Goal: Transaction & Acquisition: Purchase product/service

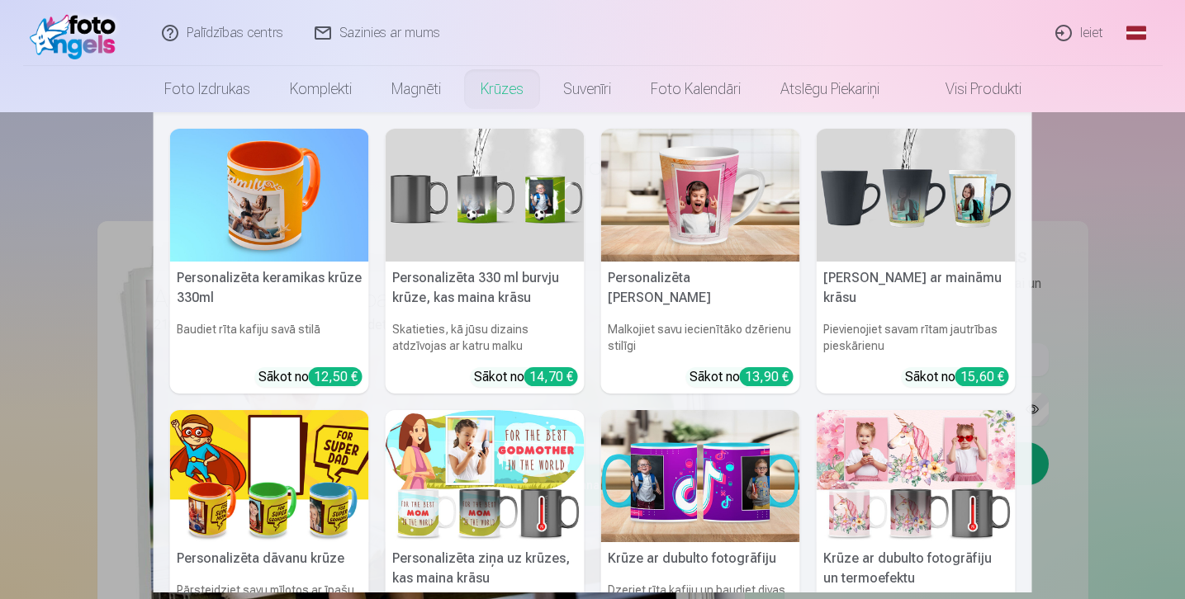
click at [1131, 238] on nav "Personalizēta keramikas krūze 330ml Baudiet rīta kafiju savā stilā Sākot no 12,…" at bounding box center [592, 352] width 1185 height 480
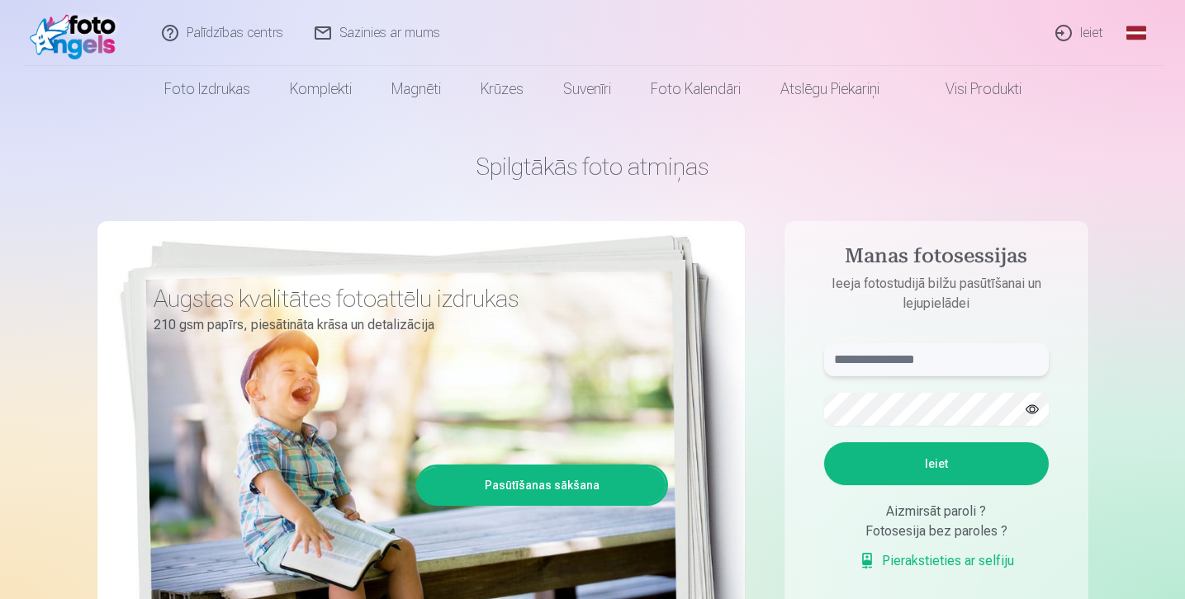
click at [850, 360] on input "text" at bounding box center [936, 359] width 225 height 33
type input "*"
click at [926, 371] on input "text" at bounding box center [936, 359] width 225 height 33
type input "**********"
click at [1007, 464] on button "Ieiet" at bounding box center [936, 463] width 225 height 43
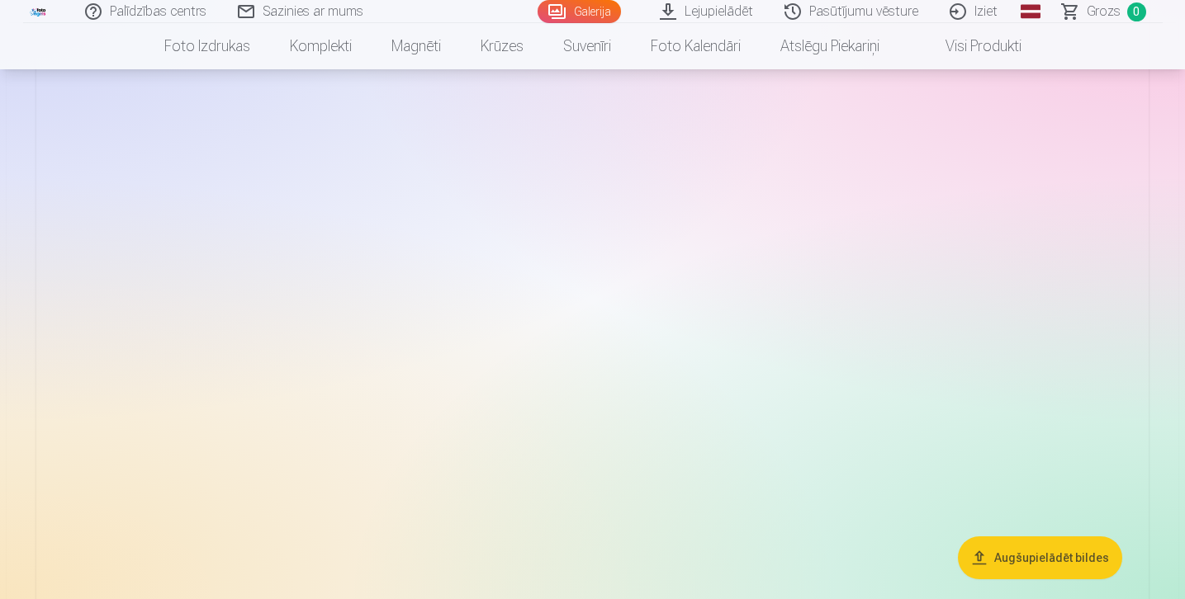
scroll to position [281, 0]
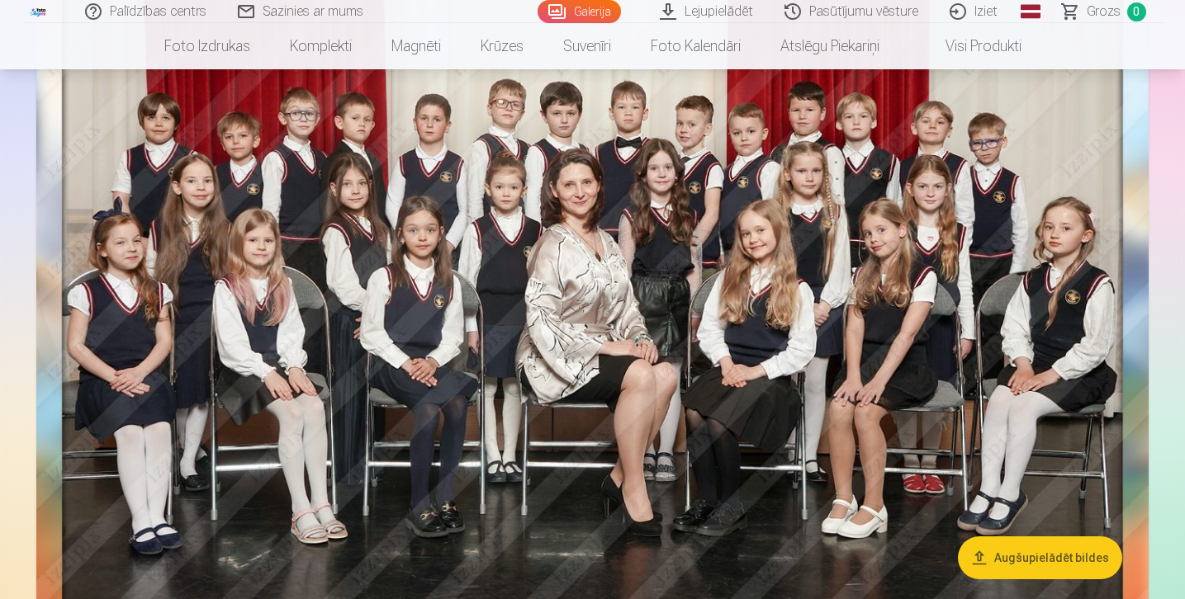
click at [630, 365] on img at bounding box center [592, 283] width 1112 height 766
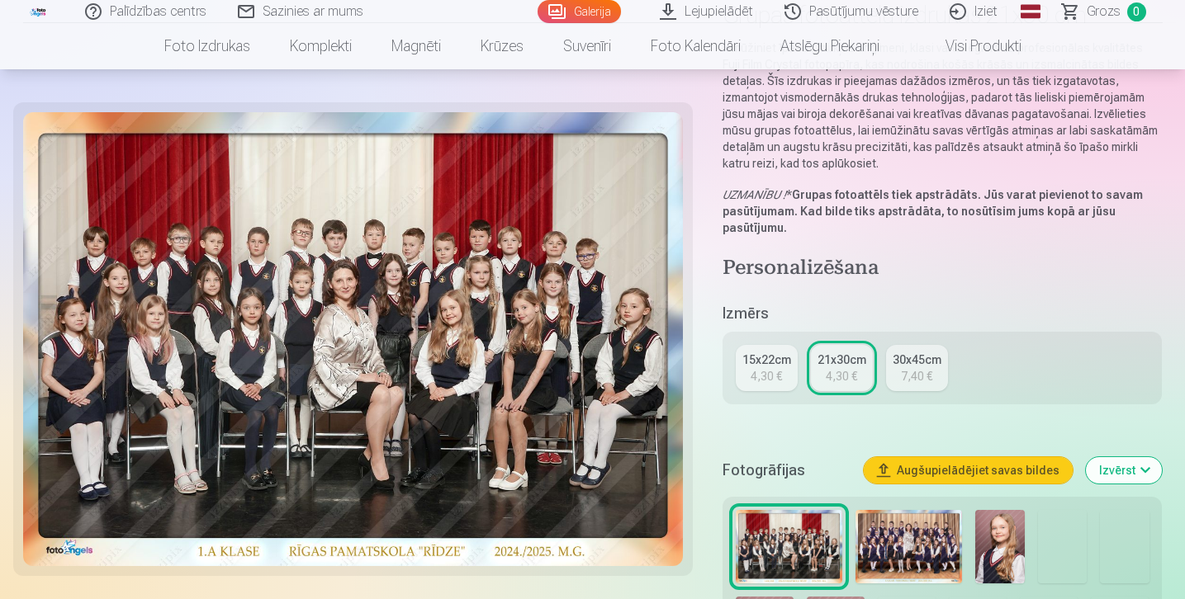
scroll to position [60, 0]
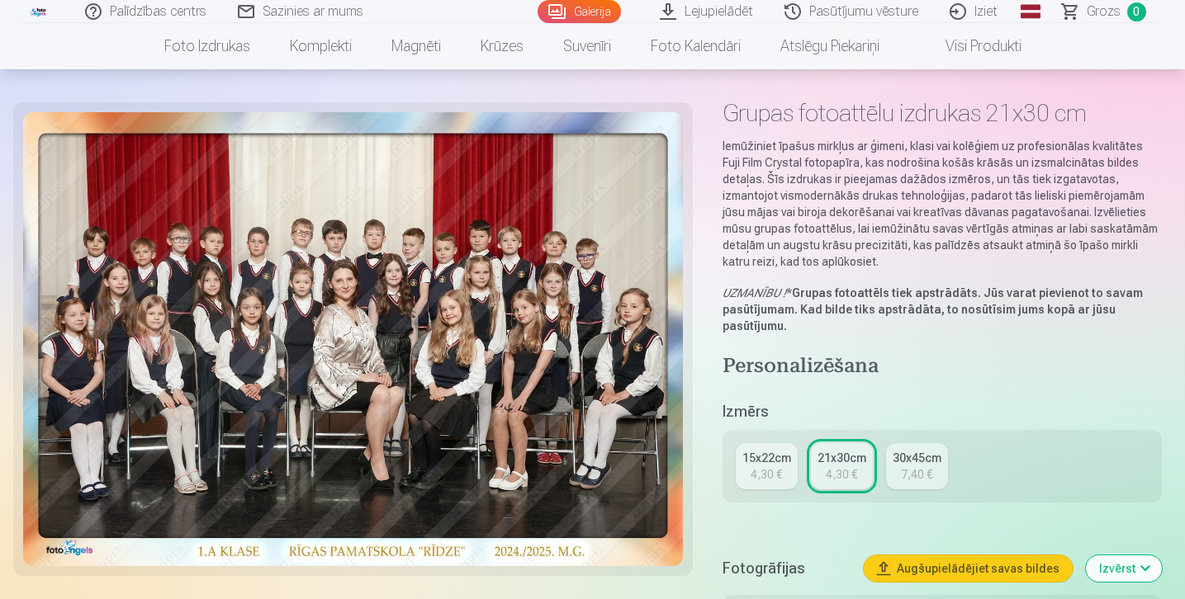
click at [839, 462] on div "21x30cm" at bounding box center [841, 458] width 49 height 17
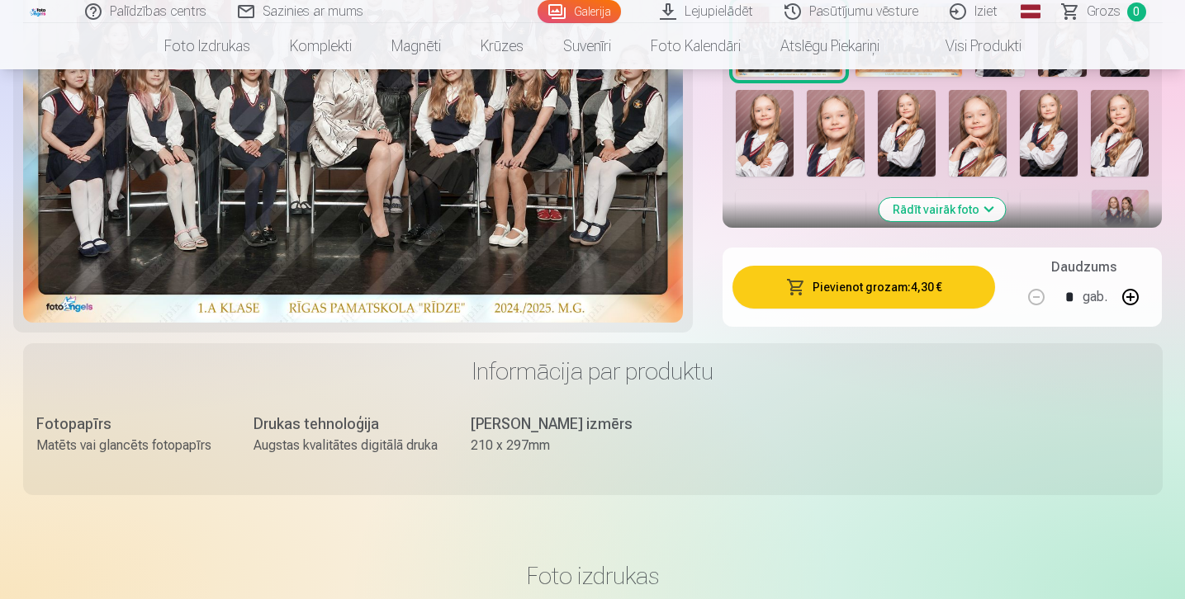
scroll to position [644, 0]
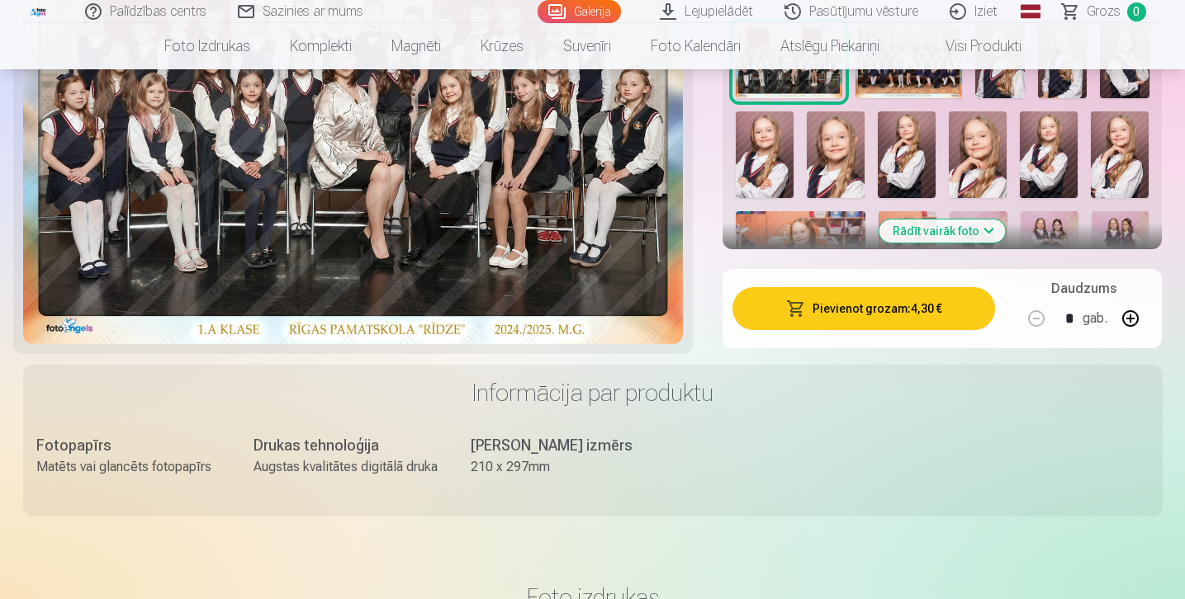
click at [855, 319] on button "Pievienot grozam : 4,30 €" at bounding box center [863, 308] width 263 height 43
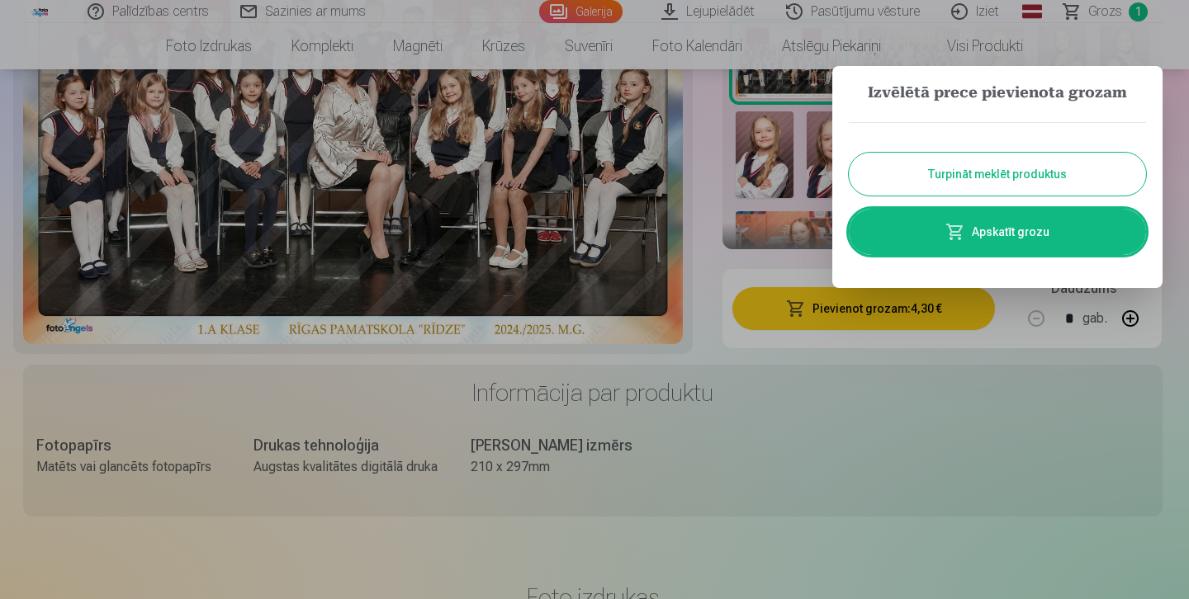
click at [907, 190] on button "Turpināt meklēt produktus" at bounding box center [997, 174] width 297 height 43
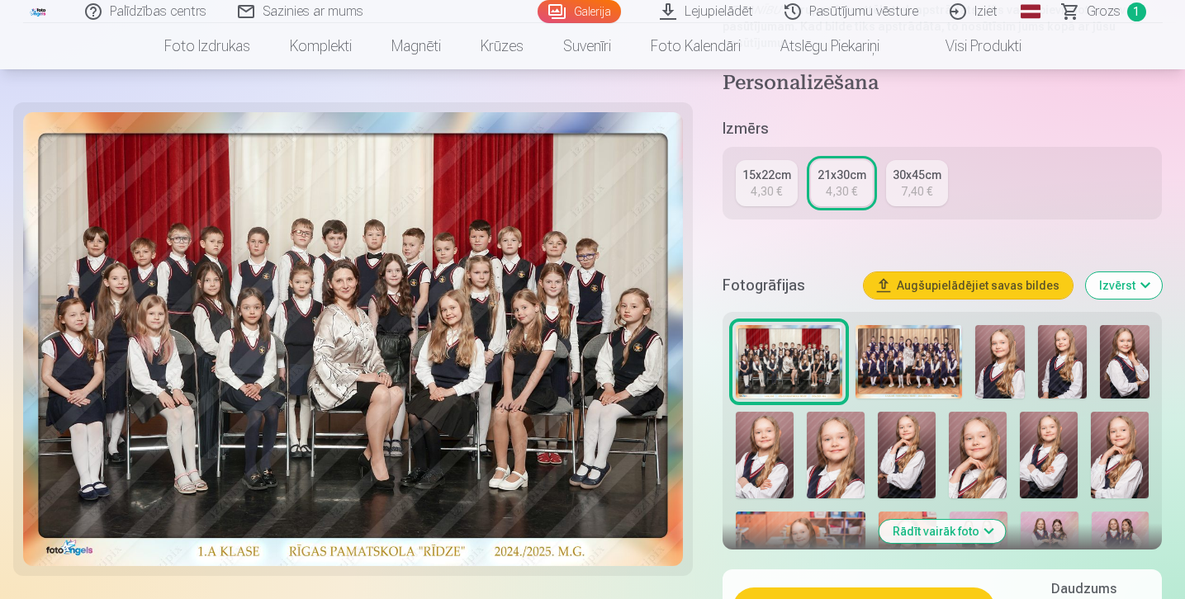
scroll to position [328, 0]
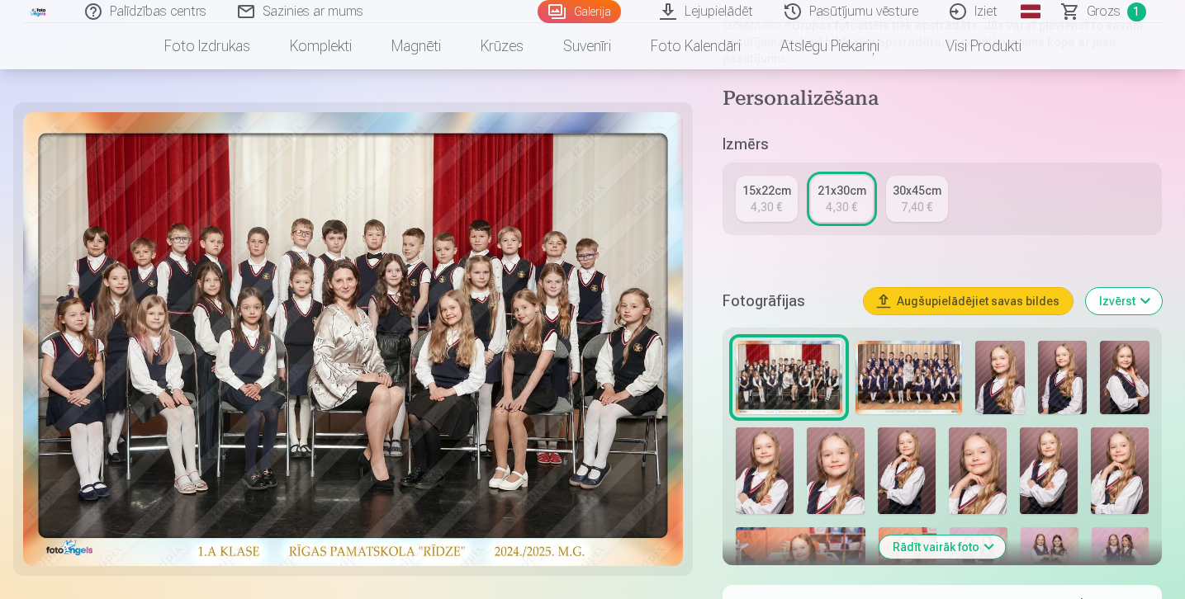
click at [992, 371] on img at bounding box center [999, 377] width 49 height 73
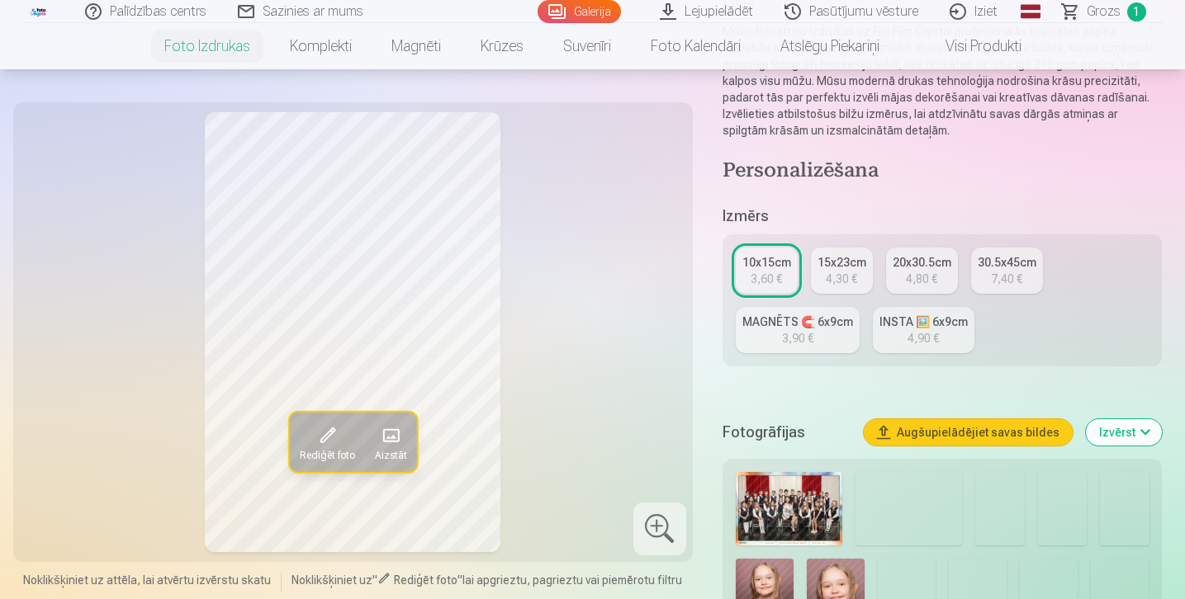
scroll to position [210, 0]
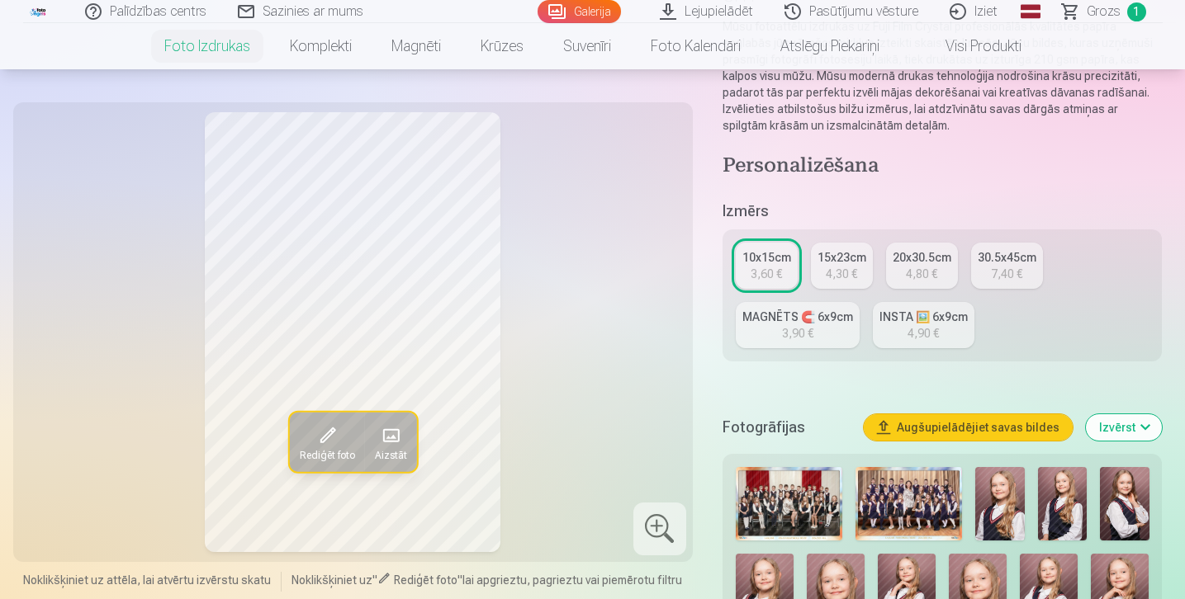
click at [987, 499] on img at bounding box center [999, 503] width 49 height 73
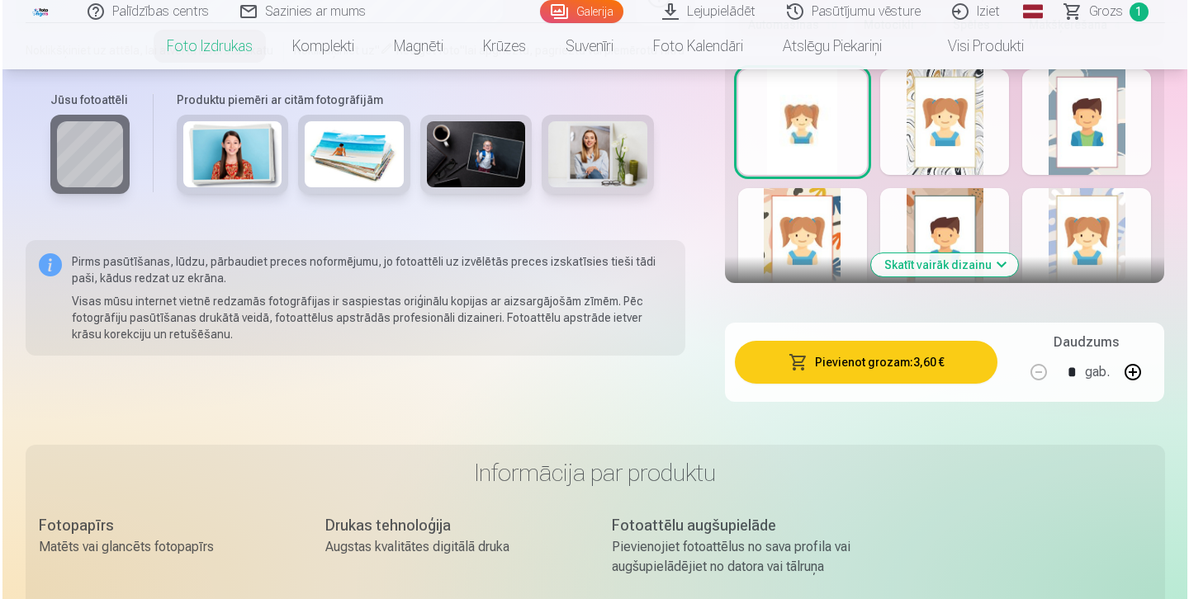
scroll to position [1061, 0]
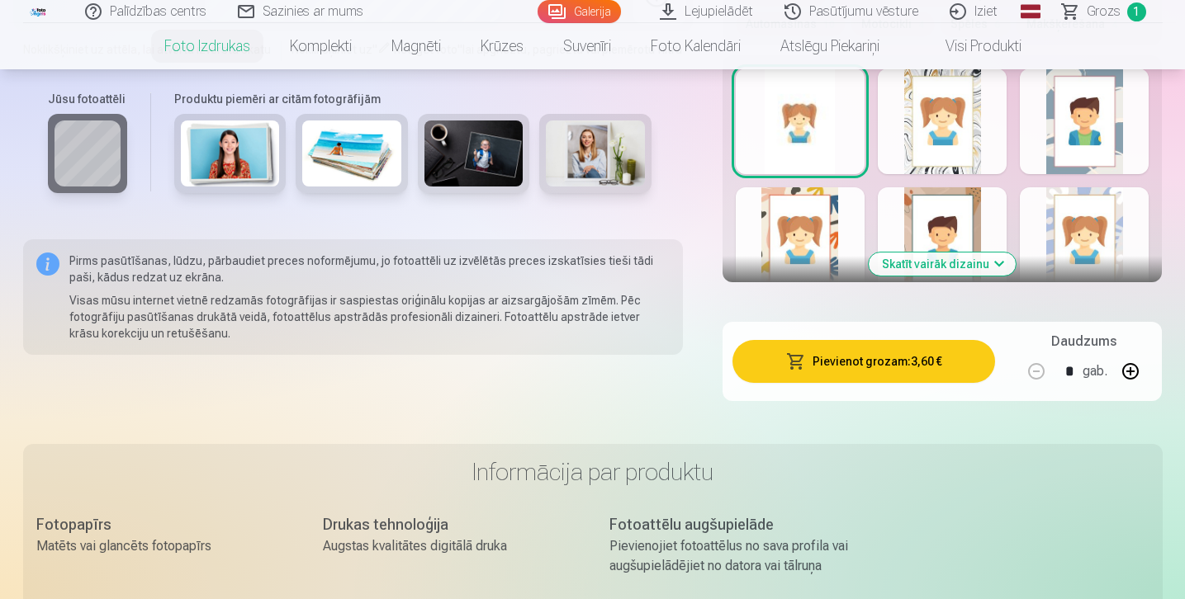
click at [927, 373] on button "Pievienot grozam : 3,60 €" at bounding box center [863, 361] width 263 height 43
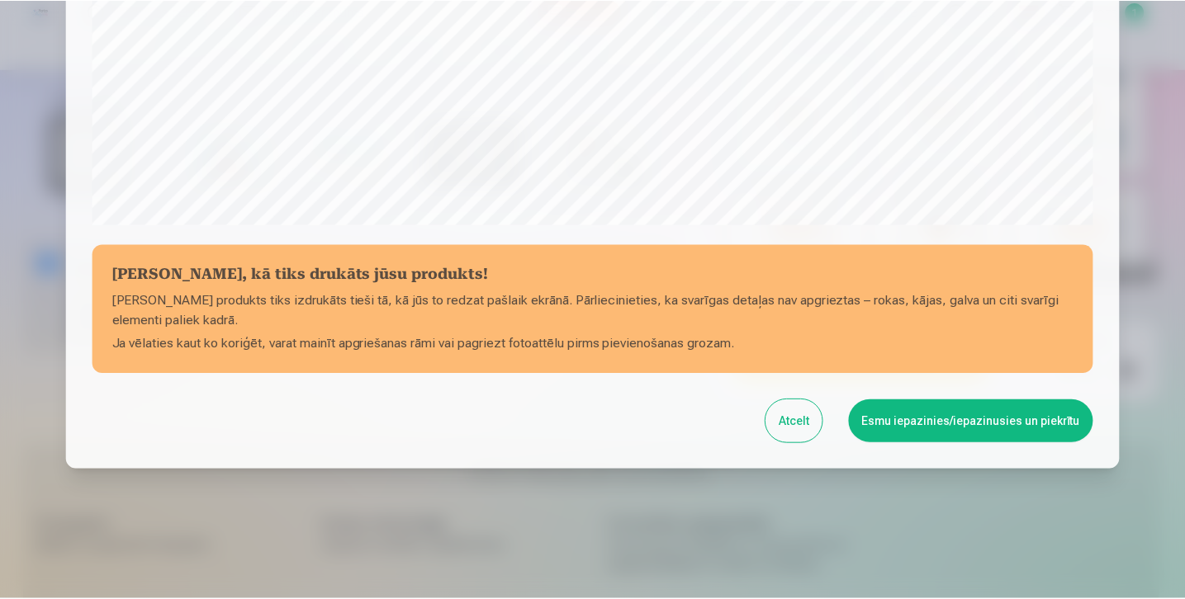
scroll to position [589, 0]
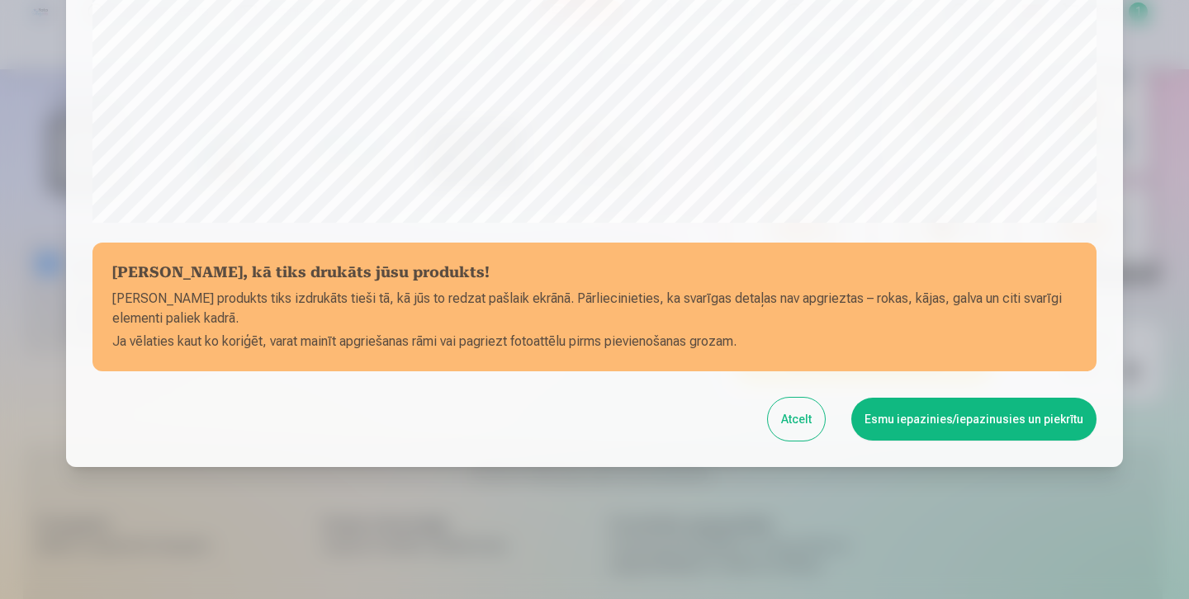
click at [909, 418] on button "Esmu iepazinies/iepazinusies un piekrītu" at bounding box center [973, 419] width 245 height 43
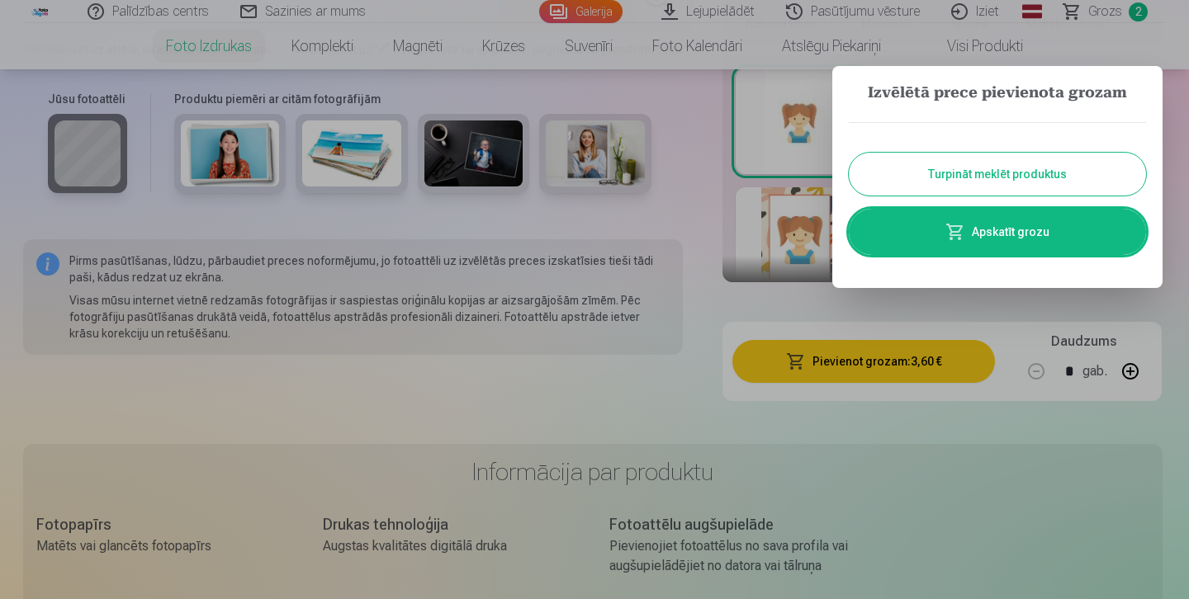
click at [943, 178] on button "Turpināt meklēt produktus" at bounding box center [997, 174] width 297 height 43
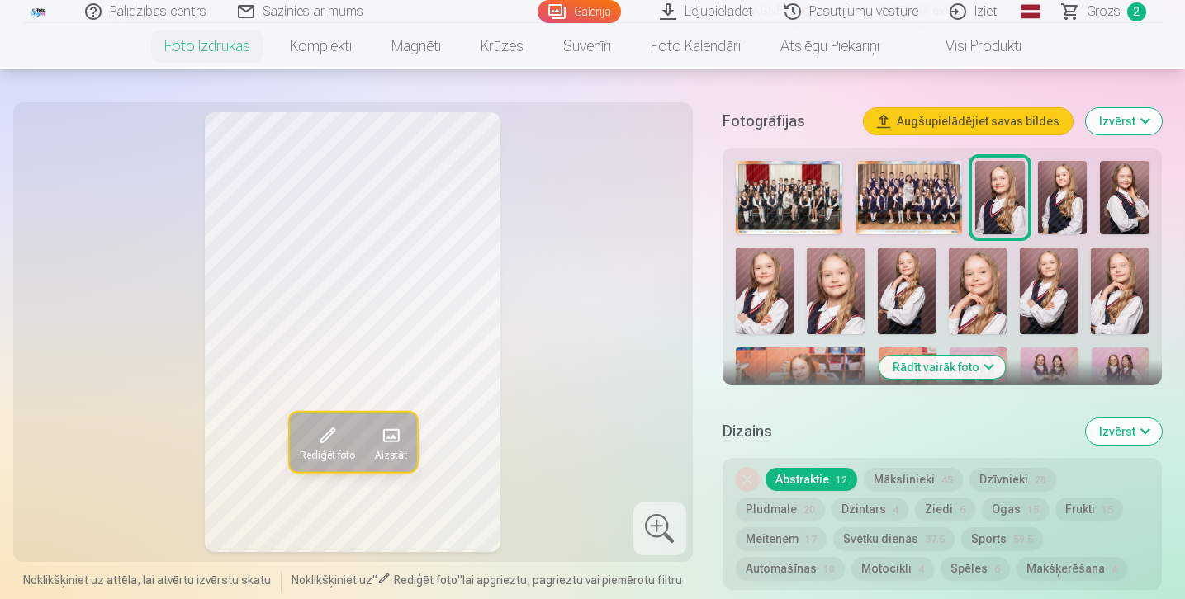
scroll to position [517, 0]
click at [1053, 209] on img at bounding box center [1062, 196] width 49 height 73
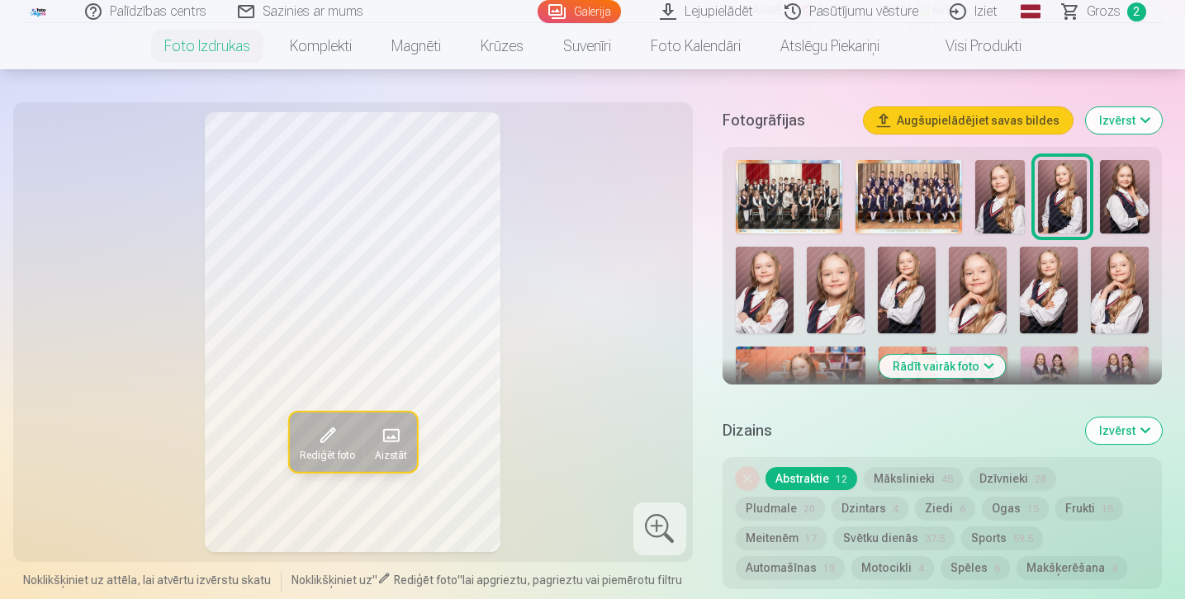
click at [1111, 210] on img at bounding box center [1124, 196] width 49 height 73
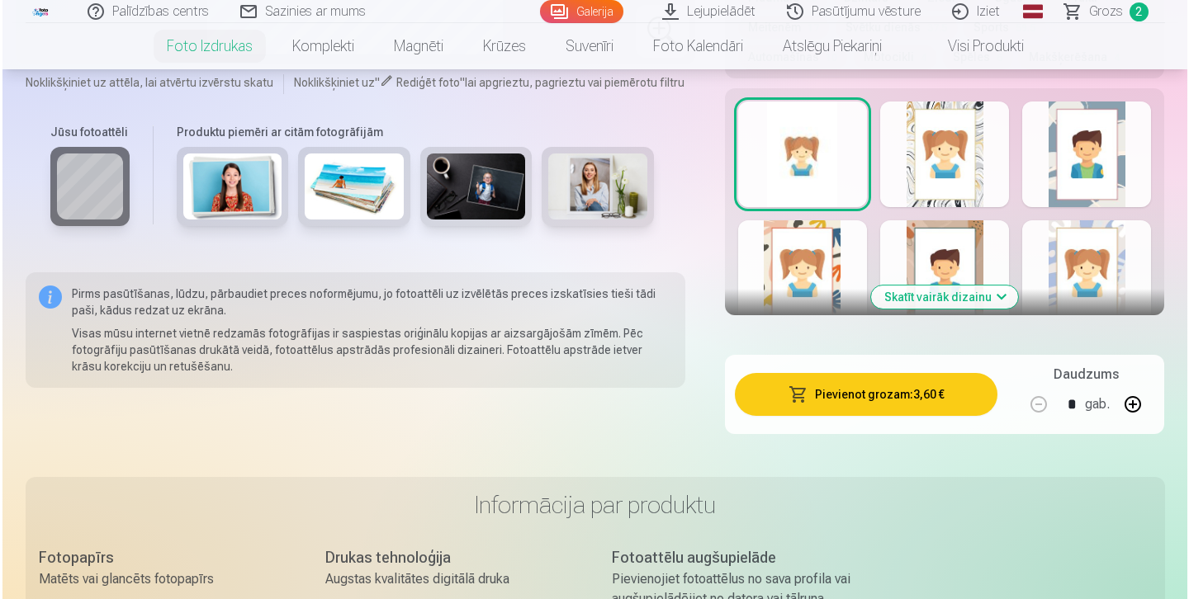
scroll to position [1029, 0]
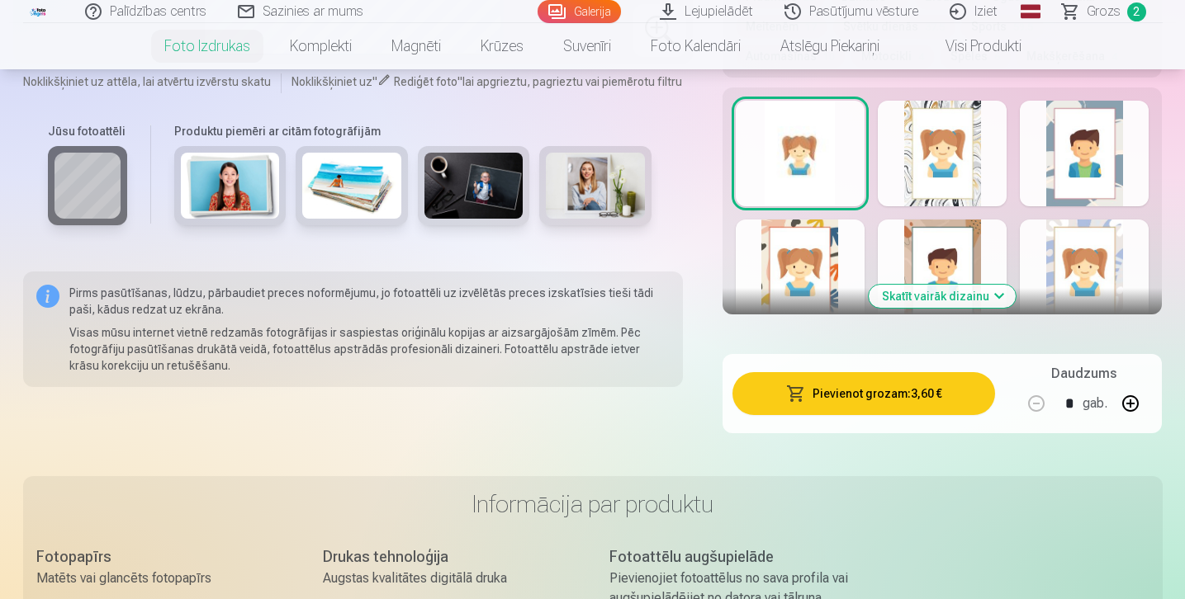
click at [943, 387] on button "Pievienot grozam : 3,60 €" at bounding box center [863, 393] width 263 height 43
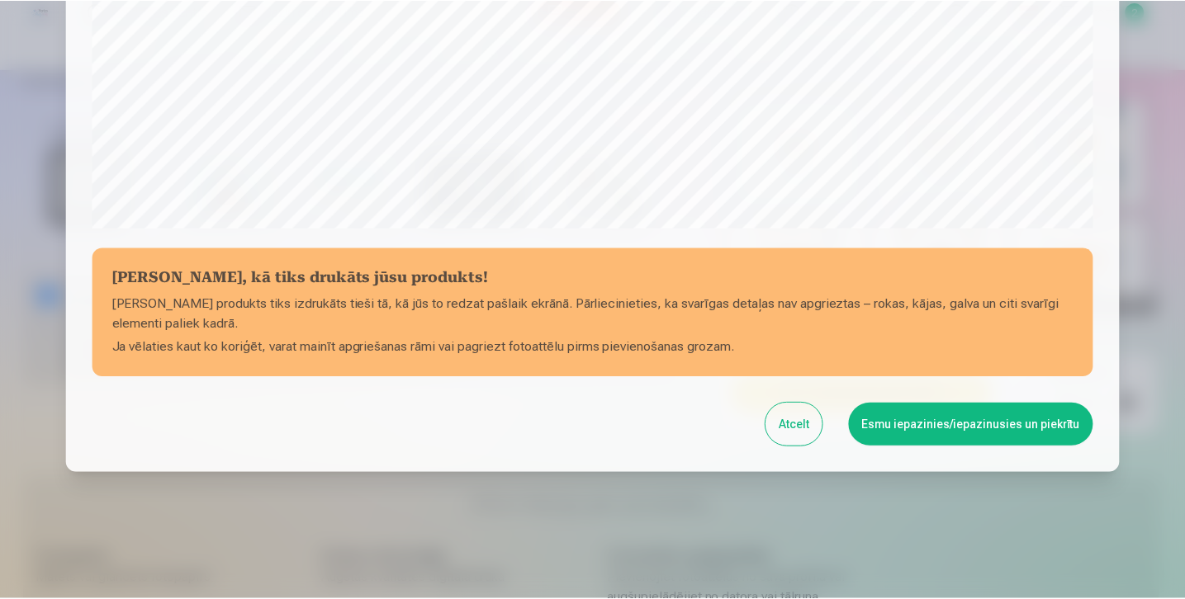
scroll to position [589, 0]
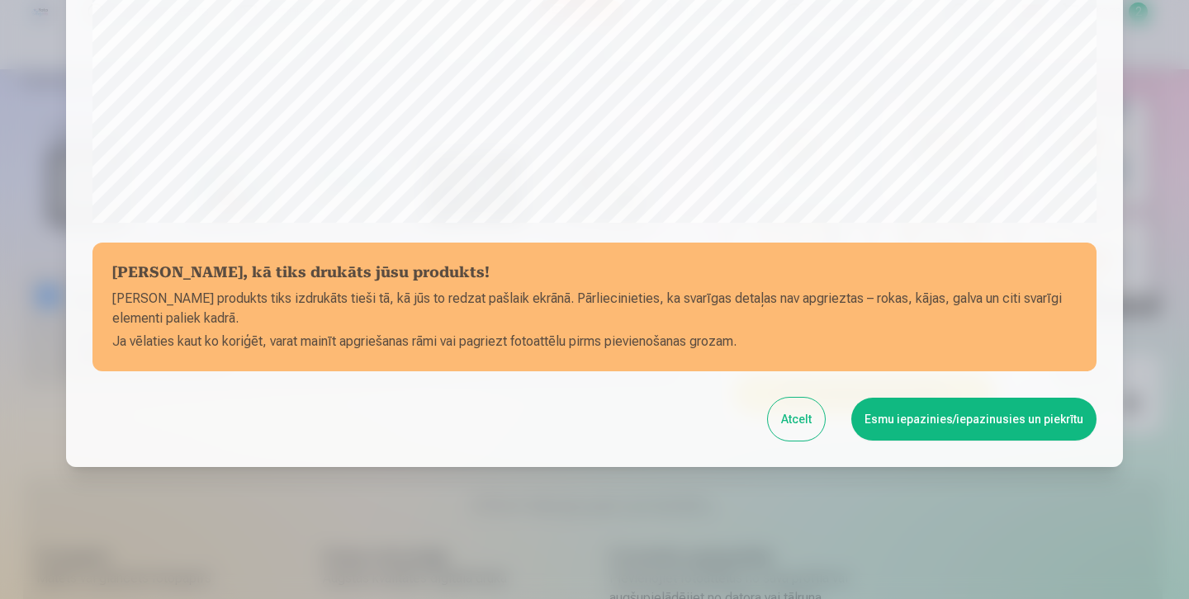
click at [944, 419] on button "Esmu iepazinies/iepazinusies un piekrītu" at bounding box center [973, 419] width 245 height 43
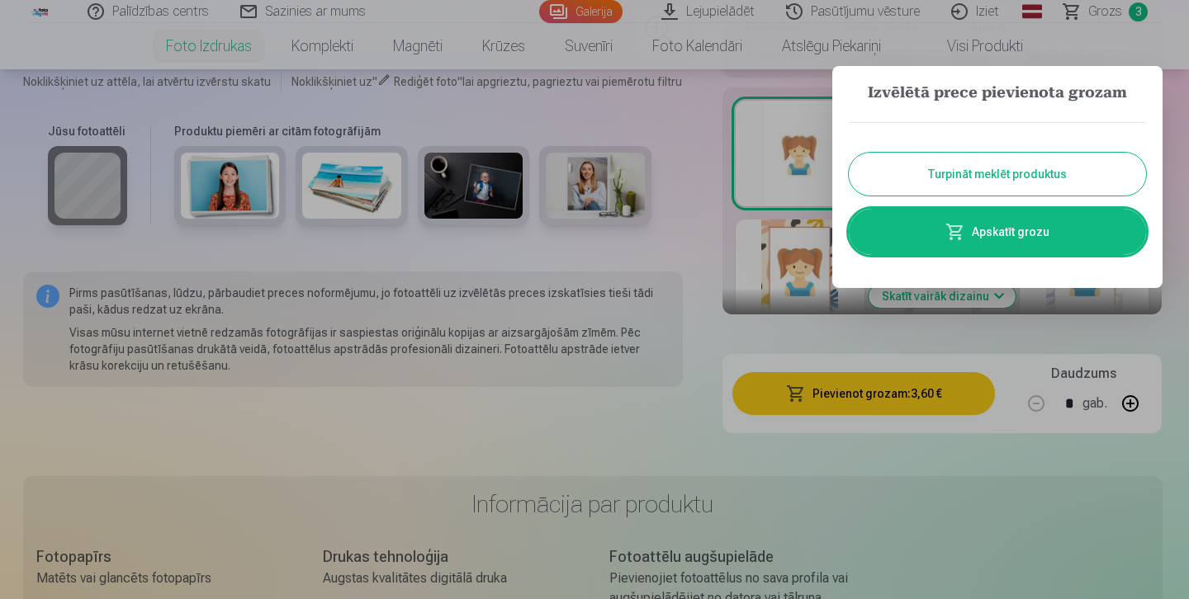
click at [965, 182] on button "Turpināt meklēt produktus" at bounding box center [997, 174] width 297 height 43
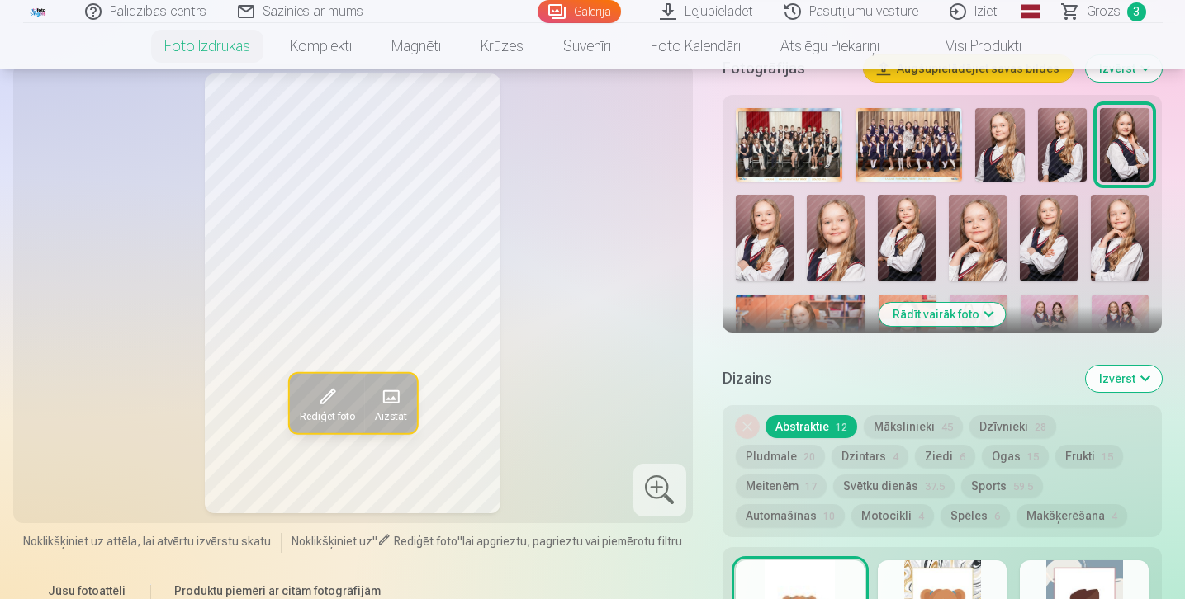
scroll to position [530, 0]
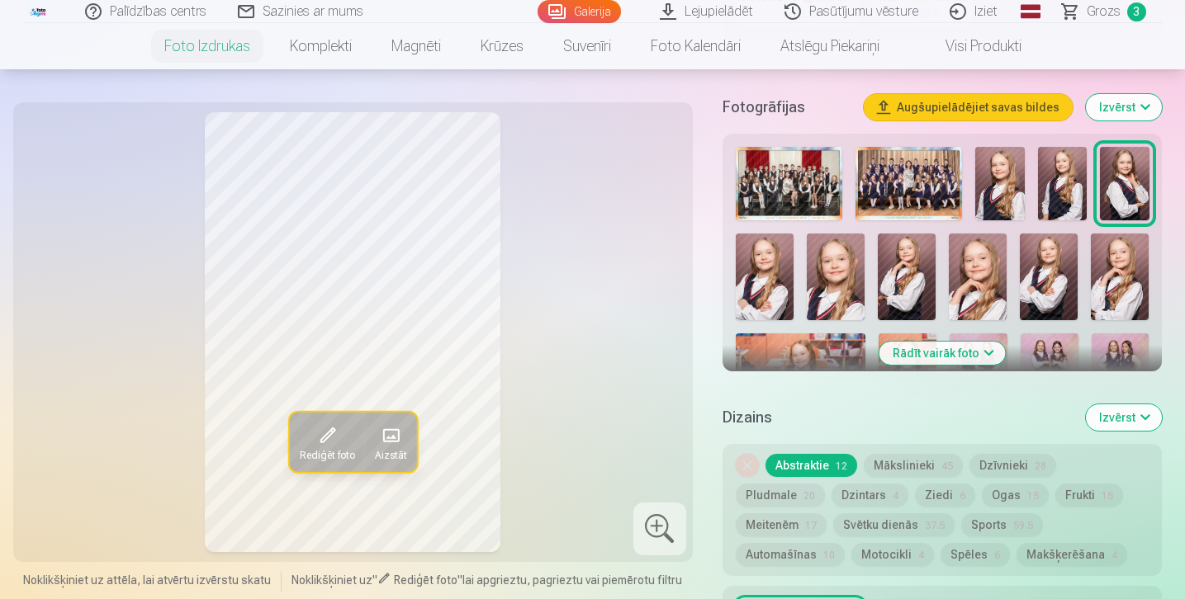
click at [911, 286] on img at bounding box center [907, 277] width 58 height 87
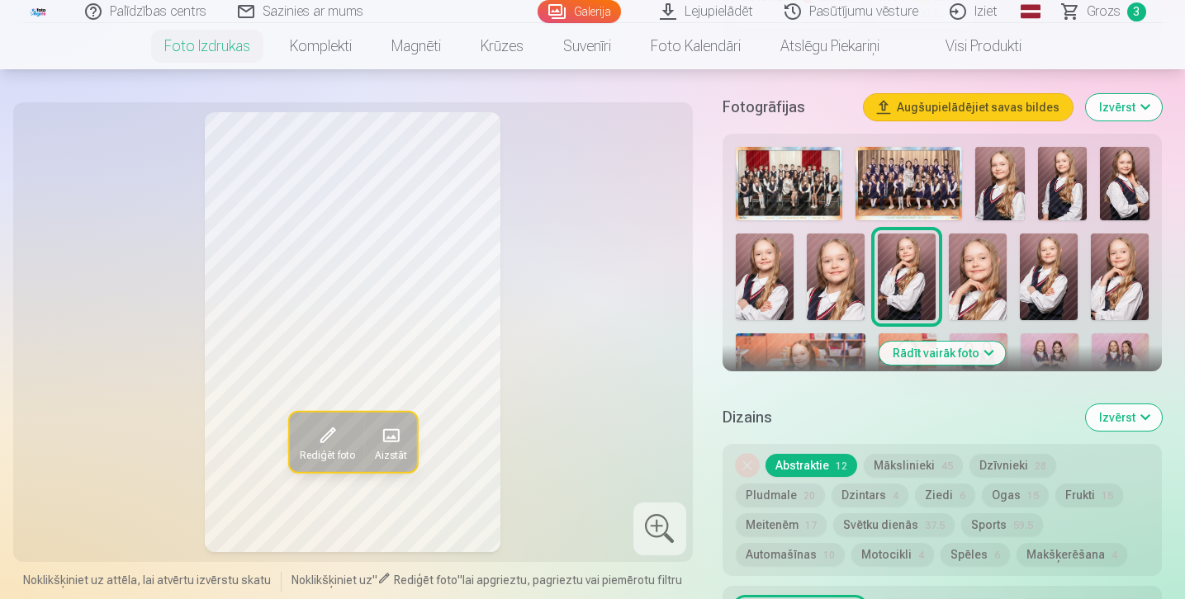
click at [976, 284] on img at bounding box center [978, 277] width 58 height 87
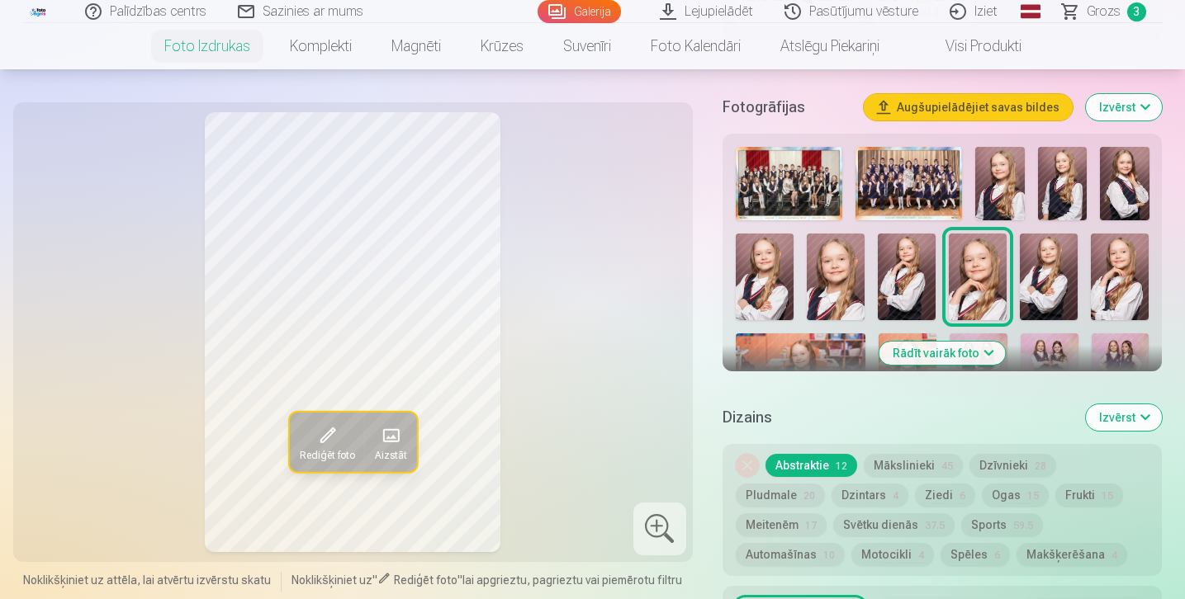
click at [1034, 270] on img at bounding box center [1049, 277] width 58 height 87
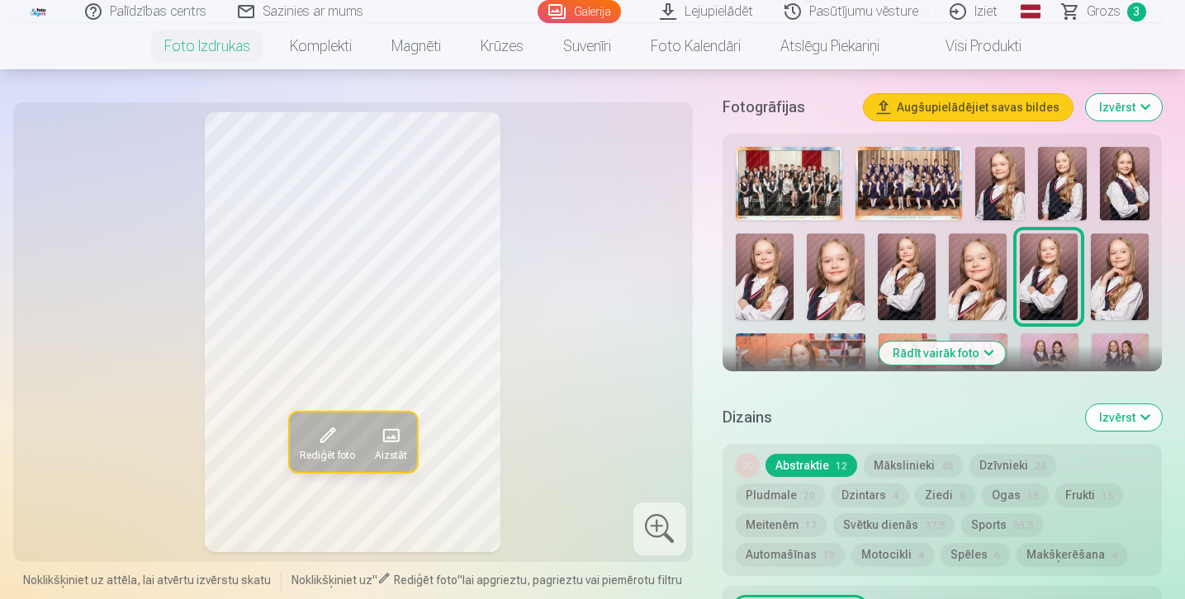
click at [1108, 267] on img at bounding box center [1119, 277] width 58 height 87
click at [995, 274] on img at bounding box center [978, 277] width 58 height 87
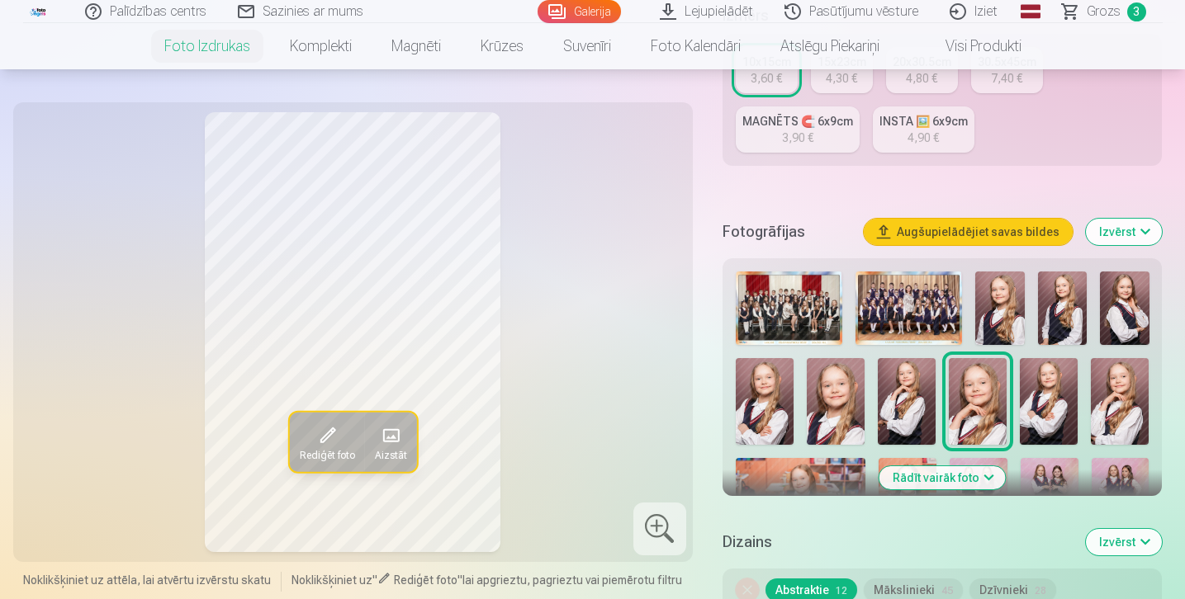
scroll to position [432, 0]
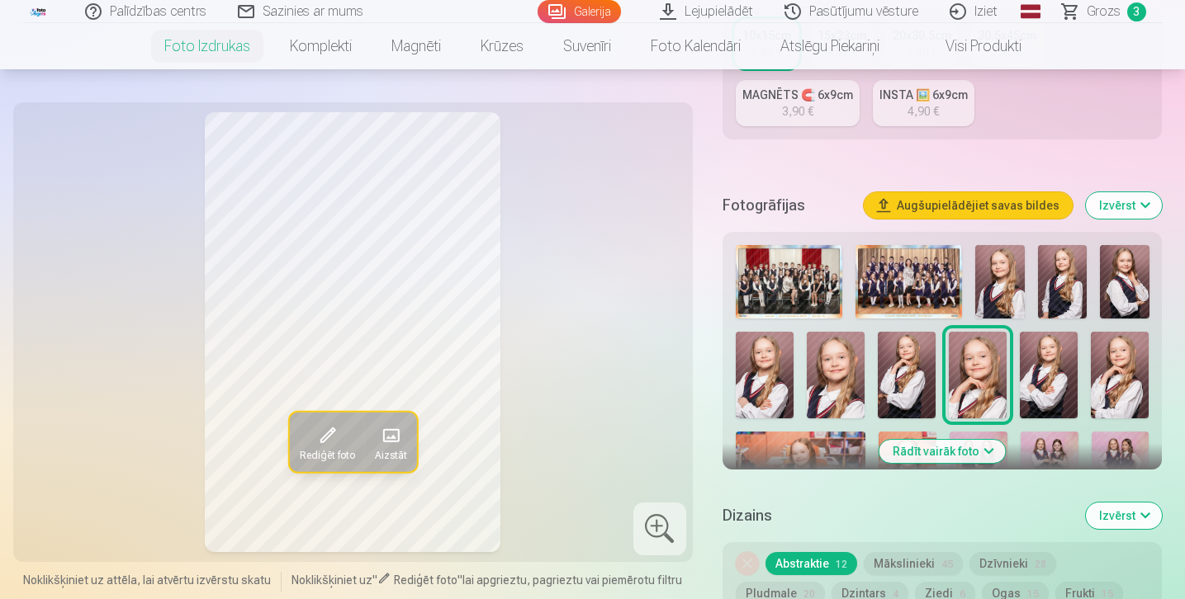
click at [935, 448] on button "Rādīt vairāk foto" at bounding box center [942, 451] width 126 height 23
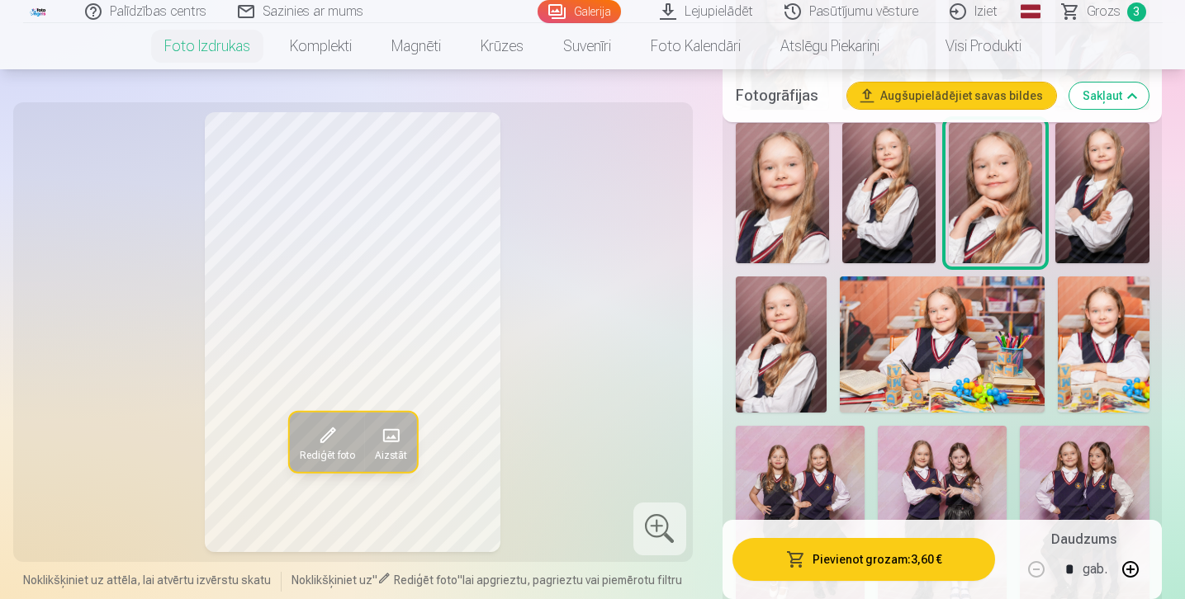
scroll to position [861, 0]
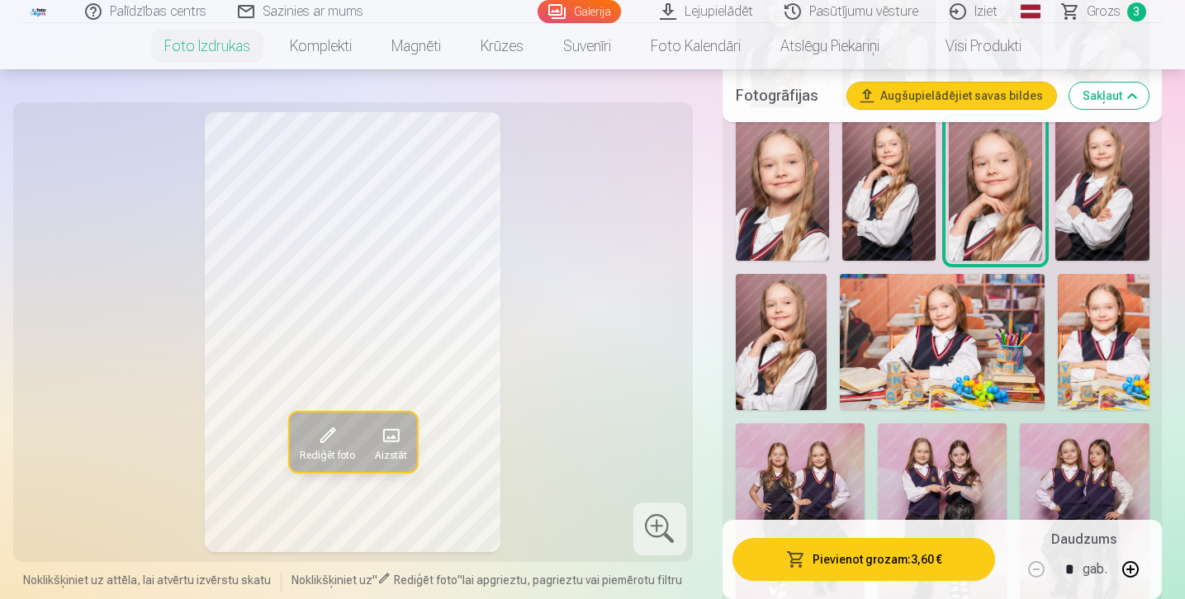
click at [900, 369] on img at bounding box center [942, 342] width 205 height 136
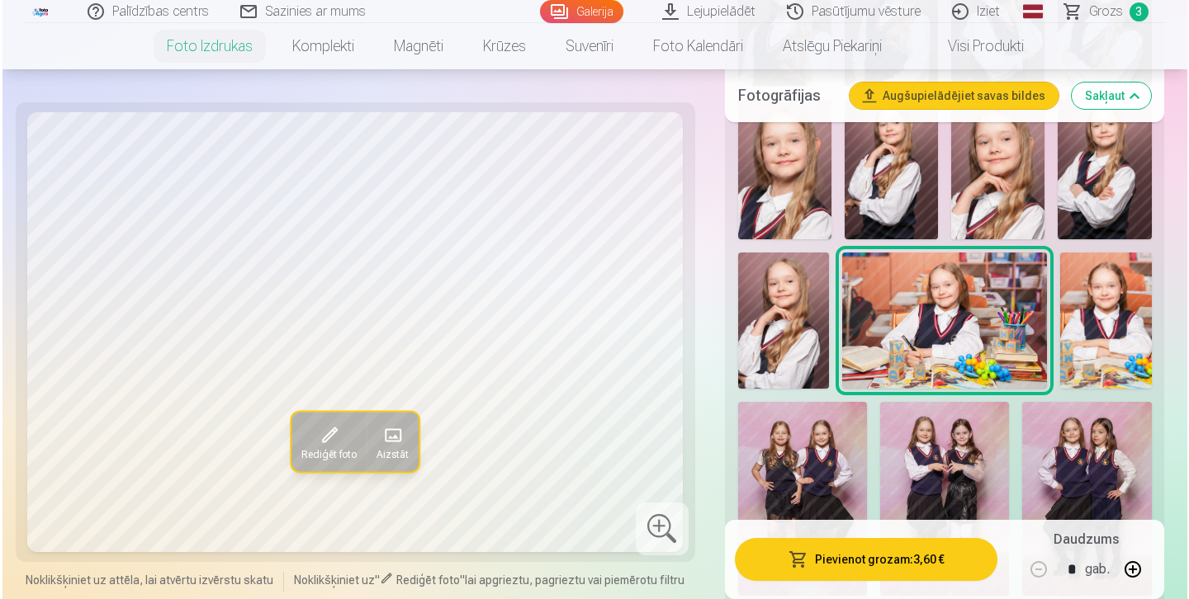
scroll to position [882, 0]
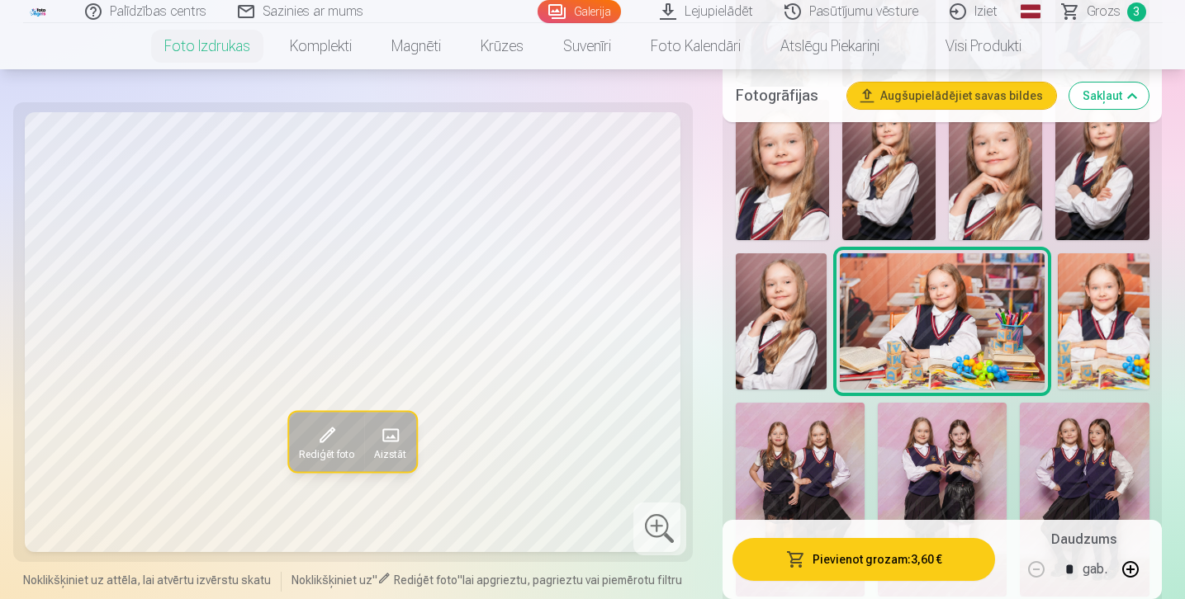
click at [840, 565] on button "Pievienot grozam : 3,60 €" at bounding box center [863, 559] width 263 height 43
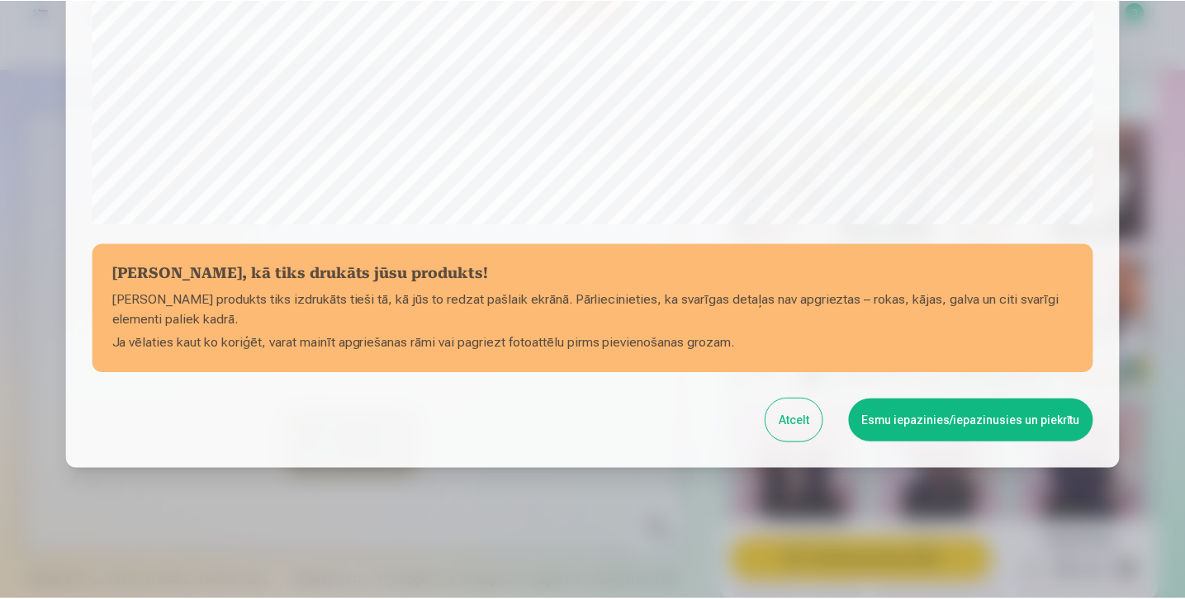
scroll to position [589, 0]
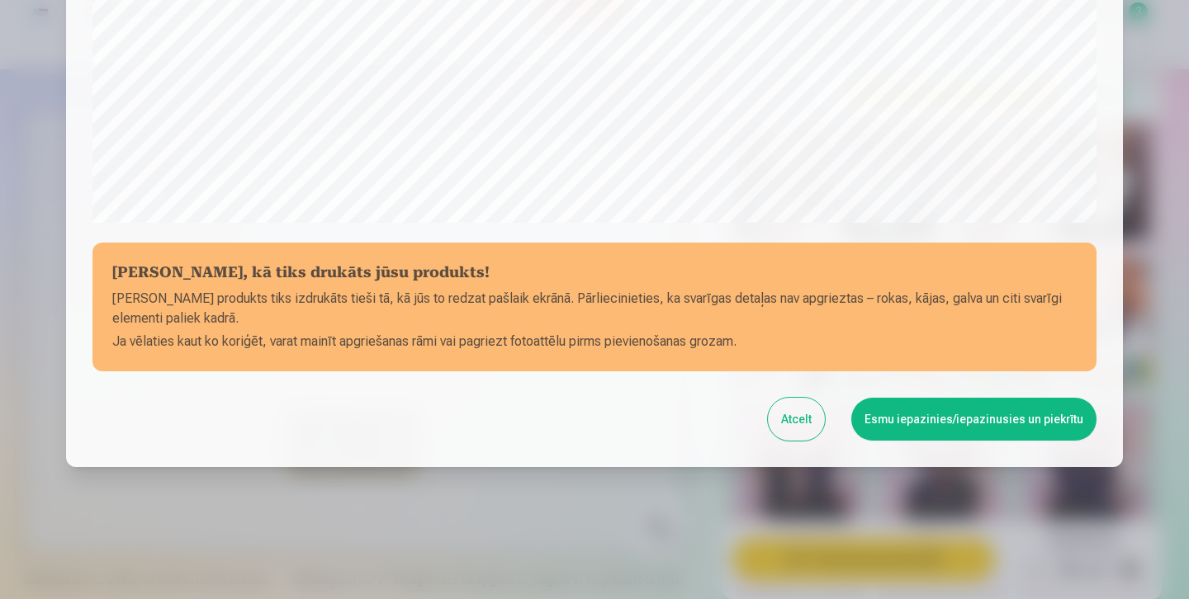
click at [970, 416] on button "Esmu iepazinies/iepazinusies un piekrītu" at bounding box center [973, 419] width 245 height 43
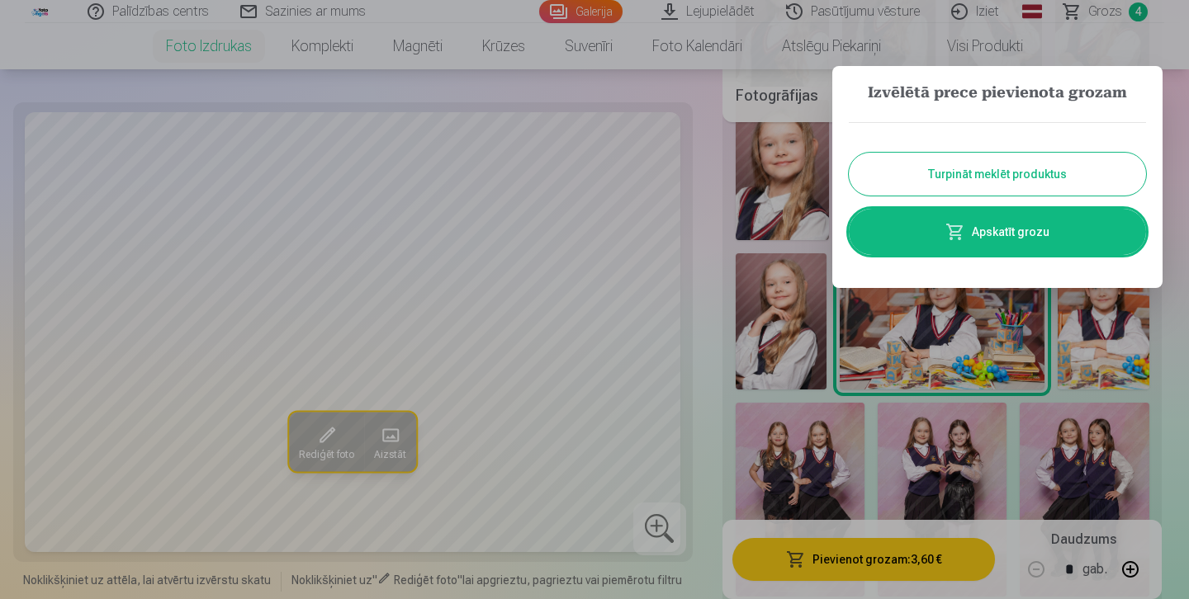
click at [1005, 189] on button "Turpināt meklēt produktus" at bounding box center [997, 174] width 297 height 43
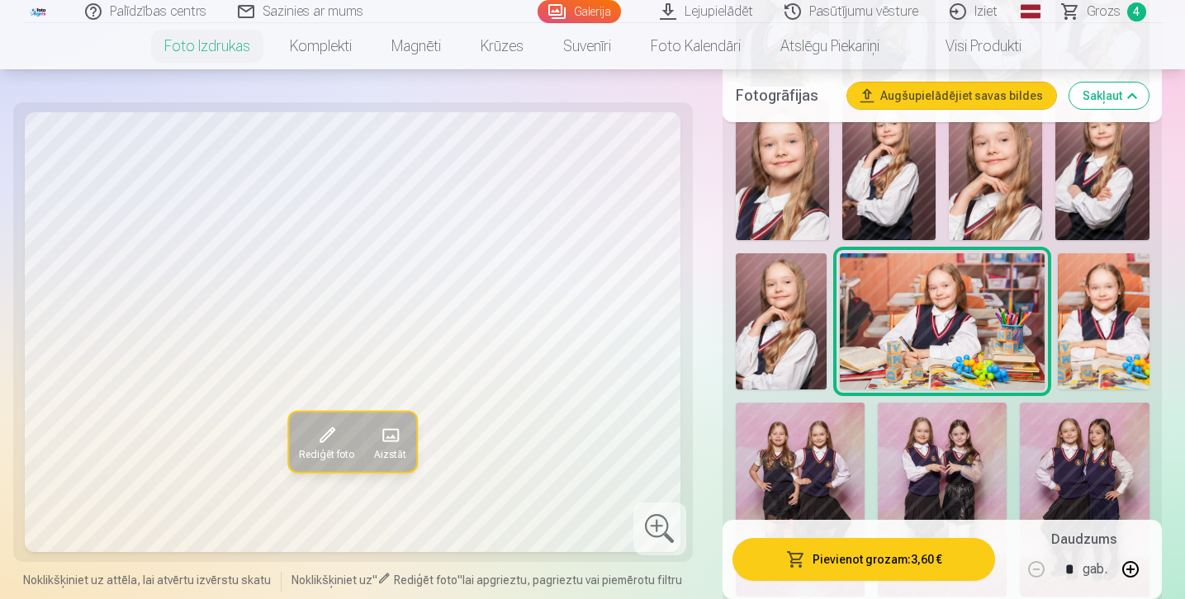
click at [1085, 318] on img at bounding box center [1102, 321] width 91 height 136
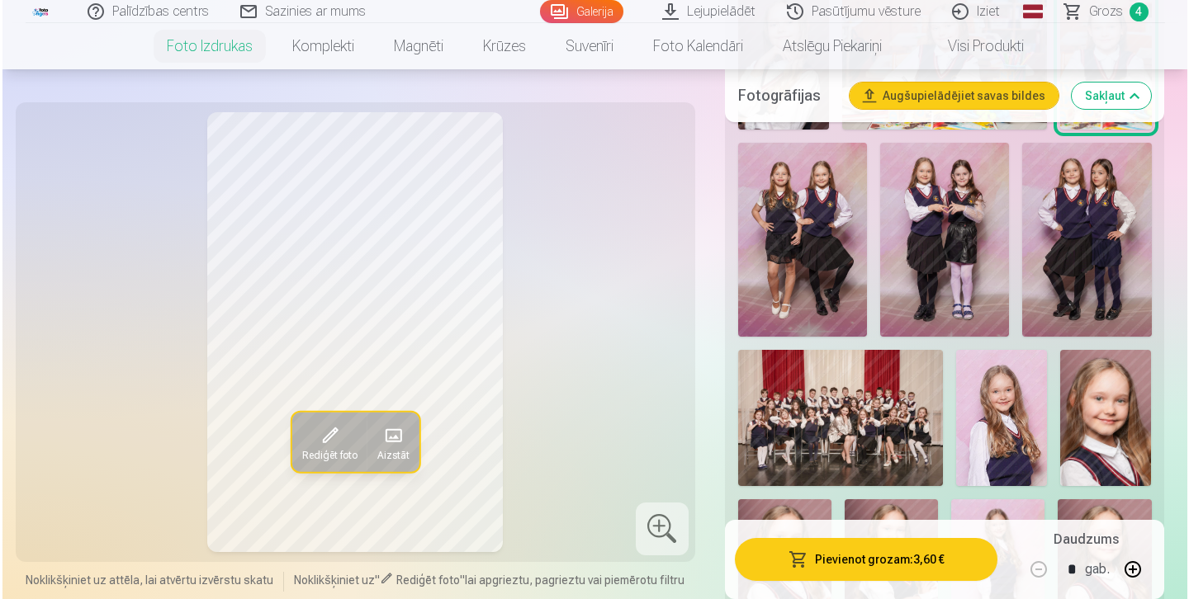
scroll to position [1164, 0]
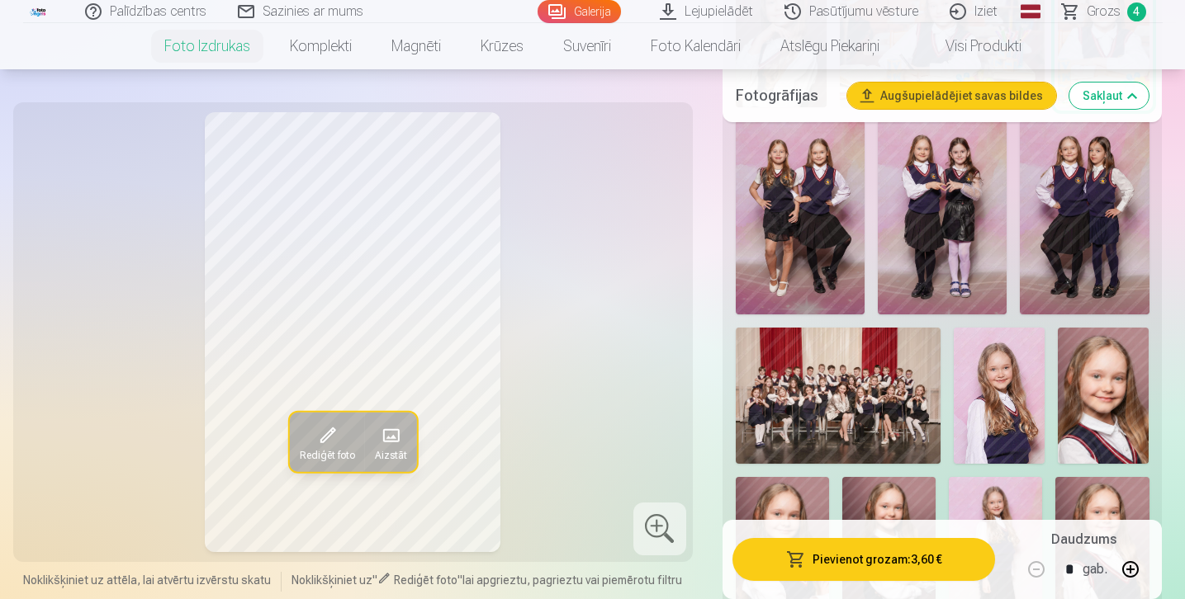
click at [914, 562] on button "Pievienot grozam : 3,60 €" at bounding box center [863, 559] width 263 height 43
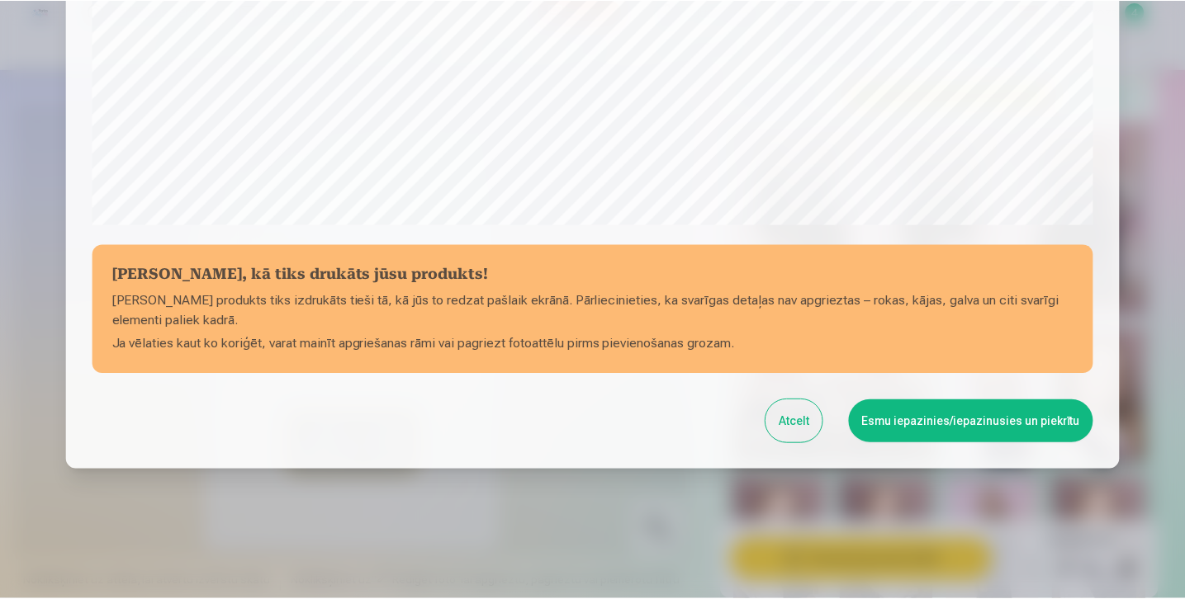
scroll to position [589, 0]
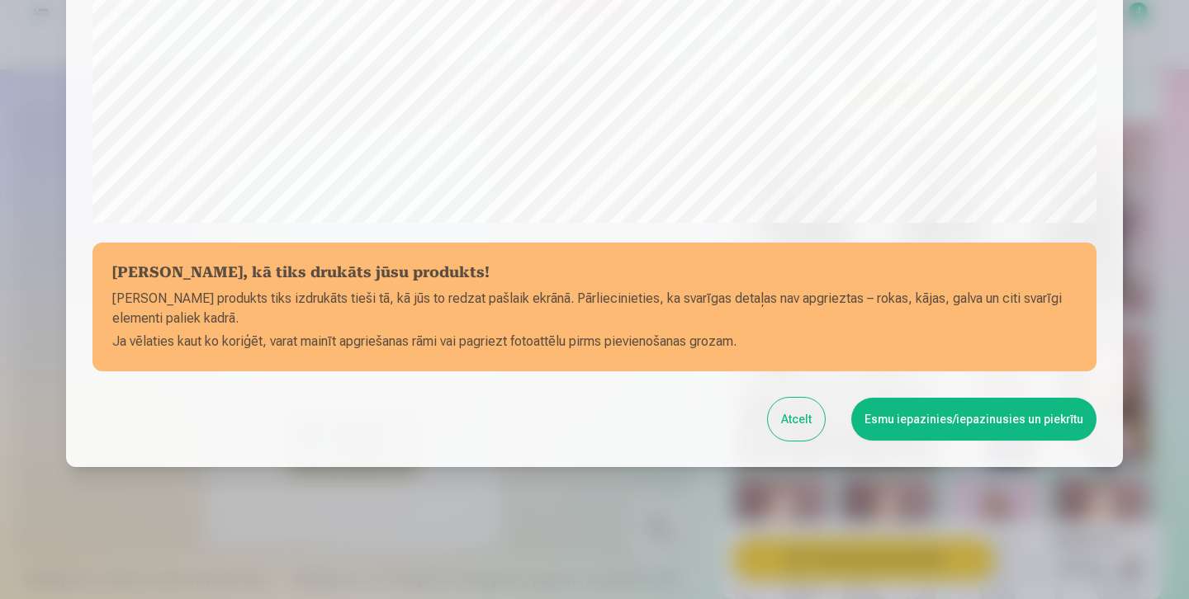
click at [945, 428] on button "Esmu iepazinies/iepazinusies un piekrītu" at bounding box center [973, 419] width 245 height 43
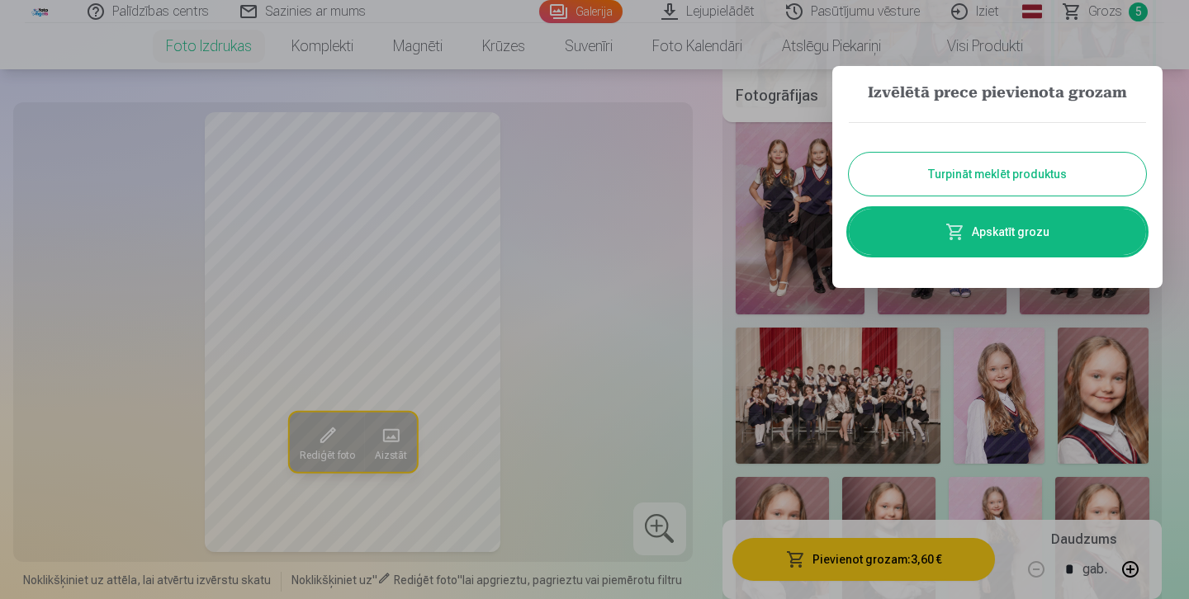
click at [1010, 169] on button "Turpināt meklēt produktus" at bounding box center [997, 174] width 297 height 43
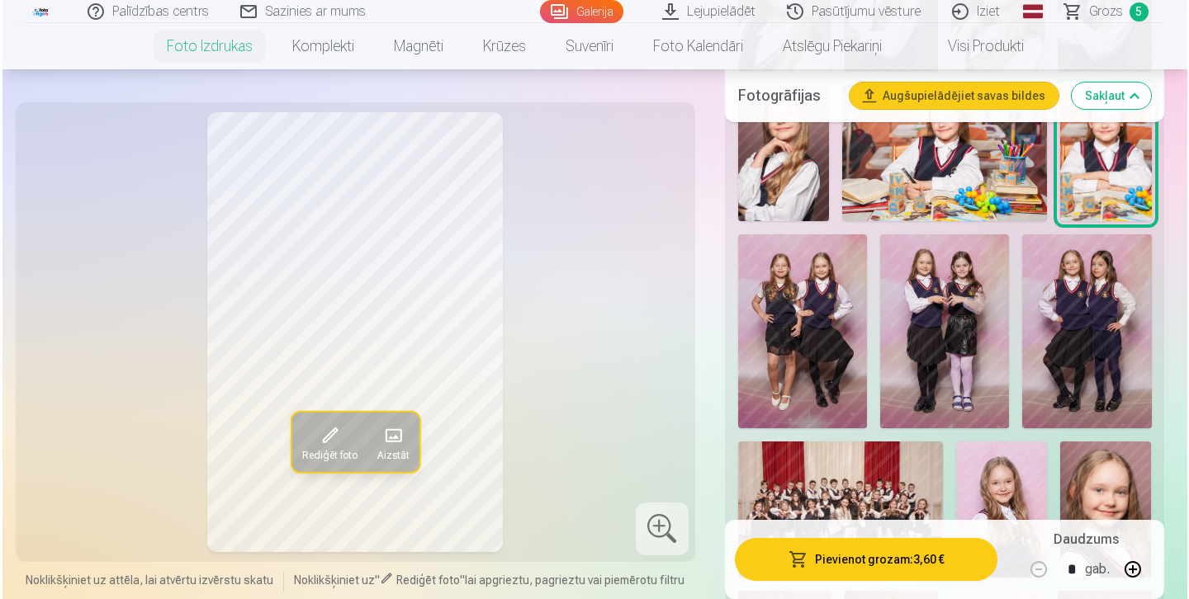
scroll to position [1061, 0]
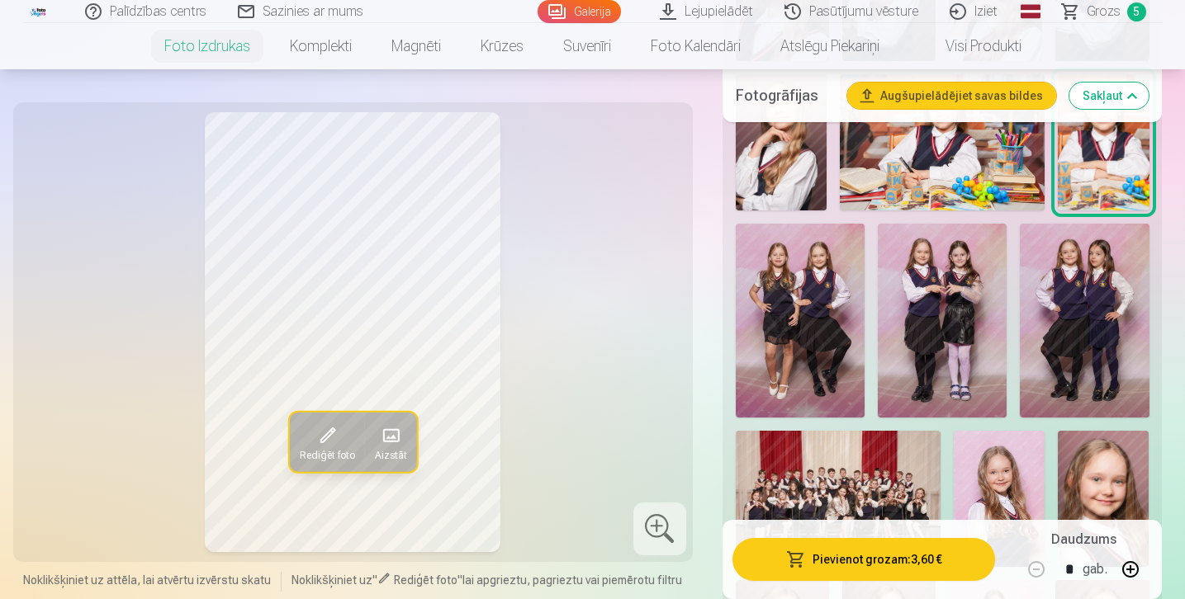
click at [835, 288] on img at bounding box center [800, 321] width 129 height 194
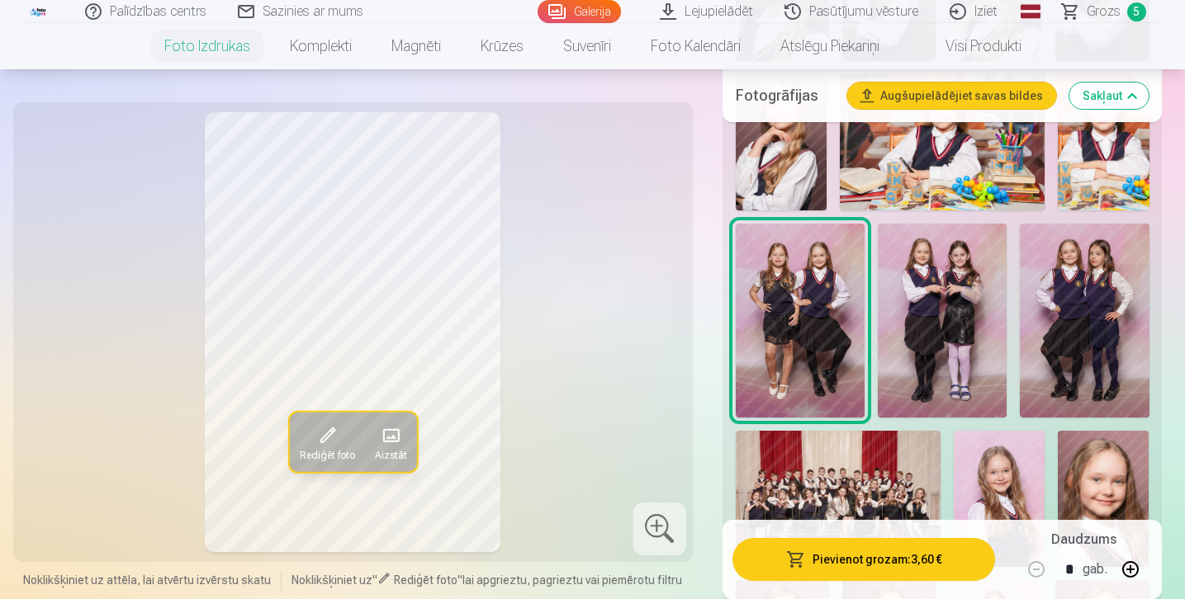
click at [953, 302] on img at bounding box center [942, 320] width 129 height 193
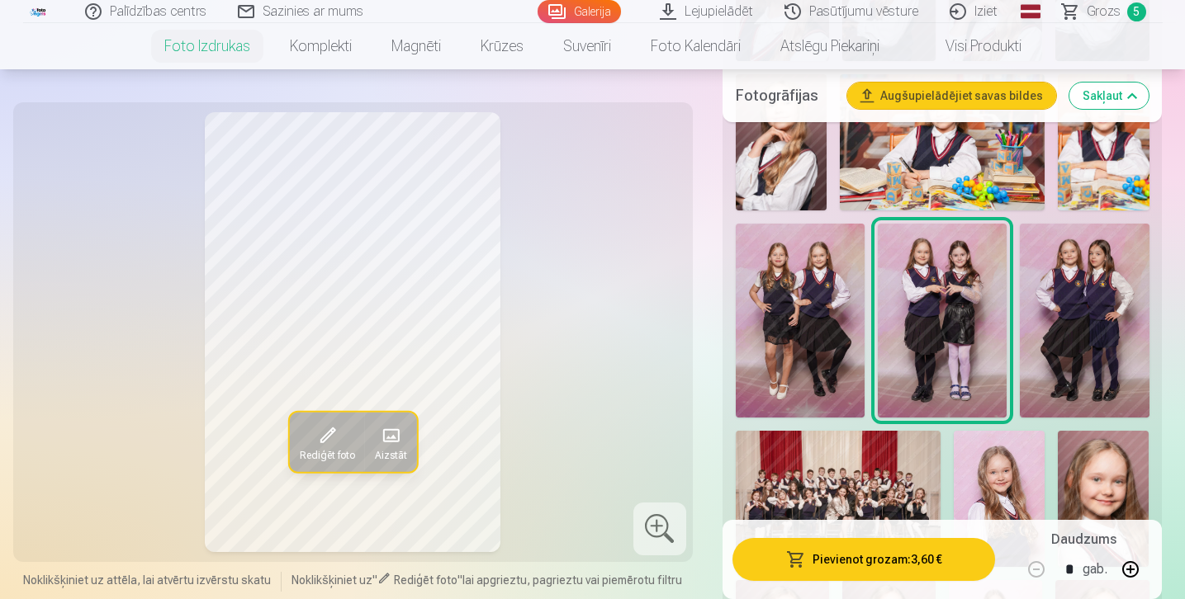
click at [1058, 304] on img at bounding box center [1084, 321] width 129 height 194
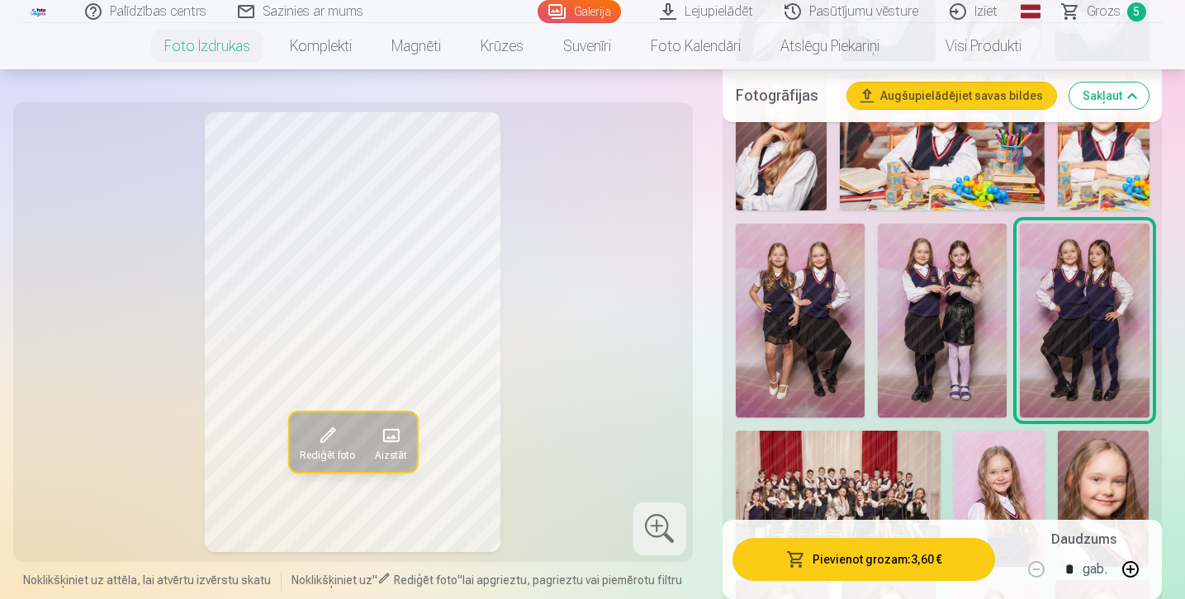
click at [810, 291] on img at bounding box center [800, 321] width 129 height 194
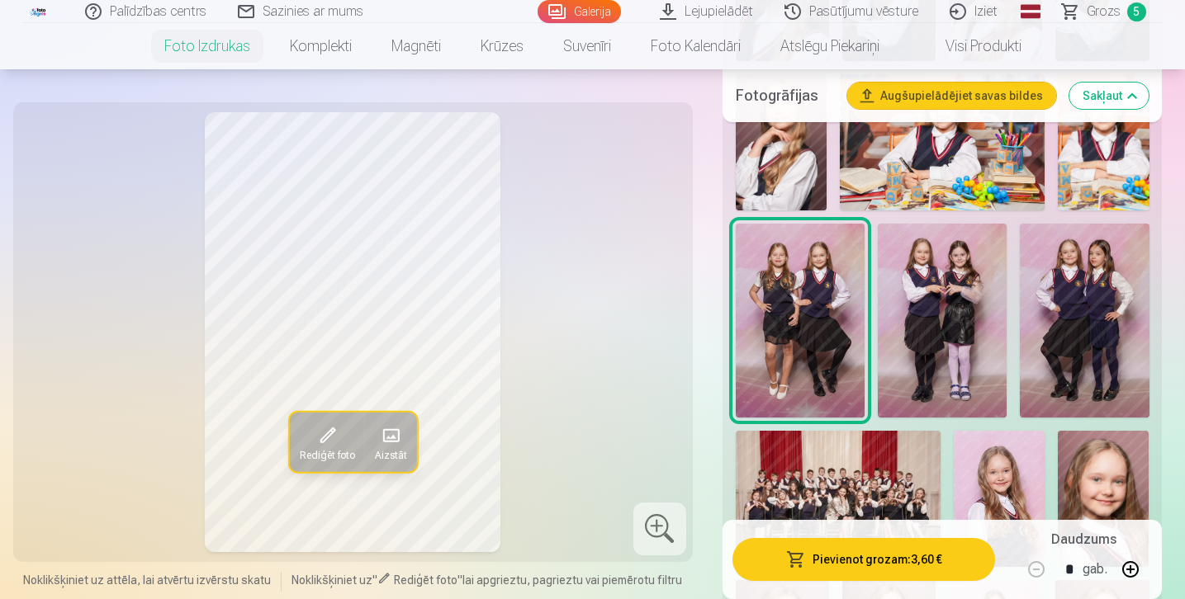
click at [833, 559] on button "Pievienot grozam : 3,60 €" at bounding box center [863, 559] width 263 height 43
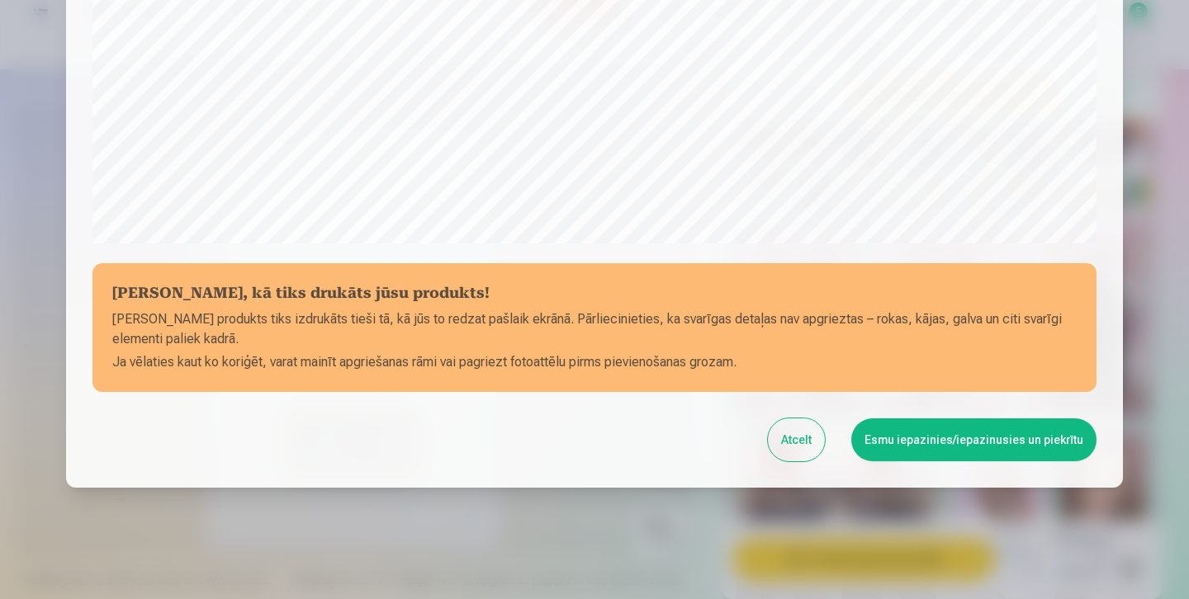
scroll to position [589, 0]
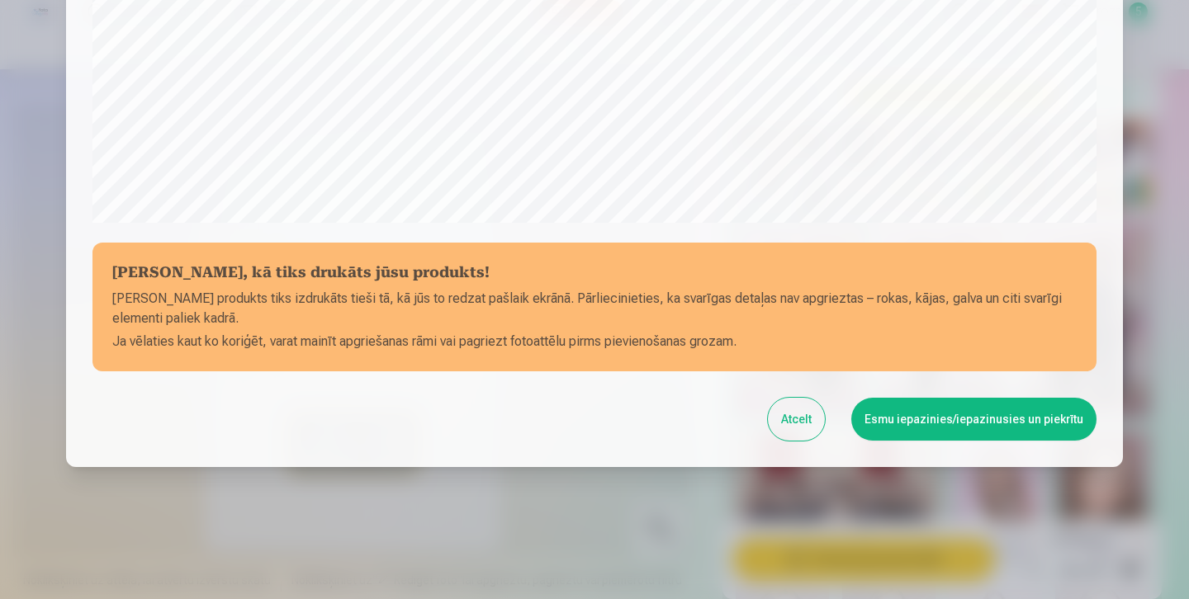
click at [907, 430] on button "Esmu iepazinies/iepazinusies un piekrītu" at bounding box center [973, 419] width 245 height 43
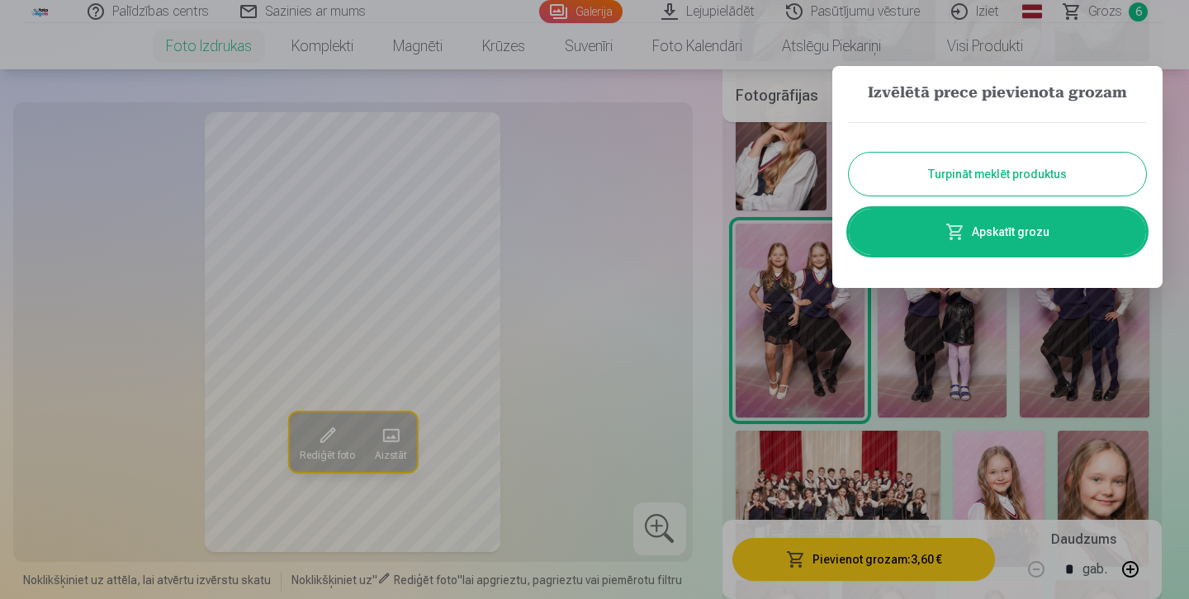
click at [1008, 171] on button "Turpināt meklēt produktus" at bounding box center [997, 174] width 297 height 43
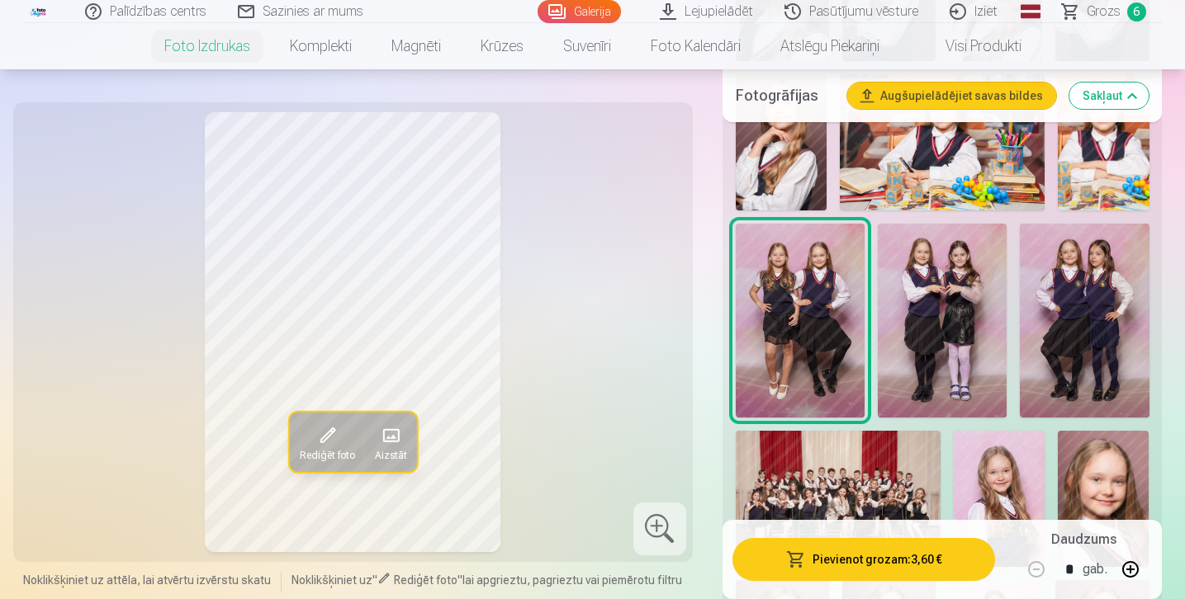
click at [969, 300] on img at bounding box center [942, 320] width 129 height 193
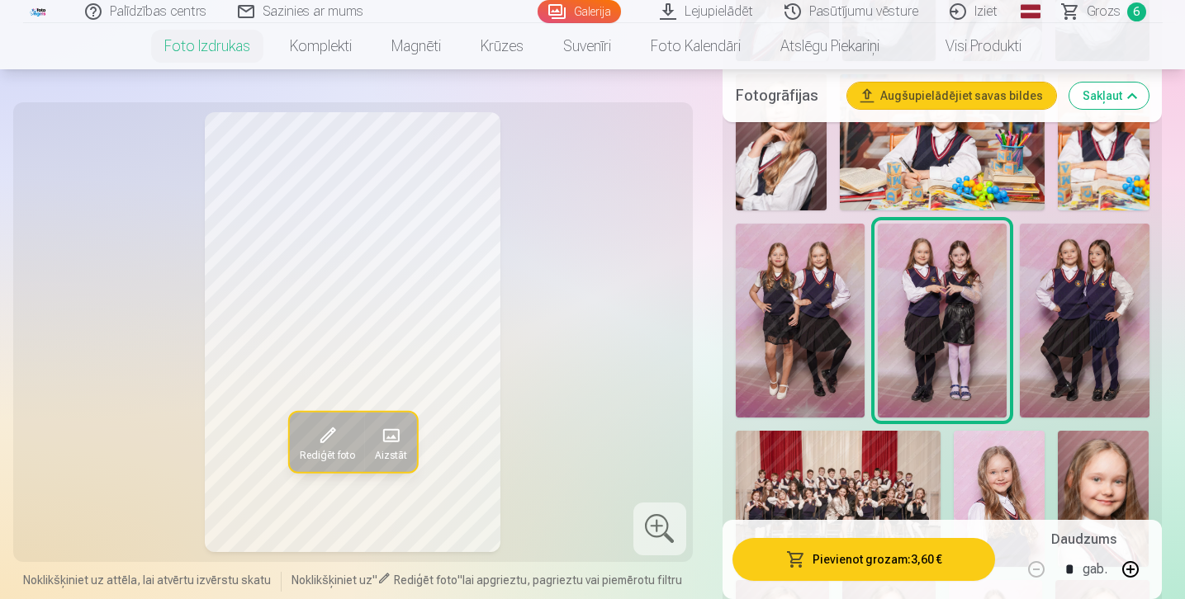
click at [867, 553] on button "Pievienot grozam : 3,60 €" at bounding box center [863, 559] width 263 height 43
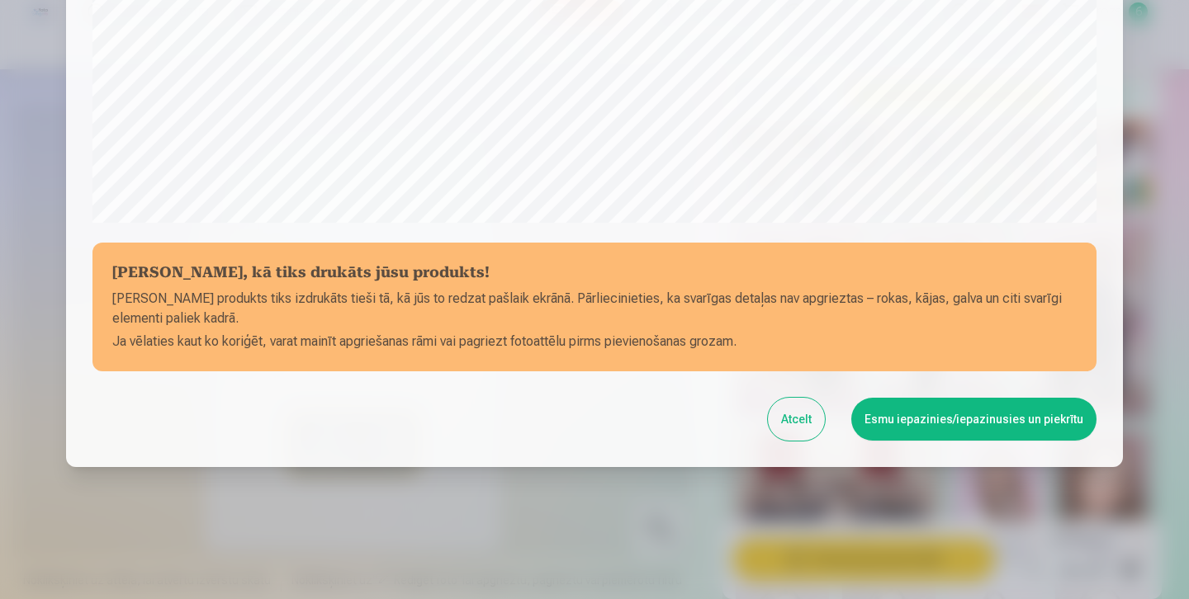
click at [914, 426] on button "Esmu iepazinies/iepazinusies un piekrītu" at bounding box center [973, 419] width 245 height 43
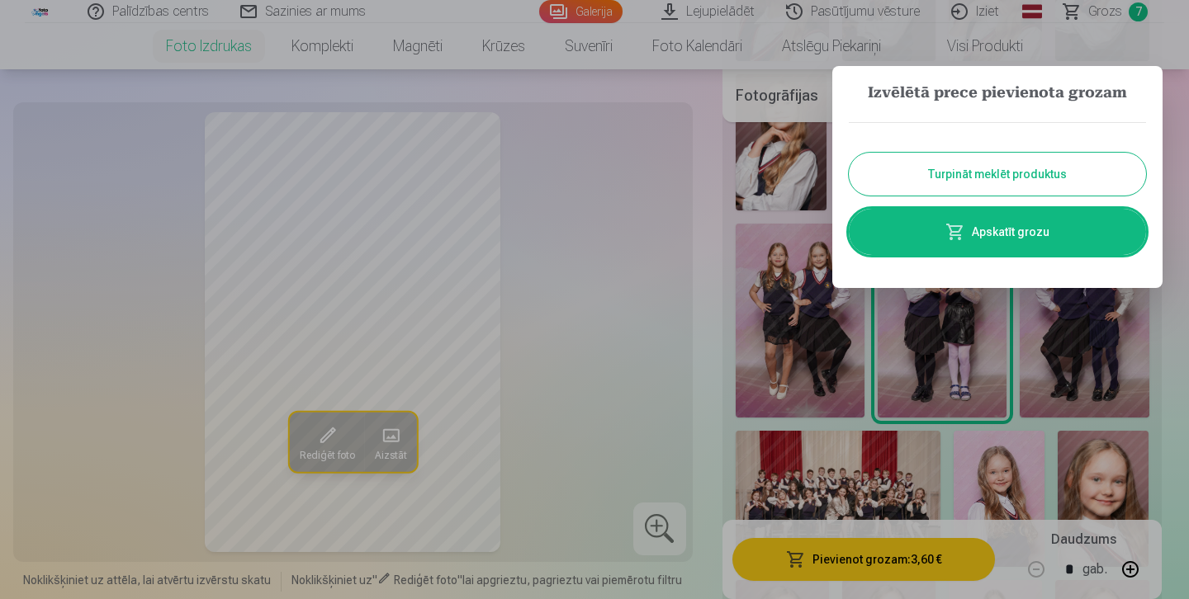
click at [1001, 168] on button "Turpināt meklēt produktus" at bounding box center [997, 174] width 297 height 43
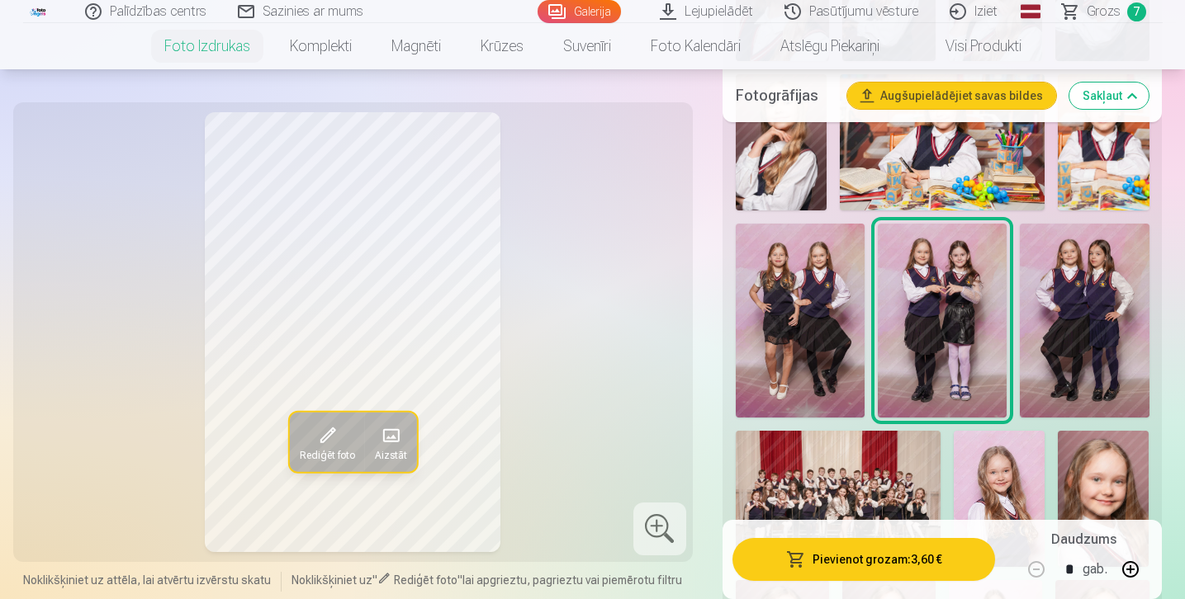
click at [1069, 299] on img at bounding box center [1084, 321] width 129 height 194
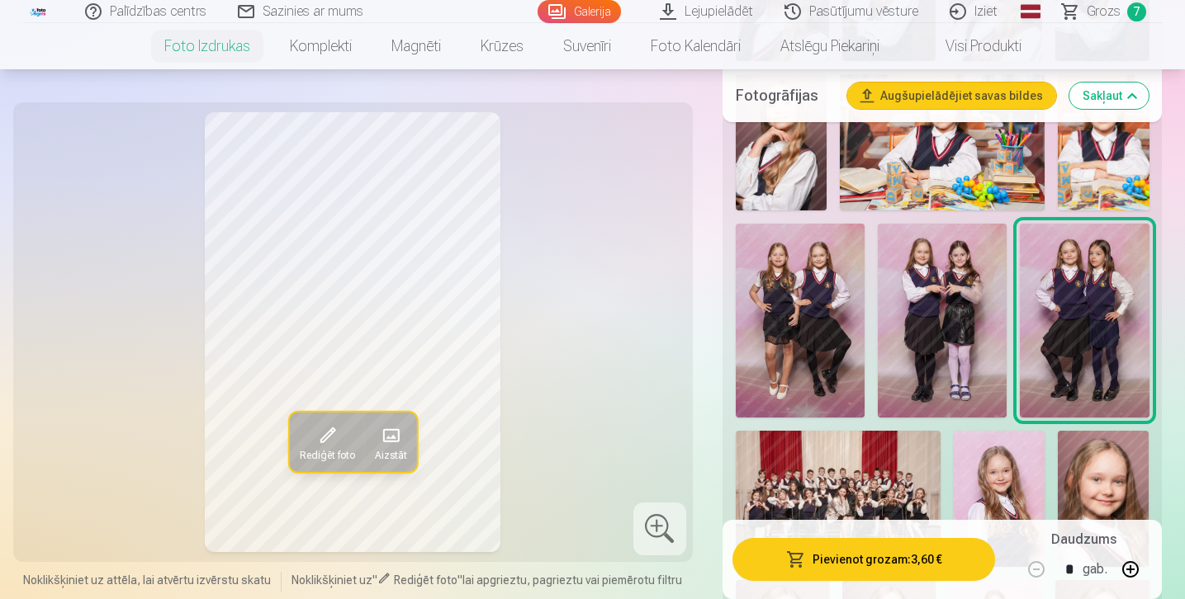
click at [859, 550] on button "Pievienot grozam : 3,60 €" at bounding box center [863, 559] width 263 height 43
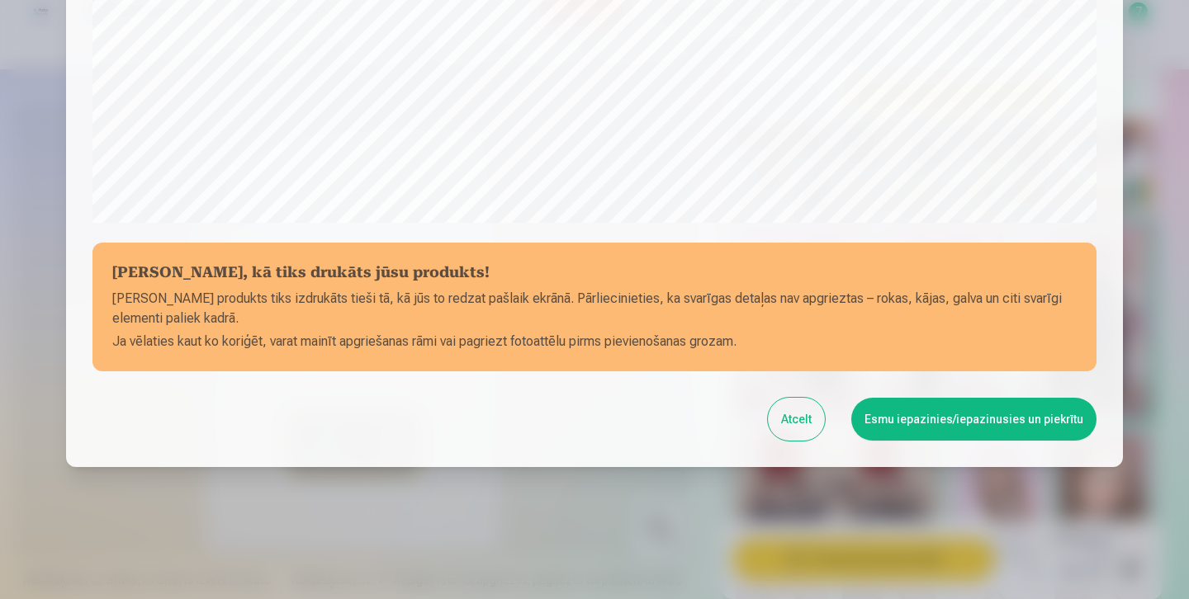
click at [911, 419] on button "Esmu iepazinies/iepazinusies un piekrītu" at bounding box center [973, 419] width 245 height 43
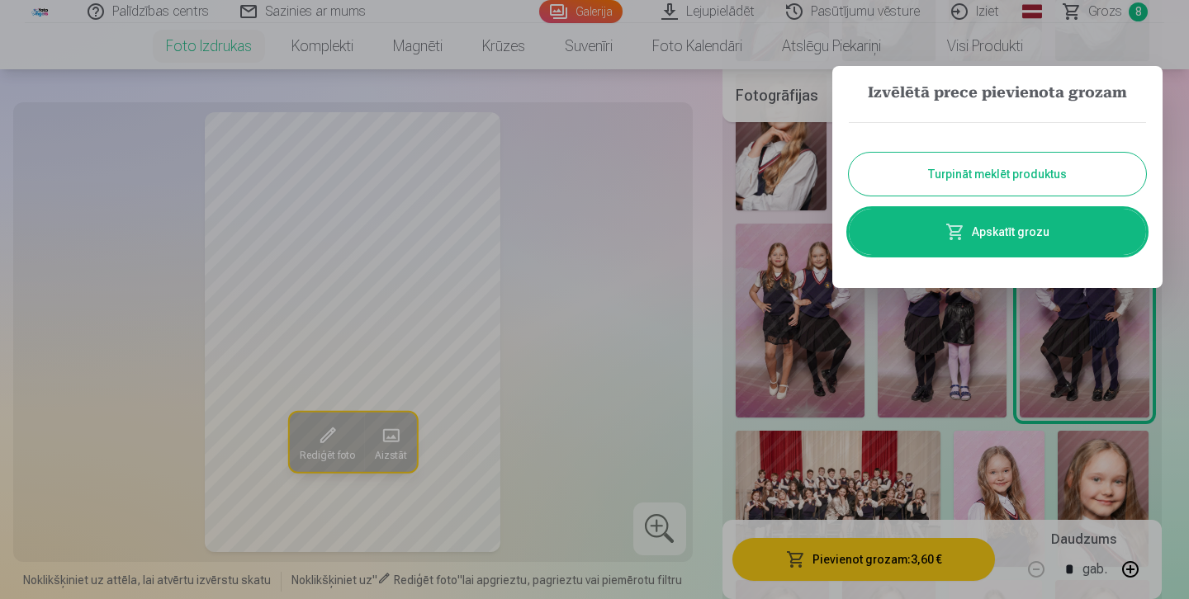
click at [973, 174] on button "Turpināt meklēt produktus" at bounding box center [997, 174] width 297 height 43
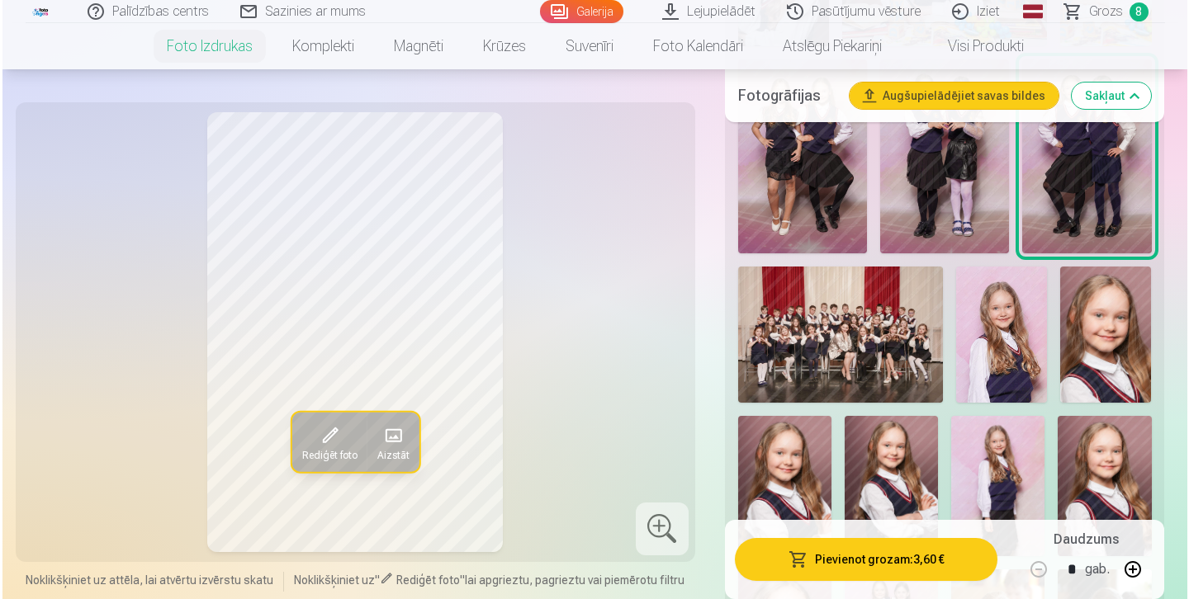
scroll to position [1228, 0]
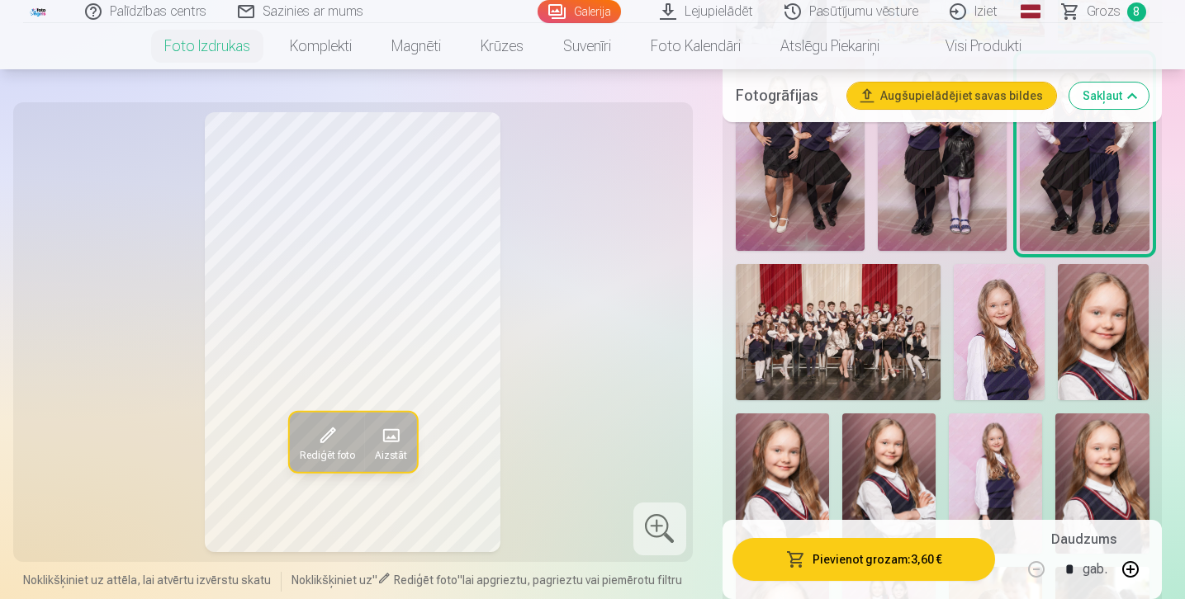
click at [988, 329] on img at bounding box center [998, 332] width 91 height 136
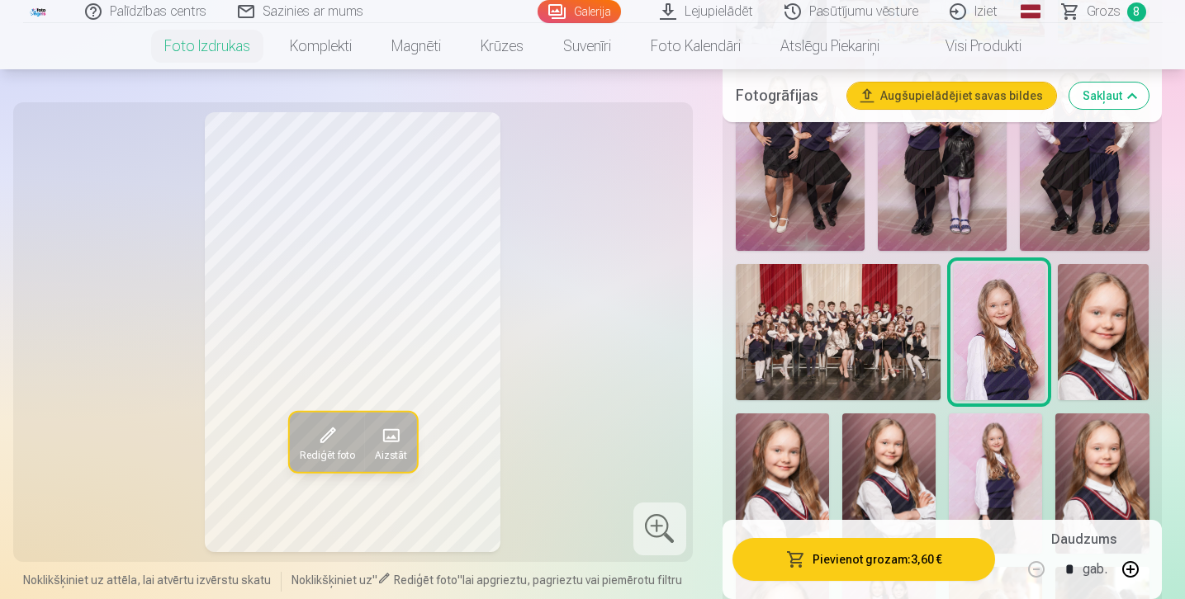
click at [868, 556] on button "Pievienot grozam : 3,60 €" at bounding box center [863, 559] width 263 height 43
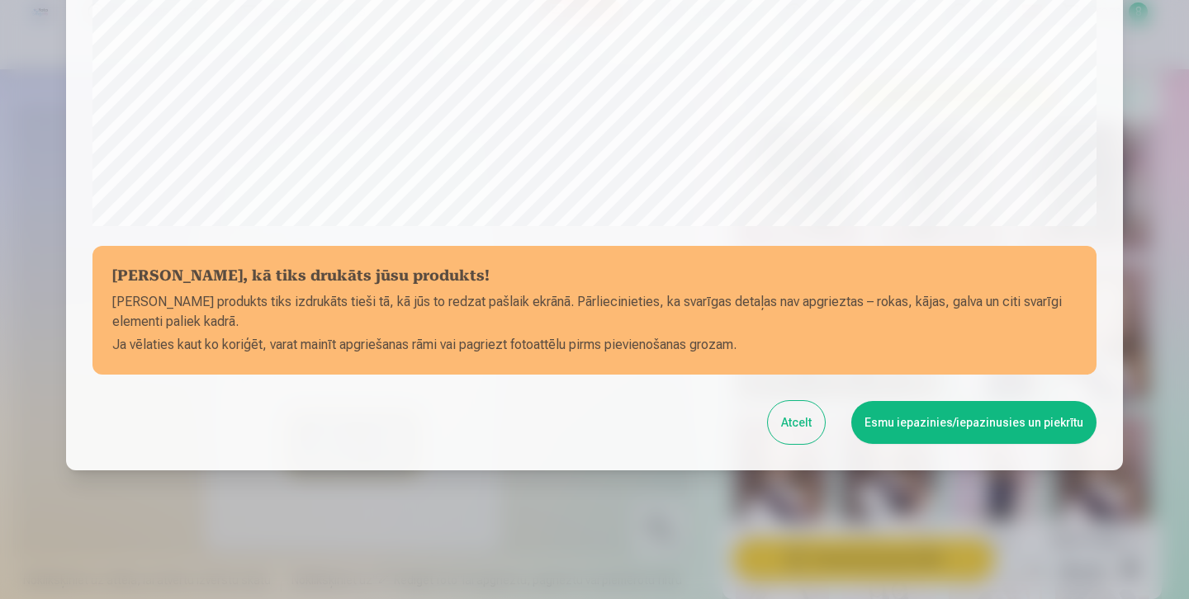
scroll to position [589, 0]
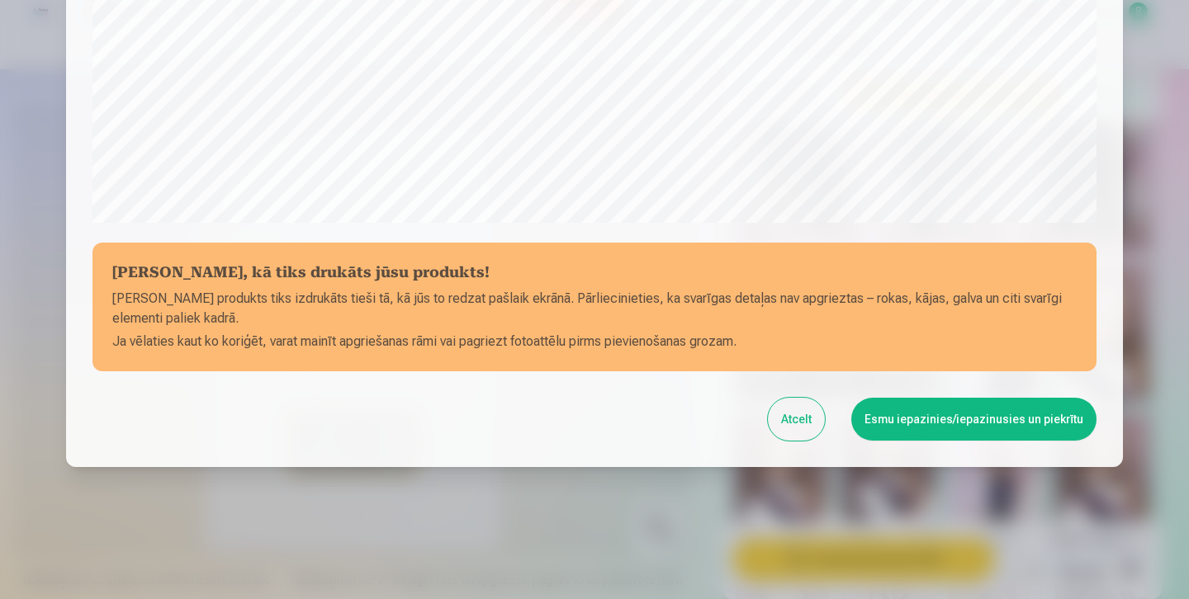
click at [947, 433] on button "Esmu iepazinies/iepazinusies un piekrītu" at bounding box center [973, 419] width 245 height 43
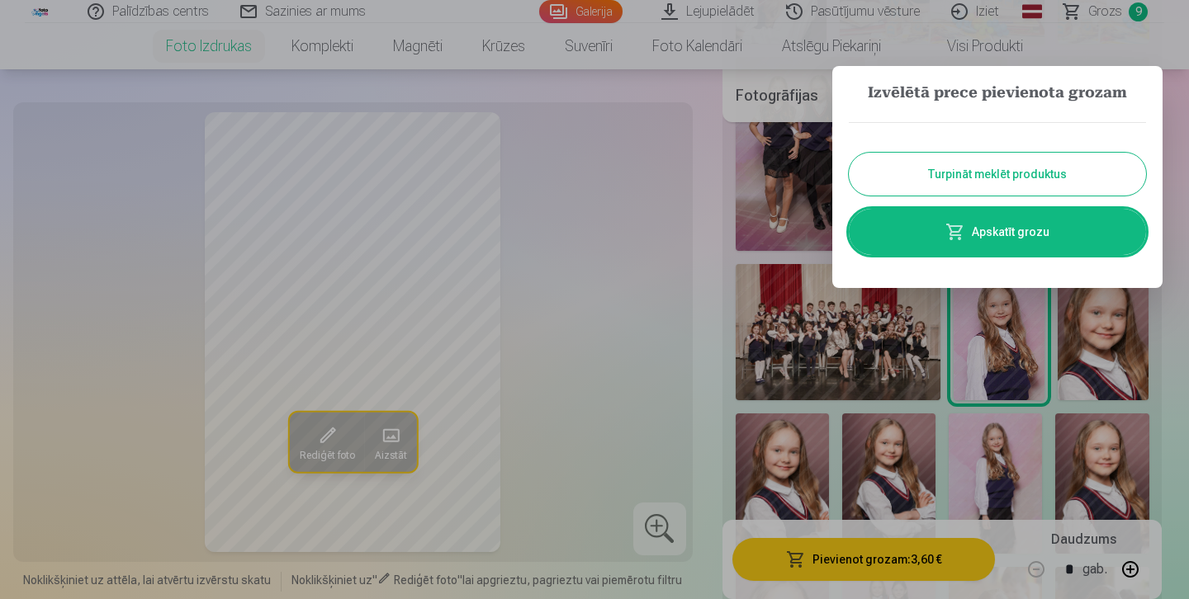
click at [974, 181] on button "Turpināt meklēt produktus" at bounding box center [997, 174] width 297 height 43
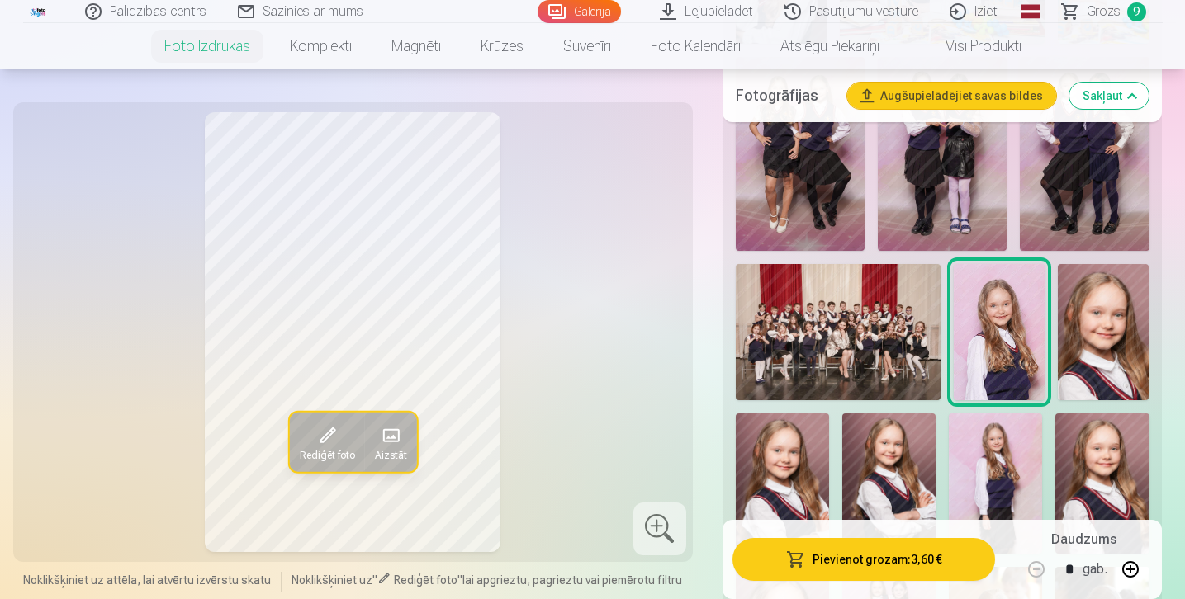
click at [865, 316] on img at bounding box center [838, 332] width 205 height 136
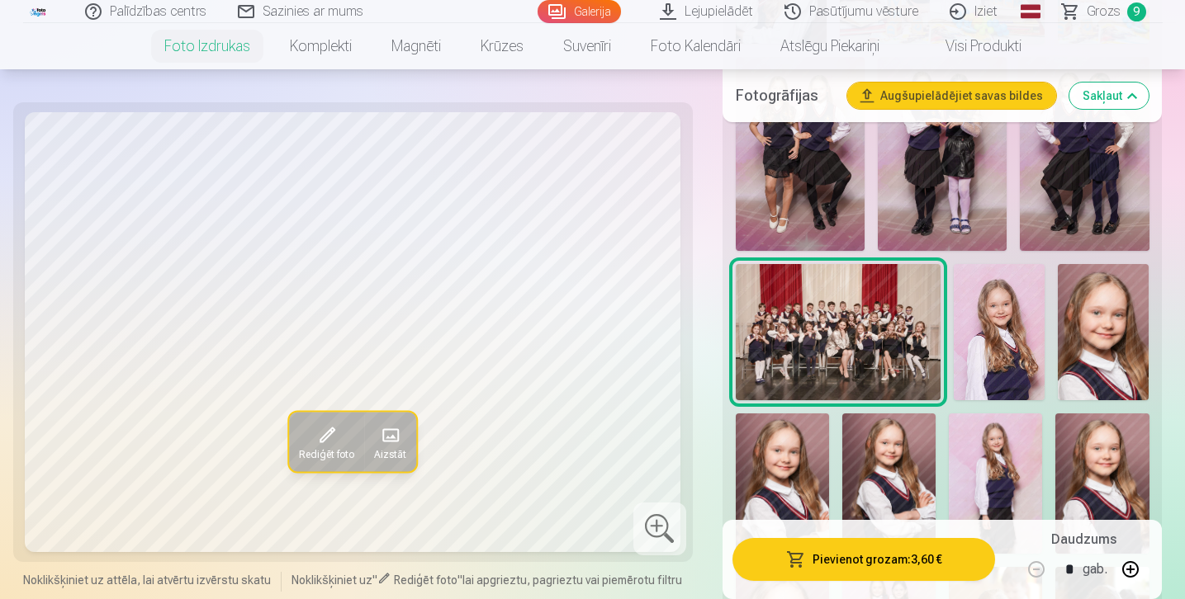
click at [826, 567] on button "Pievienot grozam : 3,60 €" at bounding box center [863, 559] width 263 height 43
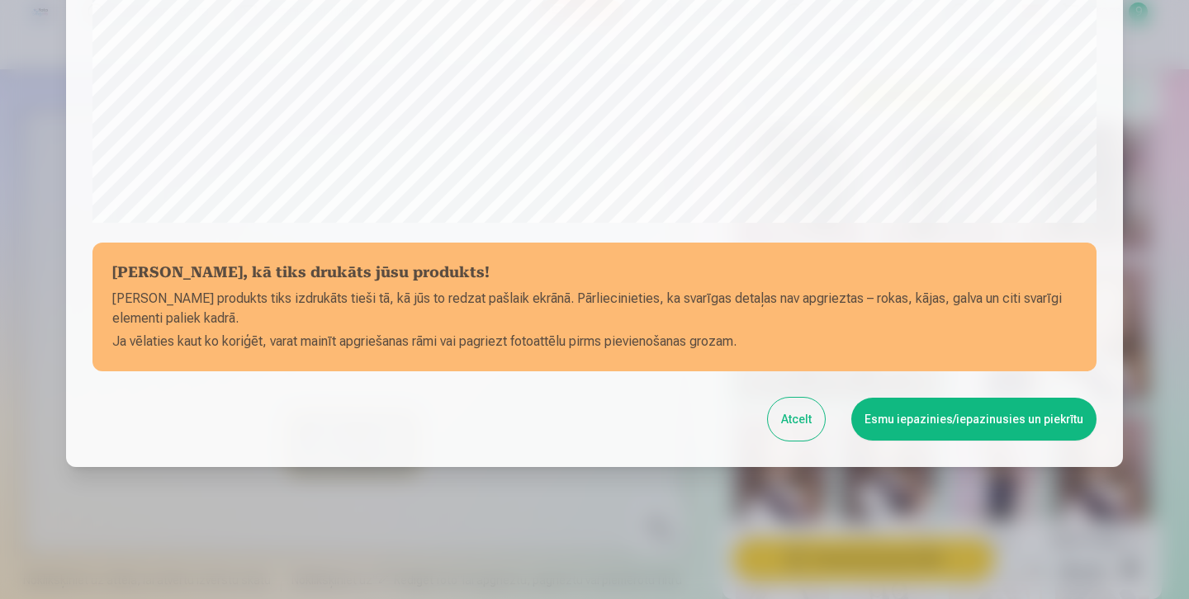
click at [923, 427] on button "Esmu iepazinies/iepazinusies un piekrītu" at bounding box center [973, 419] width 245 height 43
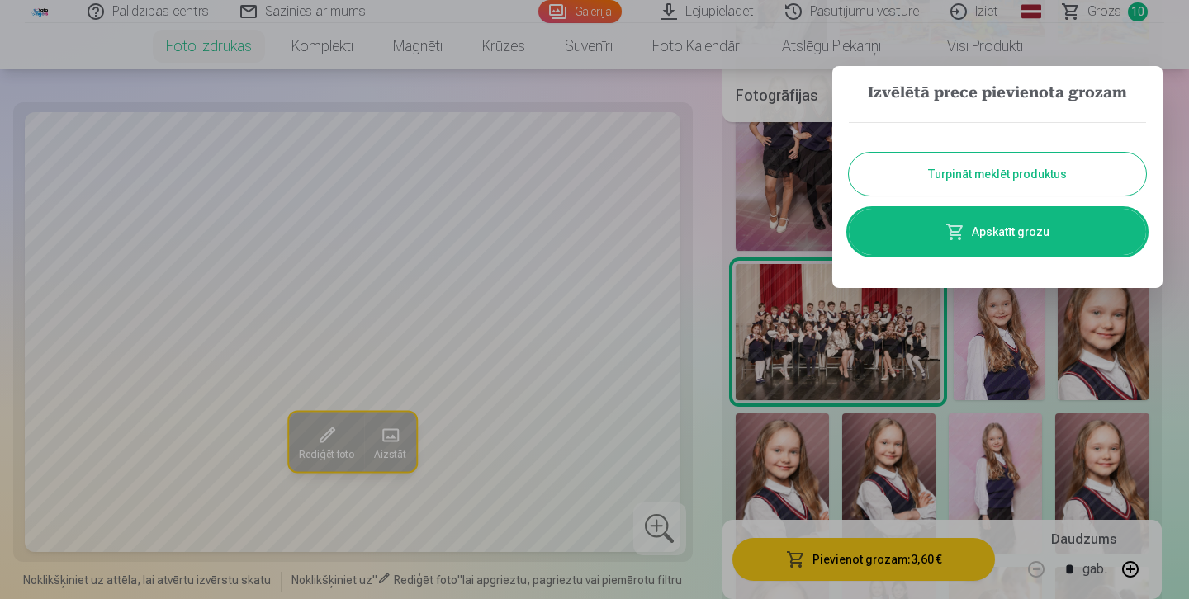
click at [1010, 178] on button "Turpināt meklēt produktus" at bounding box center [997, 174] width 297 height 43
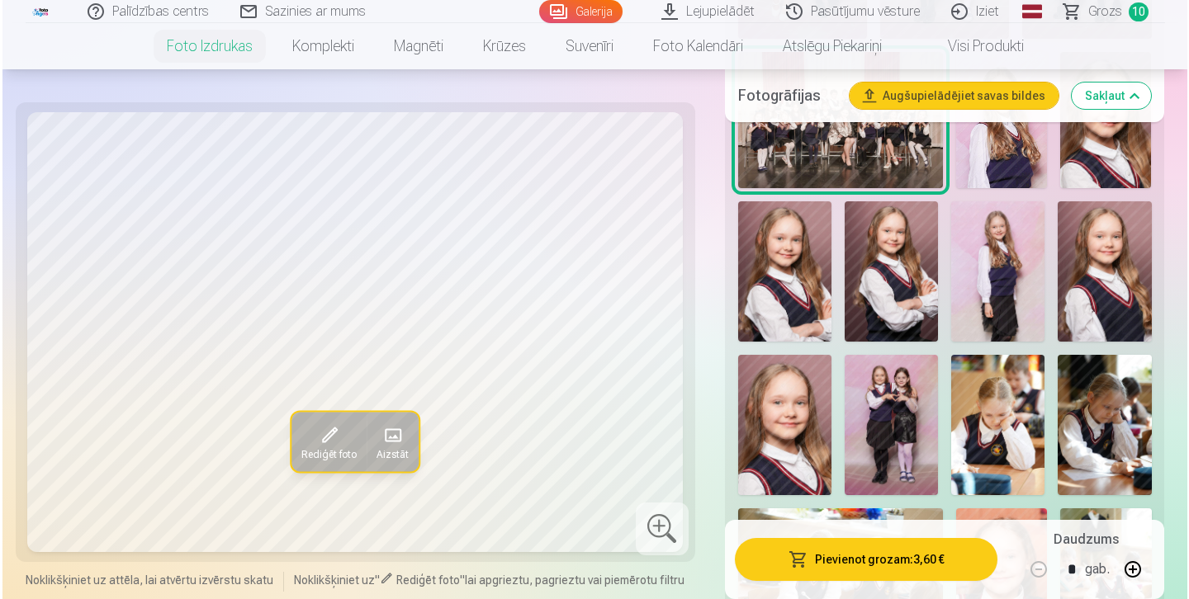
scroll to position [1445, 0]
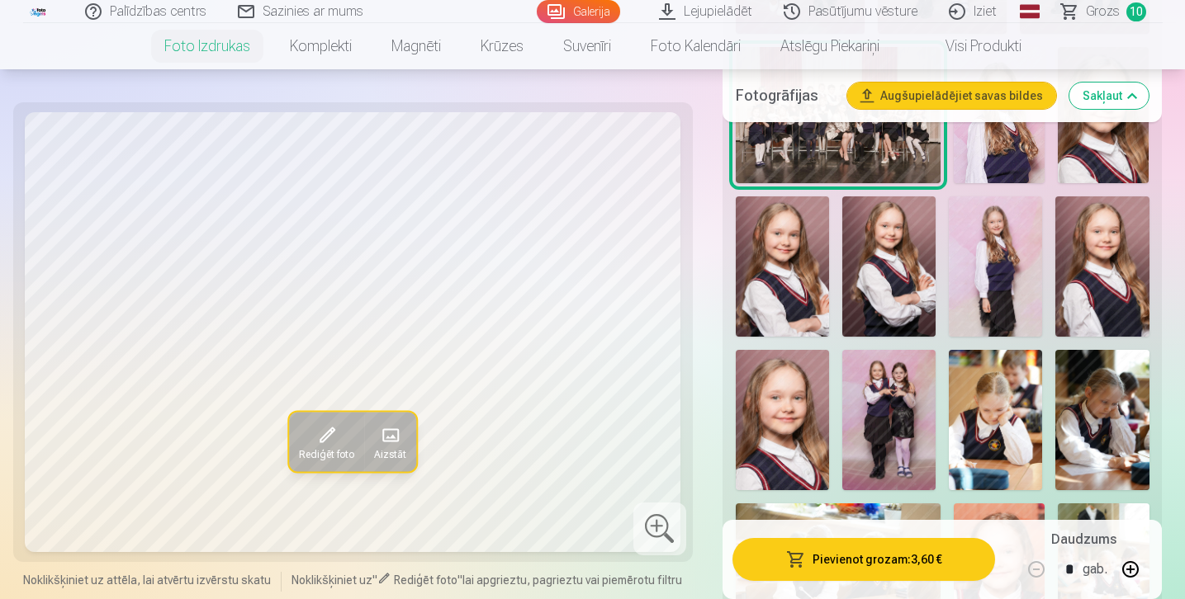
click at [1007, 259] on img at bounding box center [995, 266] width 93 height 140
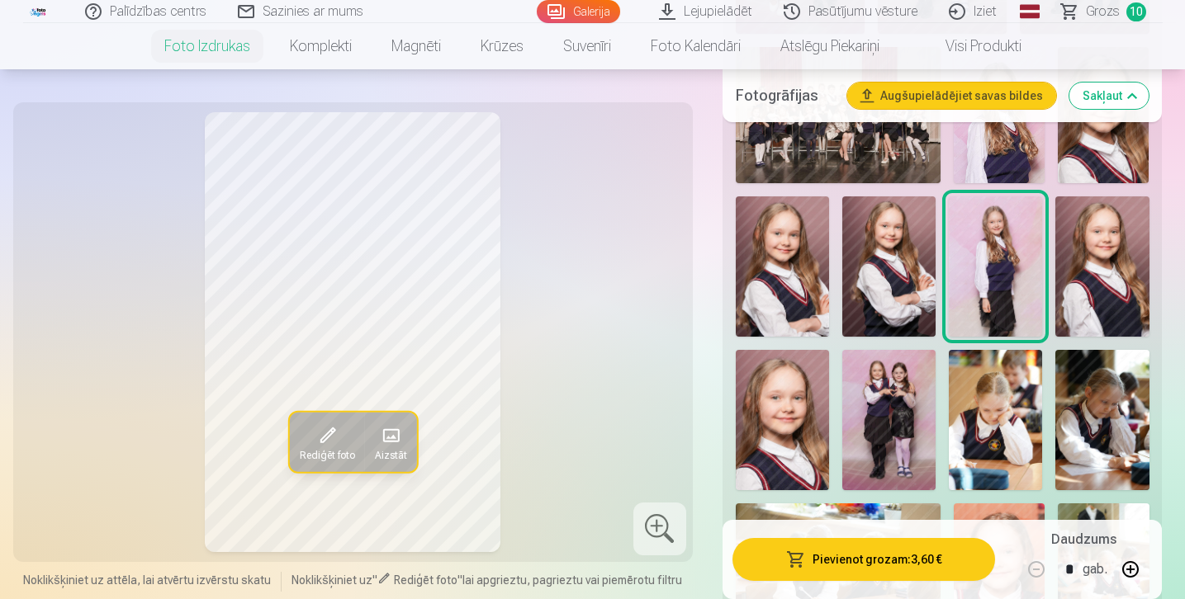
click at [863, 565] on button "Pievienot grozam : 3,60 €" at bounding box center [863, 559] width 263 height 43
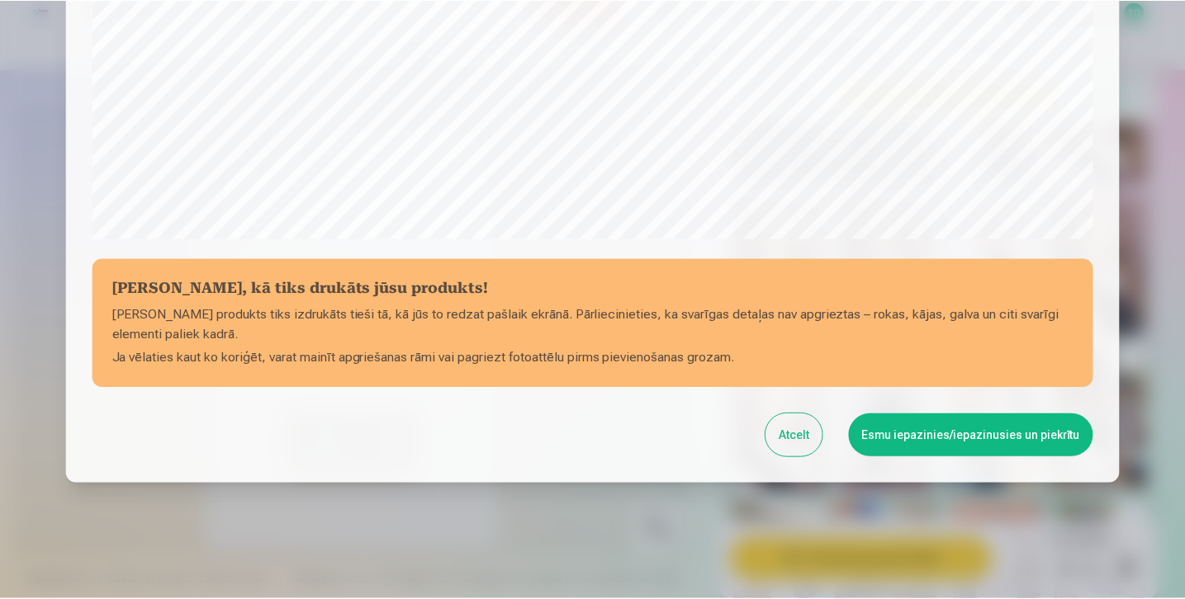
scroll to position [589, 0]
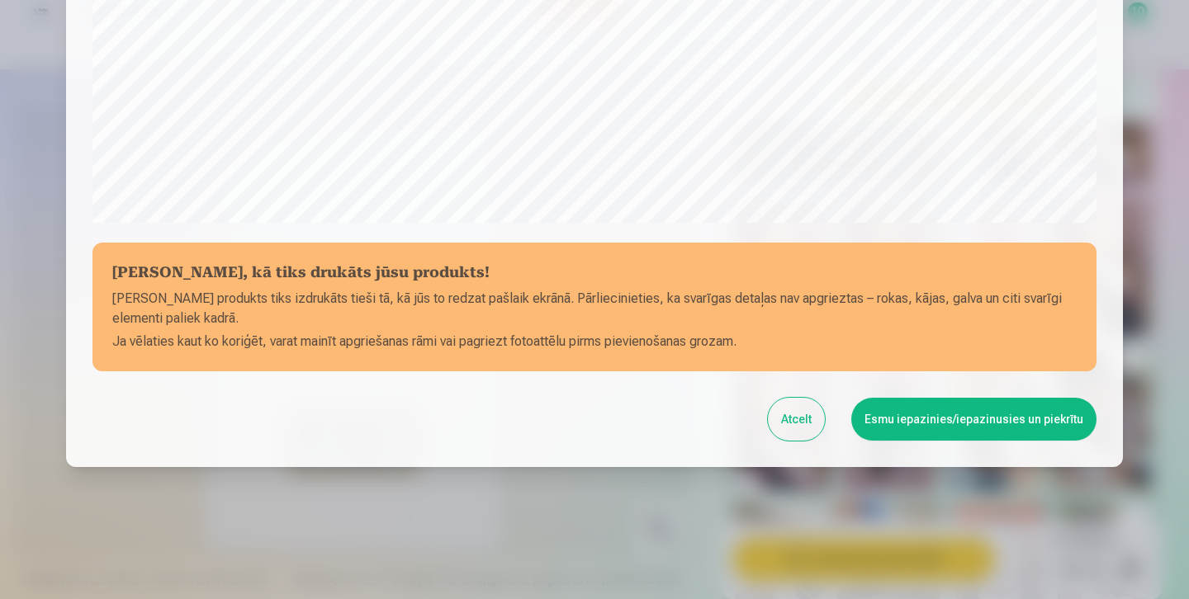
click at [926, 421] on button "Esmu iepazinies/iepazinusies un piekrītu" at bounding box center [973, 419] width 245 height 43
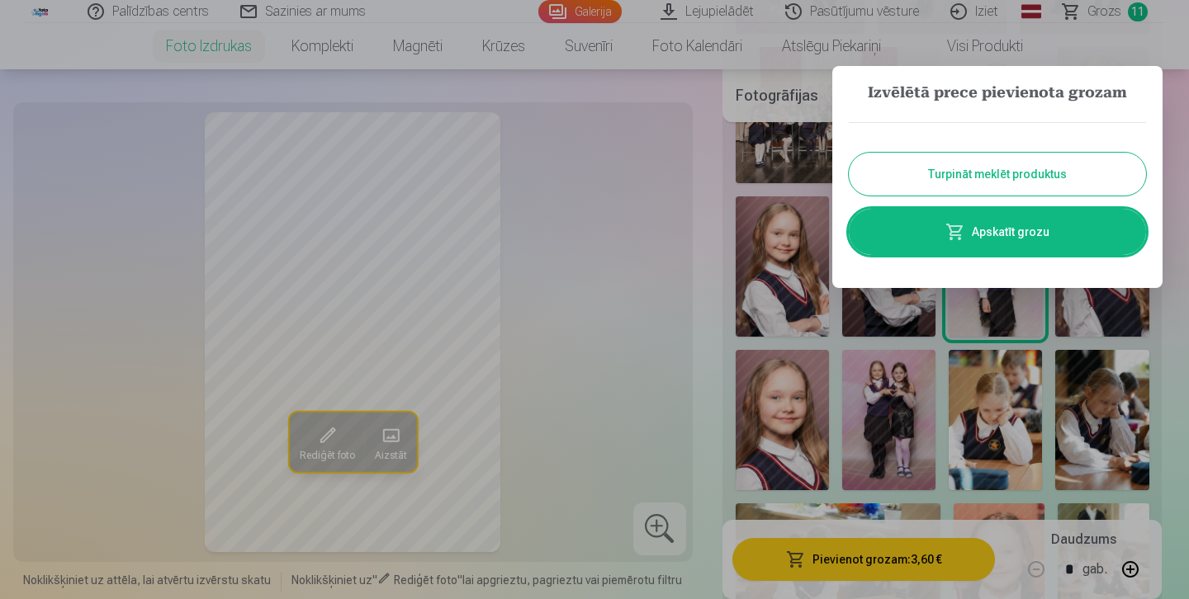
click at [1013, 176] on button "Turpināt meklēt produktus" at bounding box center [997, 174] width 297 height 43
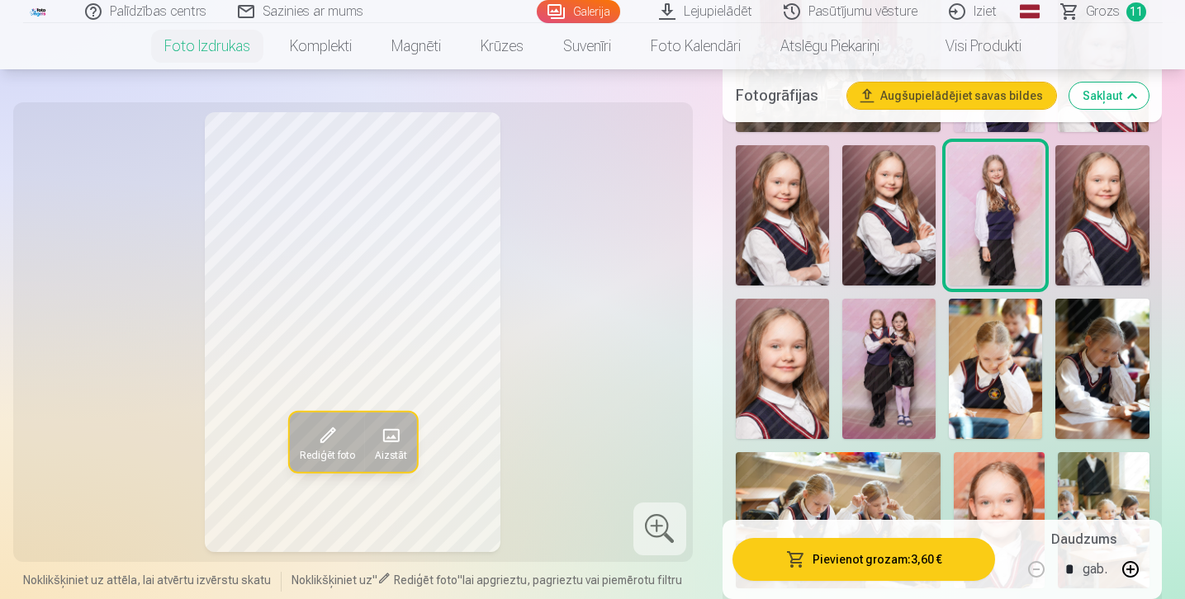
scroll to position [1502, 0]
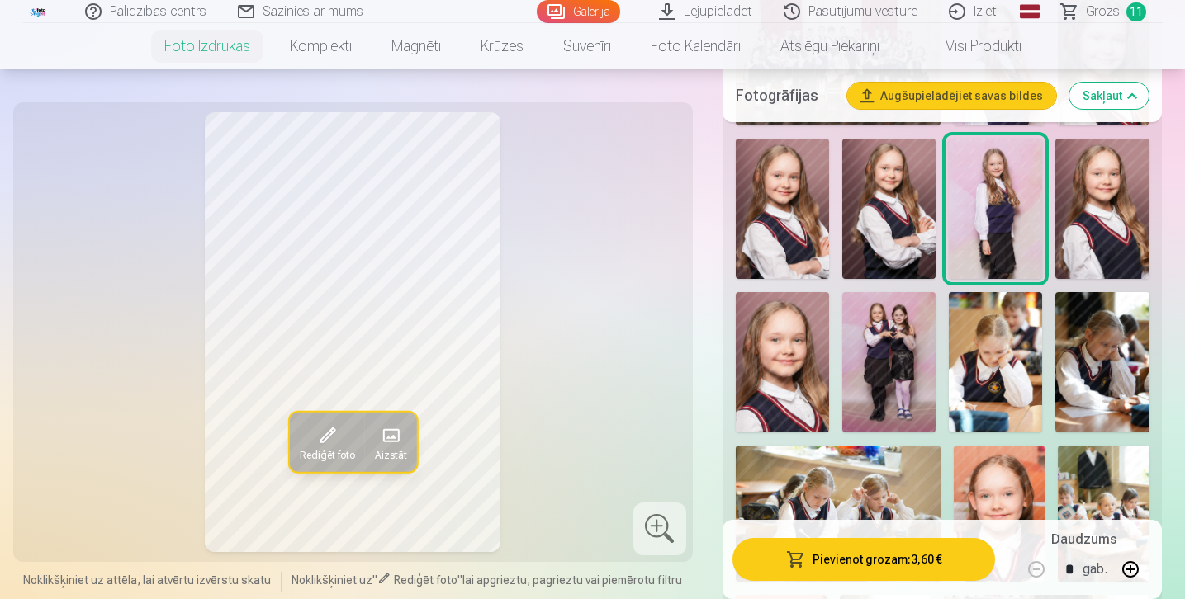
click at [916, 337] on img at bounding box center [888, 362] width 93 height 140
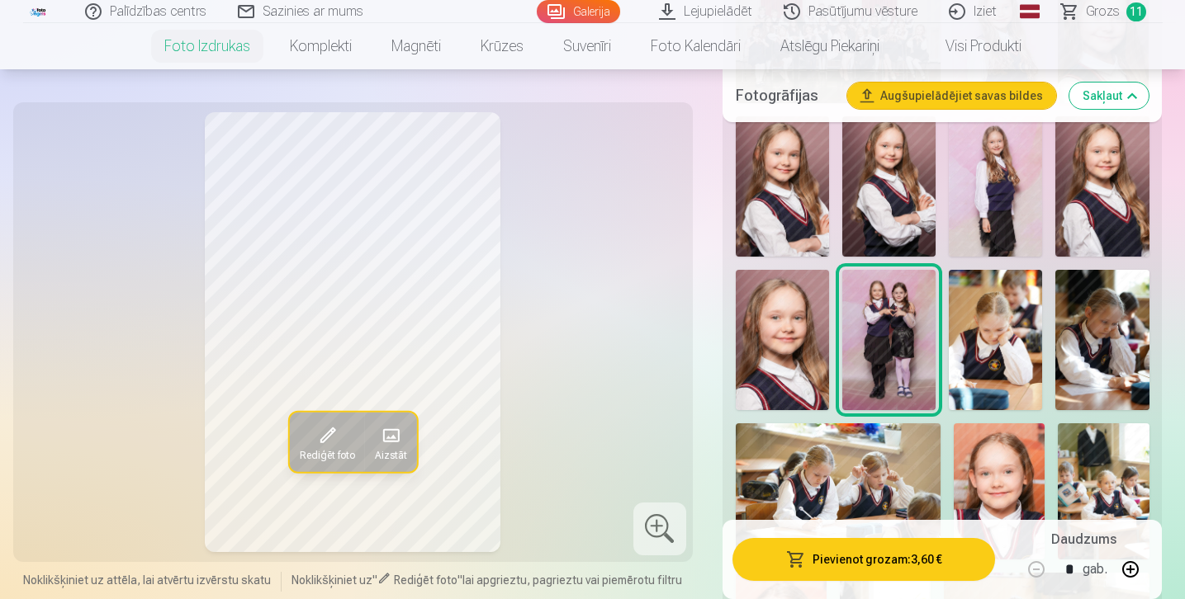
scroll to position [1528, 0]
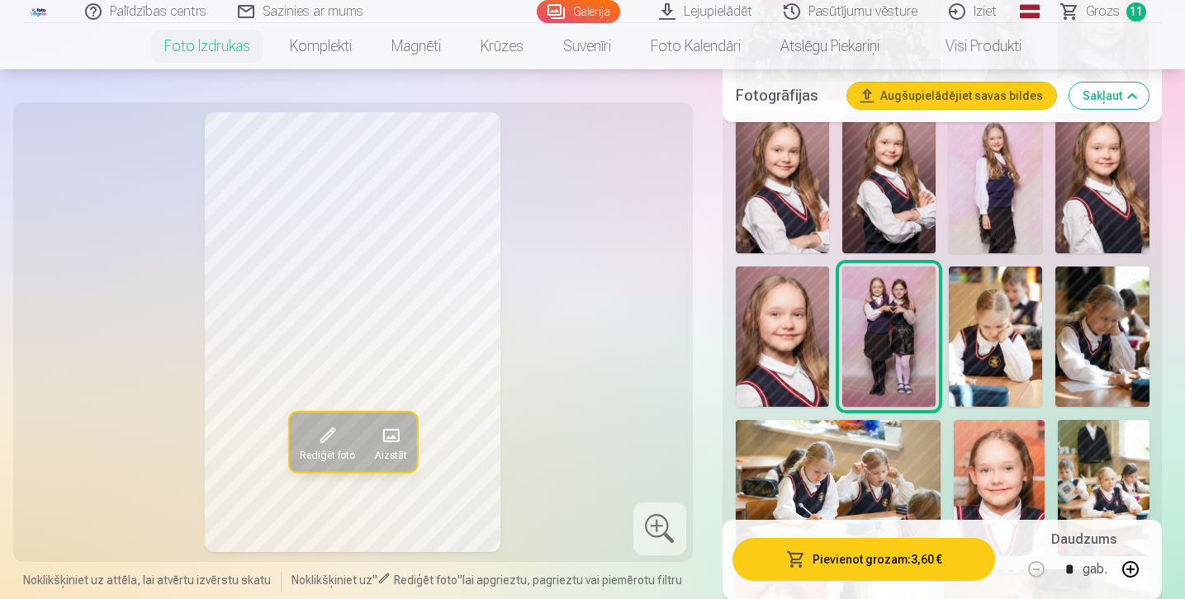
click at [986, 329] on img at bounding box center [995, 337] width 93 height 140
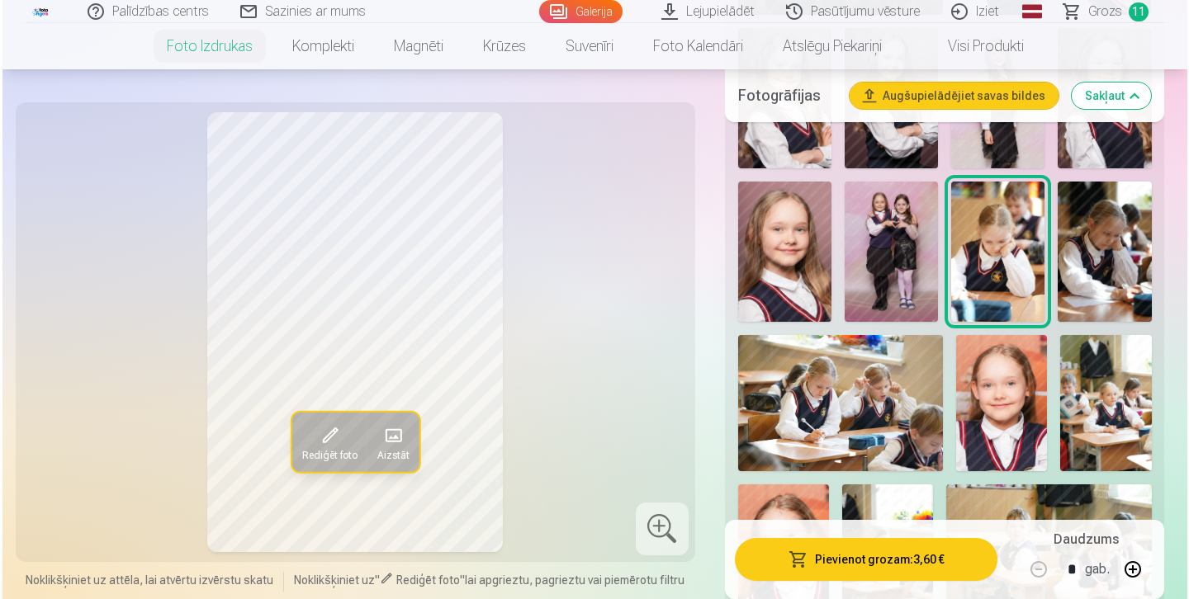
scroll to position [1628, 0]
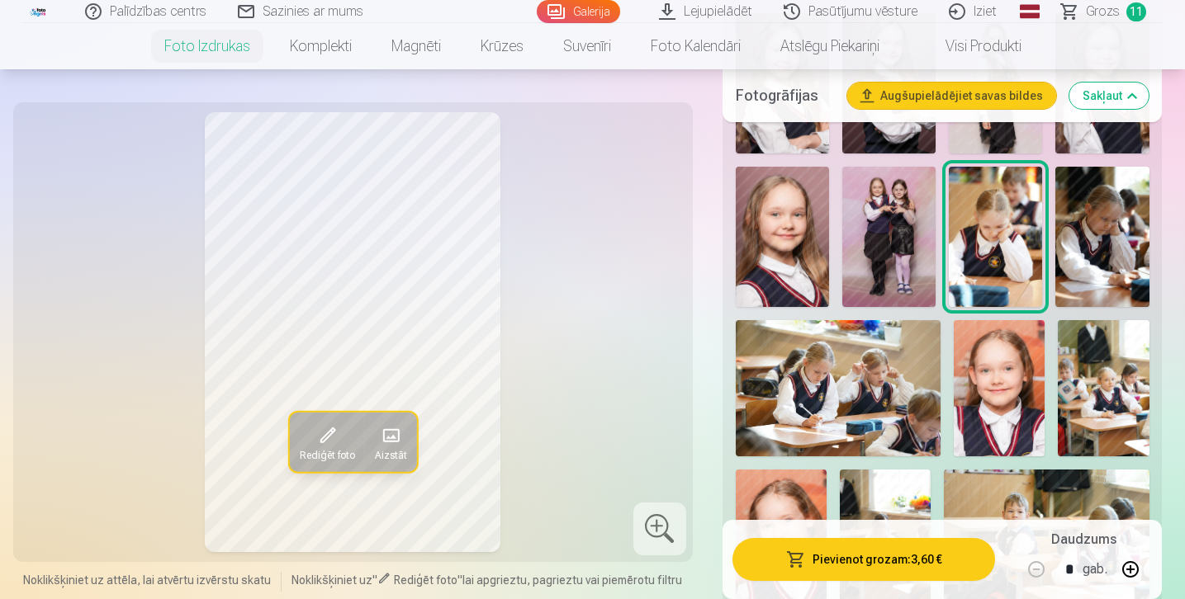
click at [892, 366] on img at bounding box center [838, 388] width 205 height 136
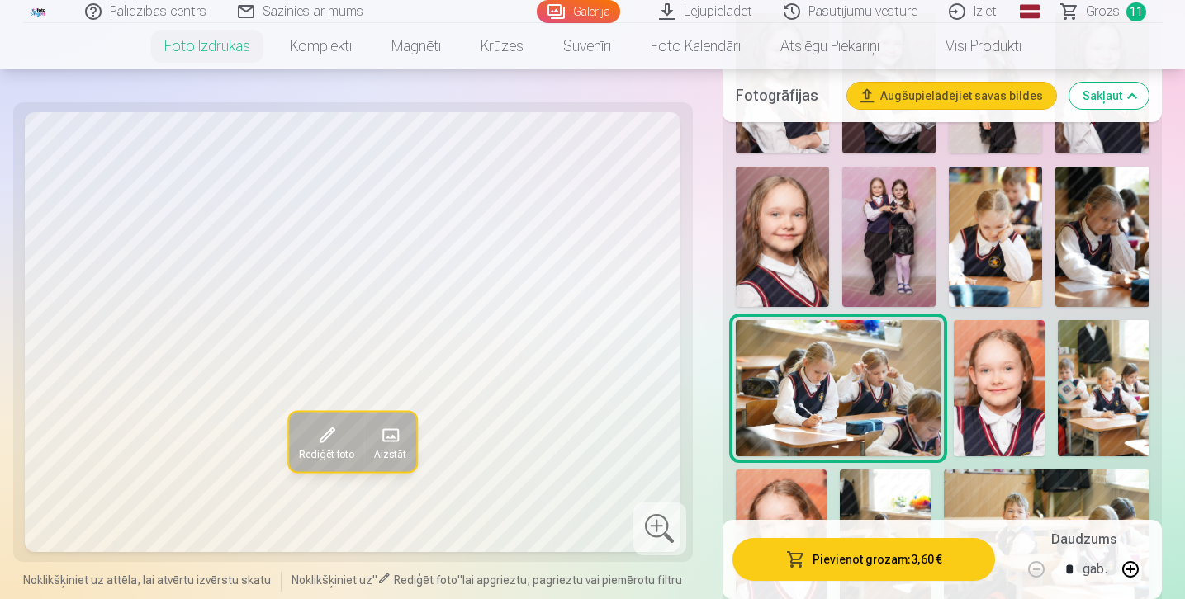
click at [845, 561] on button "Pievienot grozam : 3,60 €" at bounding box center [863, 559] width 263 height 43
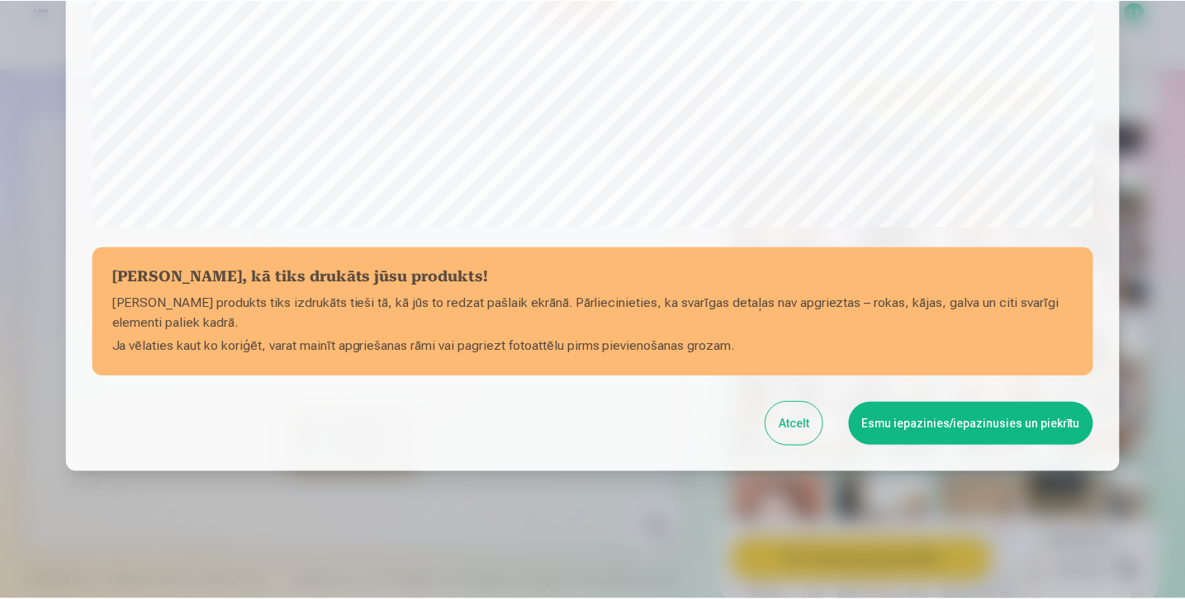
scroll to position [589, 0]
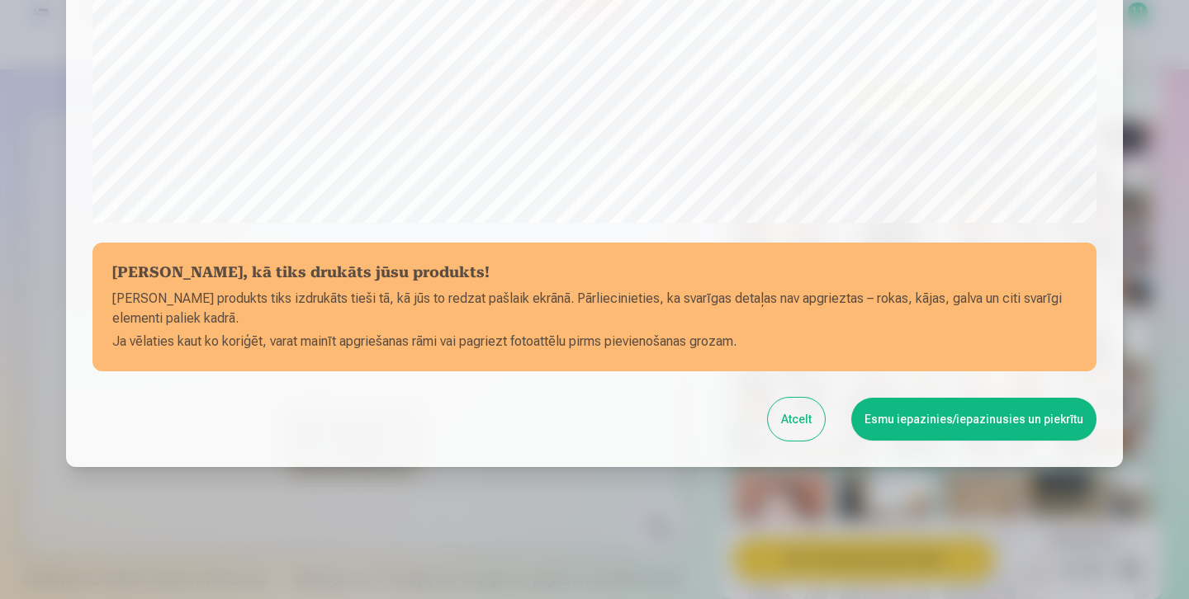
click at [966, 433] on button "Esmu iepazinies/iepazinusies un piekrītu" at bounding box center [973, 419] width 245 height 43
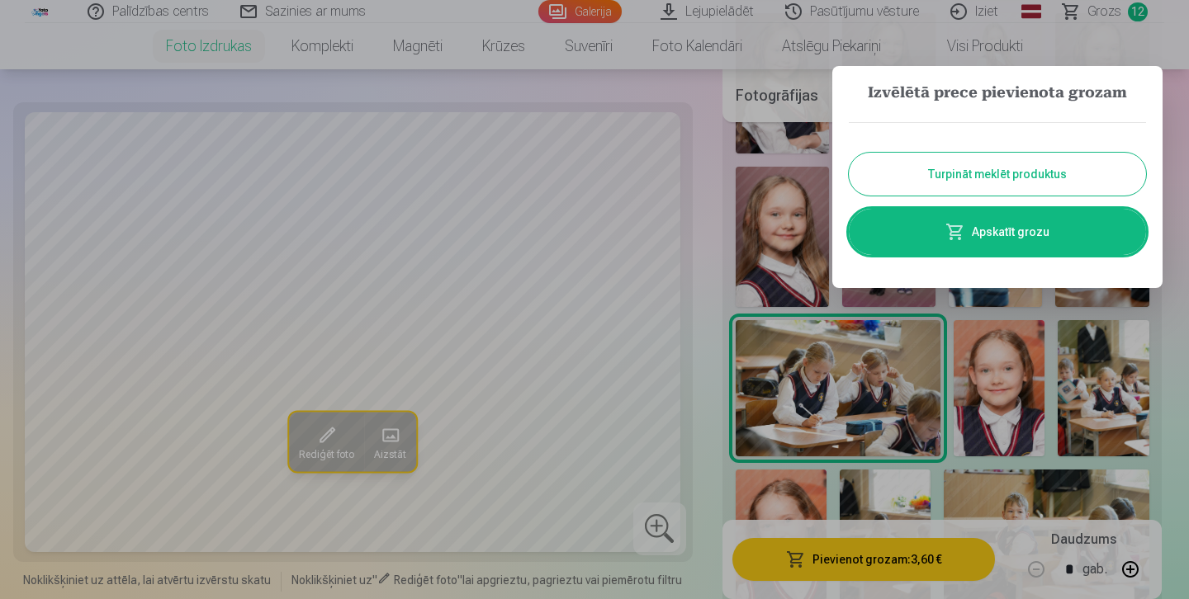
click at [1017, 181] on button "Turpināt meklēt produktus" at bounding box center [997, 174] width 297 height 43
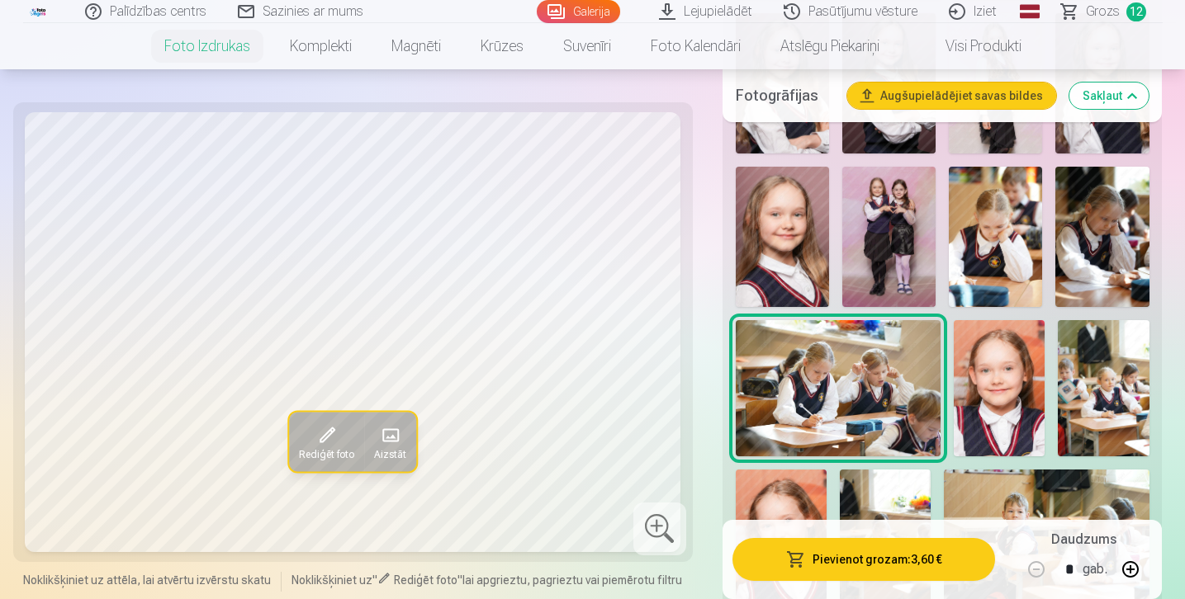
click at [1100, 367] on img at bounding box center [1102, 388] width 91 height 137
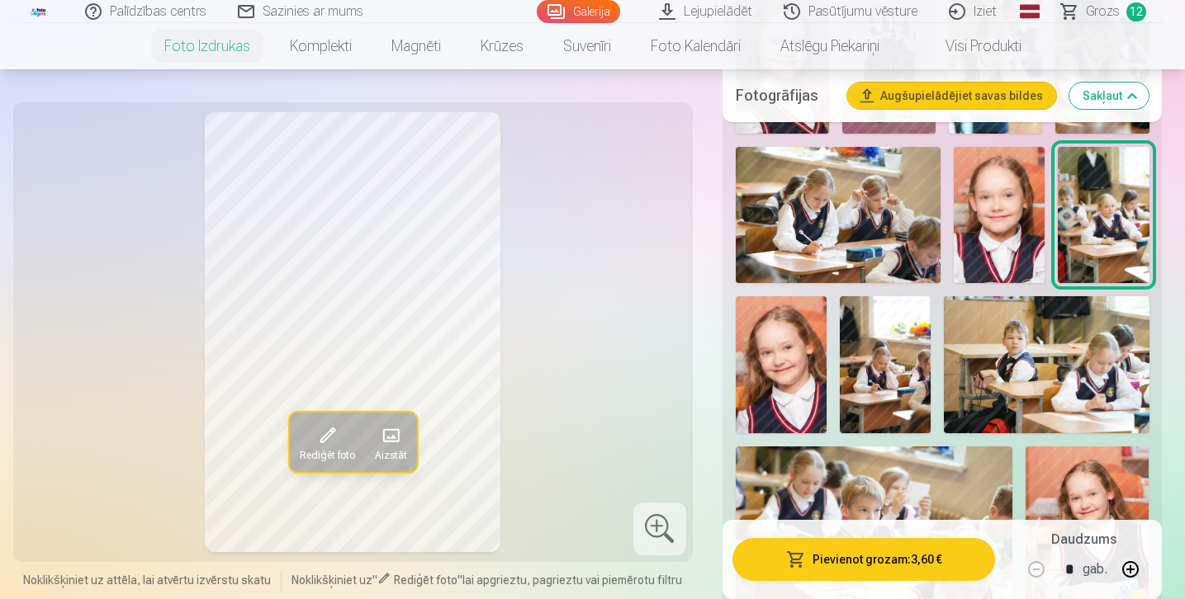
scroll to position [1803, 0]
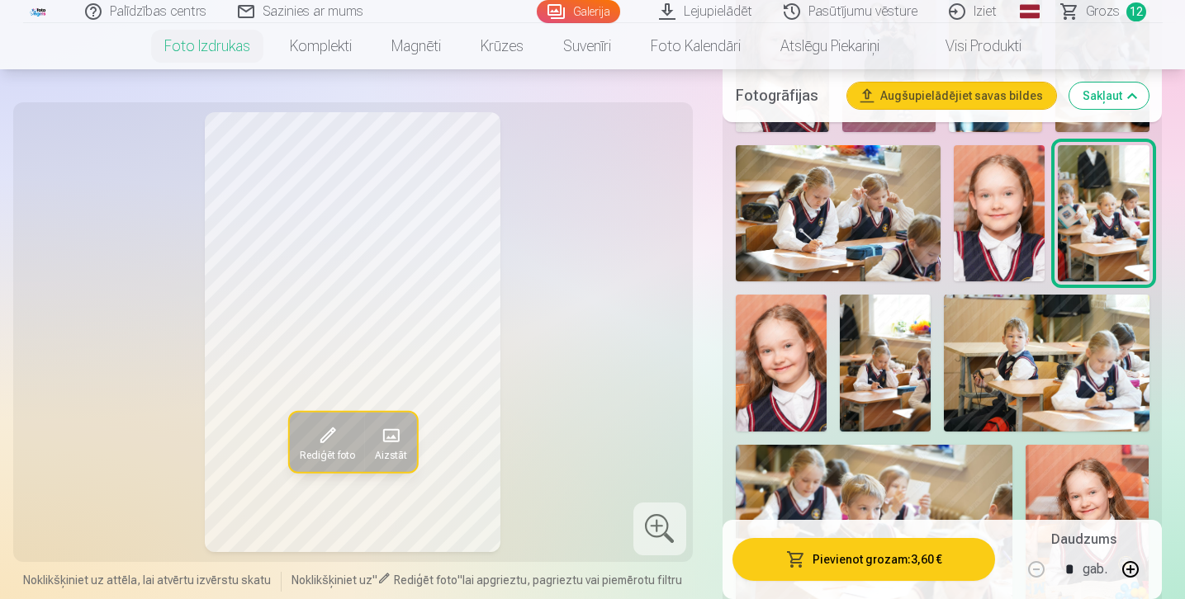
click at [814, 342] on img at bounding box center [781, 363] width 91 height 137
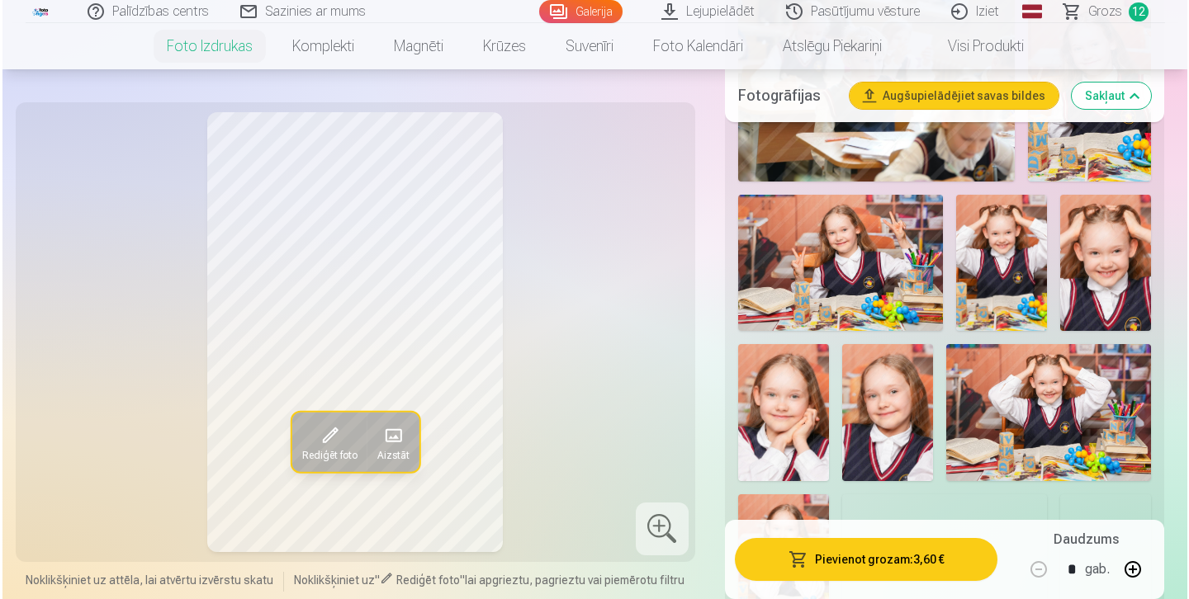
scroll to position [2259, 0]
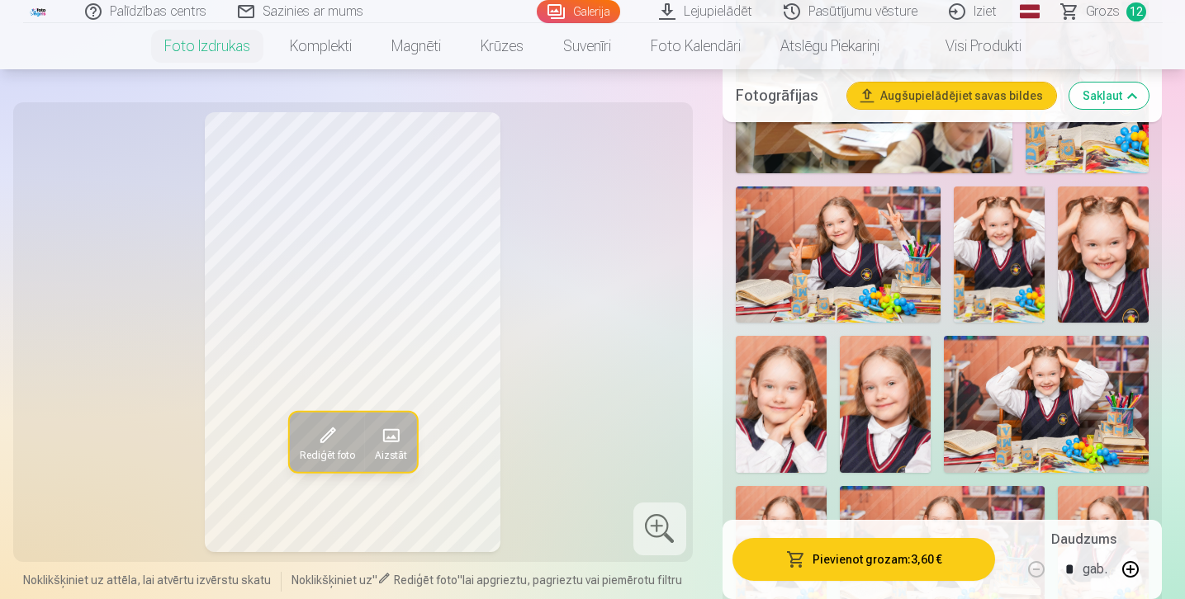
click at [976, 282] on img at bounding box center [998, 255] width 91 height 136
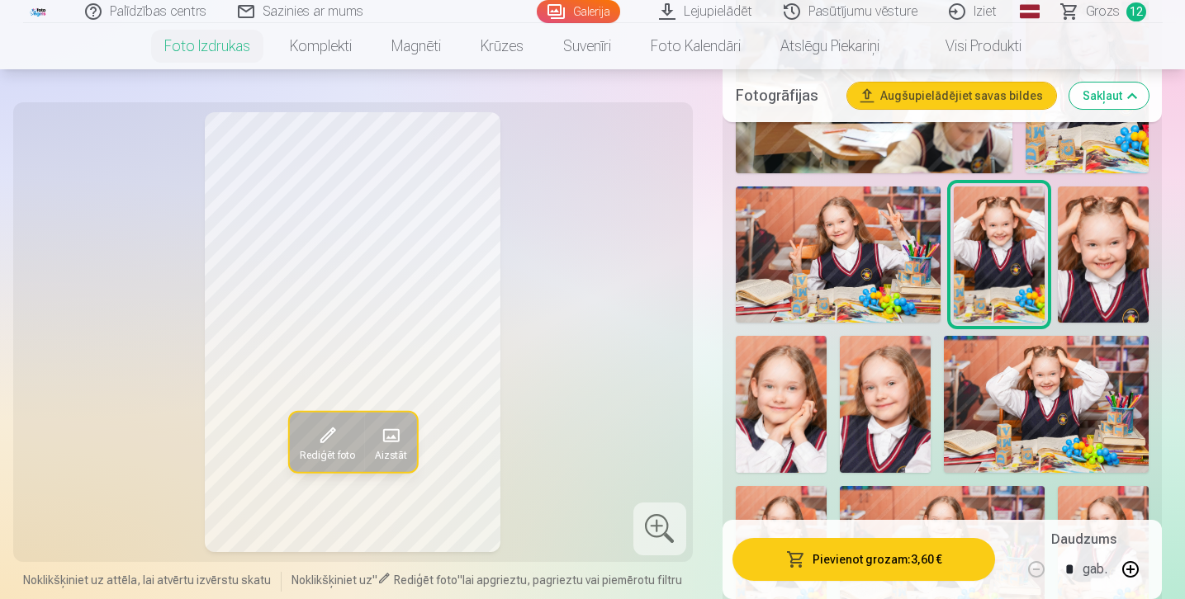
click at [763, 414] on img at bounding box center [781, 404] width 91 height 137
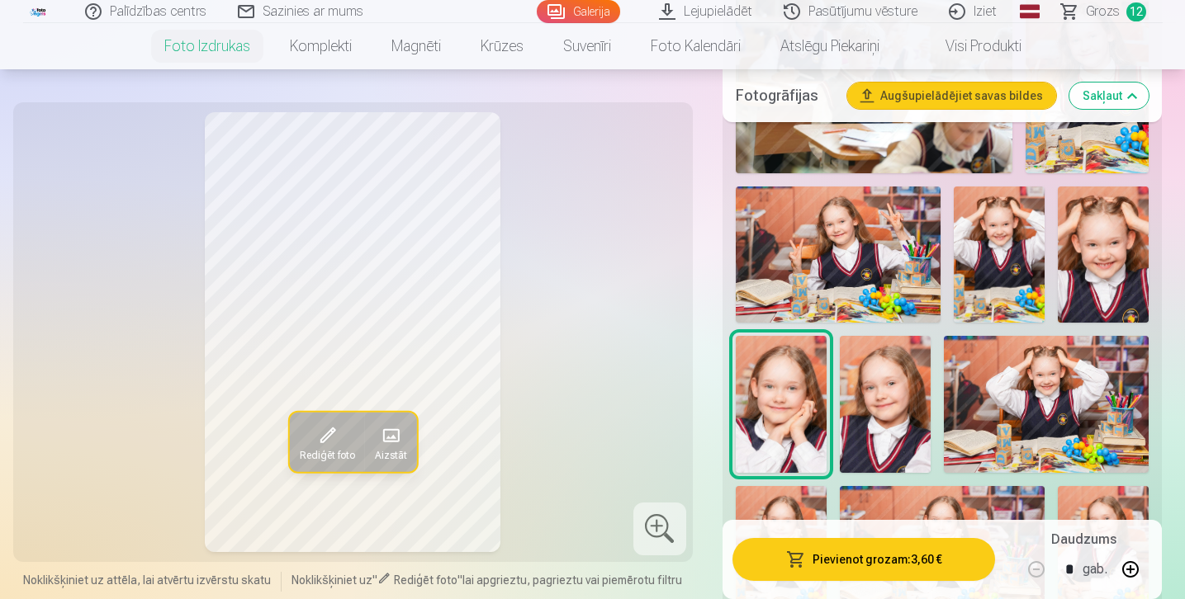
click at [851, 557] on button "Pievienot grozam : 3,60 €" at bounding box center [863, 559] width 263 height 43
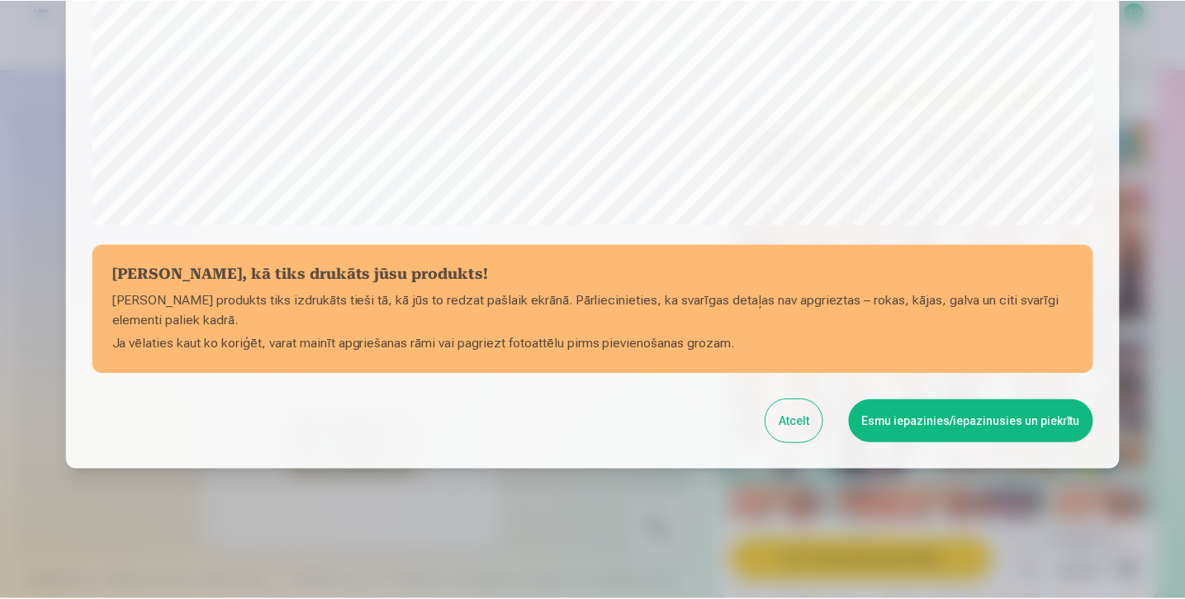
scroll to position [589, 0]
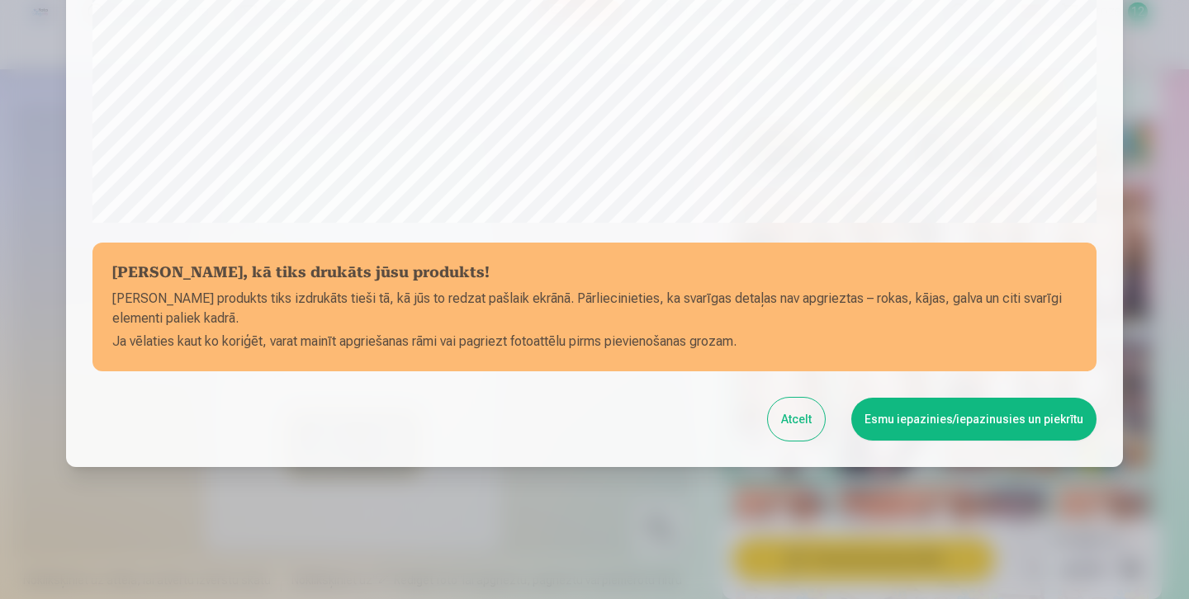
click at [919, 423] on button "Esmu iepazinies/iepazinusies un piekrītu" at bounding box center [973, 419] width 245 height 43
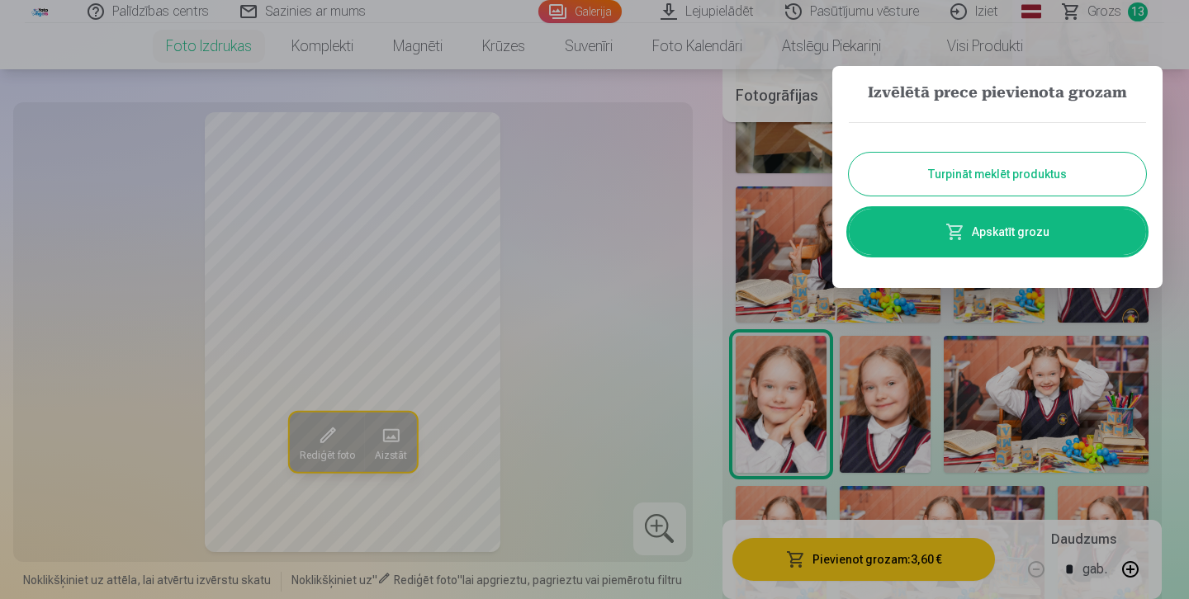
click at [997, 179] on button "Turpināt meklēt produktus" at bounding box center [997, 174] width 297 height 43
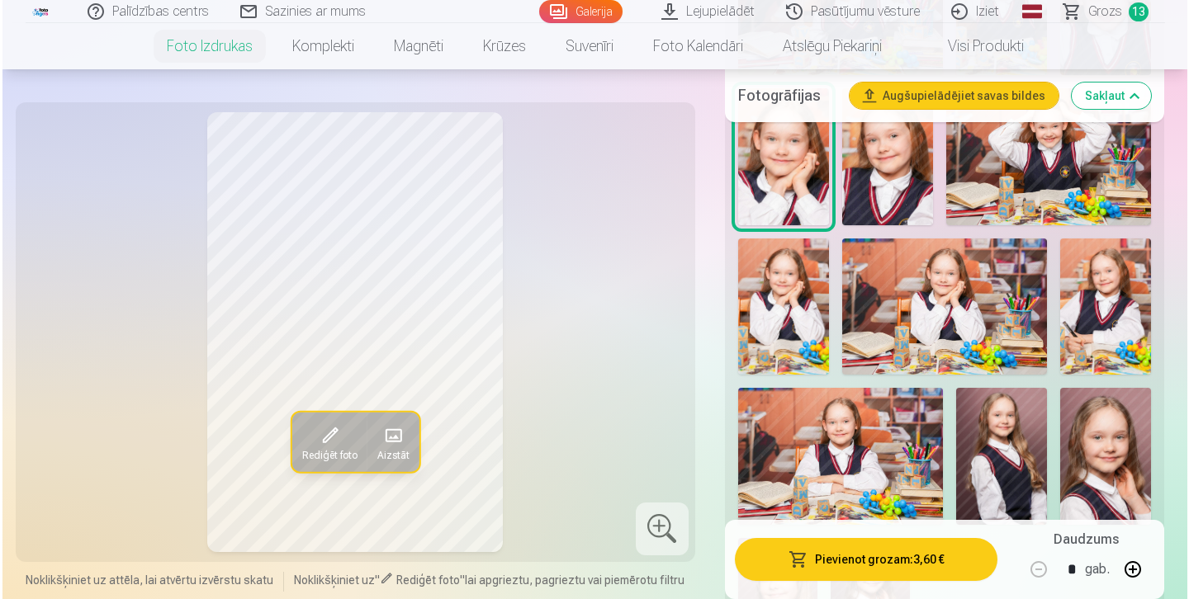
scroll to position [2508, 0]
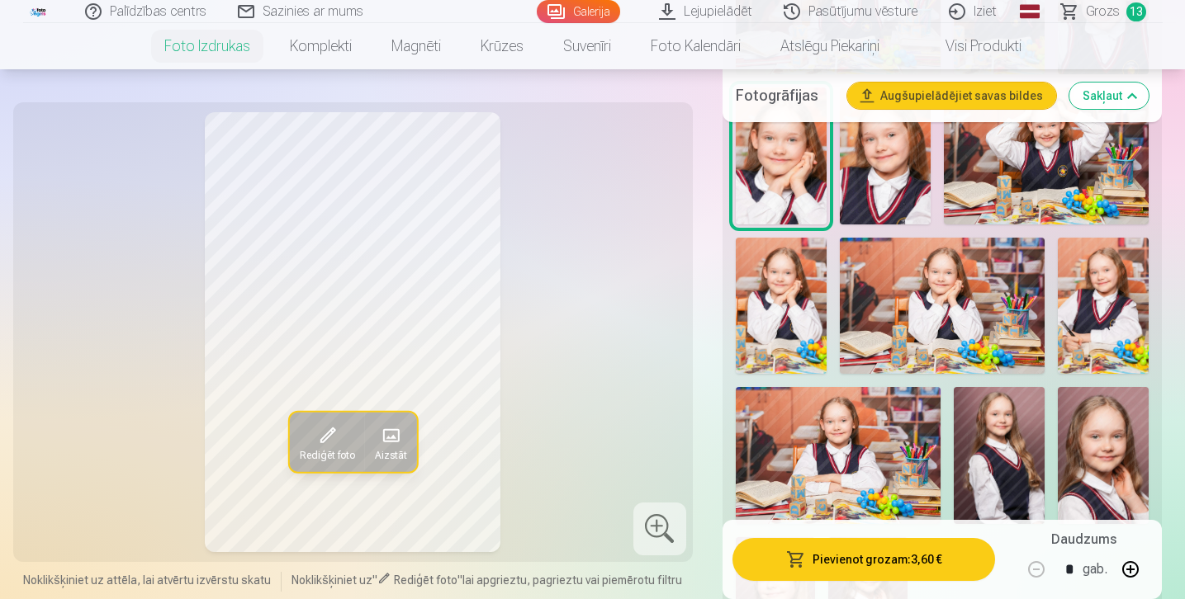
click at [914, 310] on img at bounding box center [942, 306] width 205 height 136
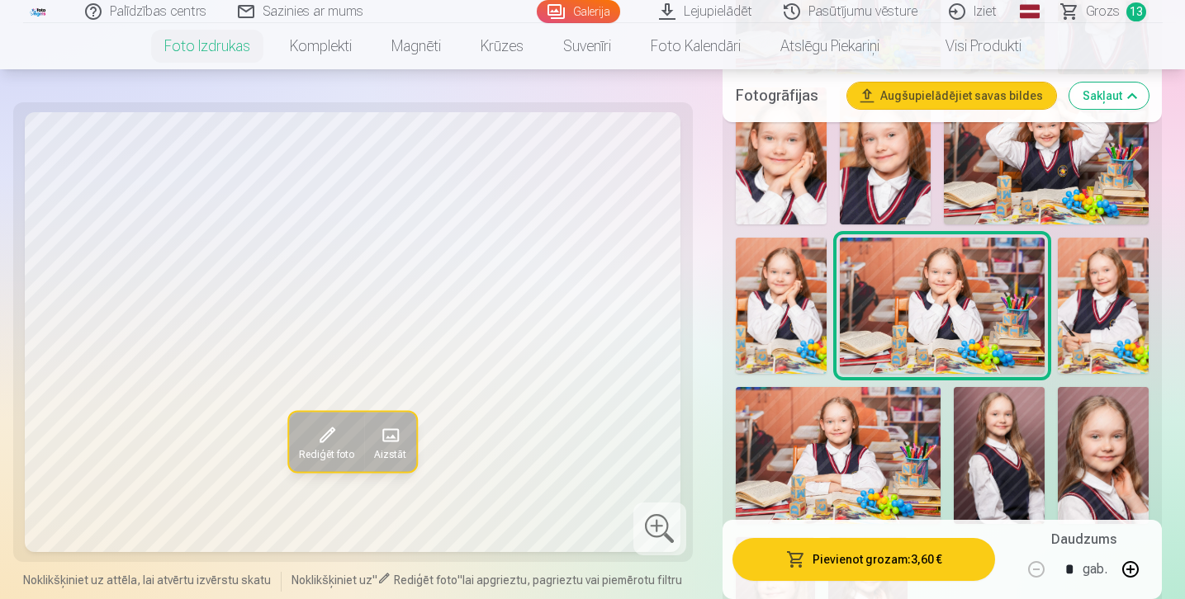
click at [833, 567] on button "Pievienot grozam : 3,60 €" at bounding box center [863, 559] width 263 height 43
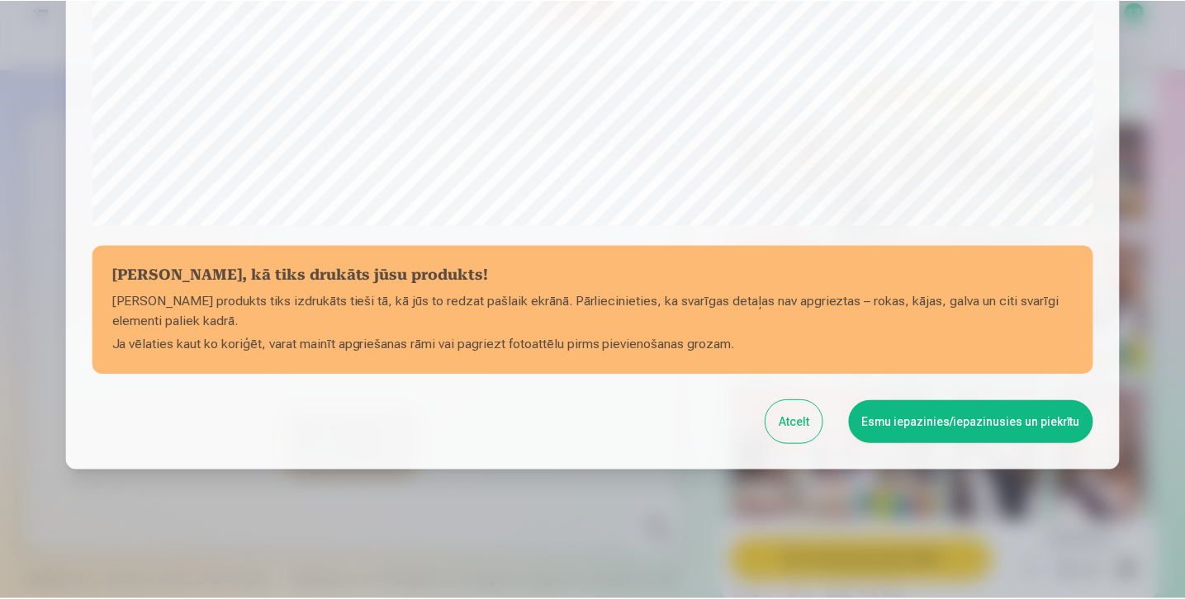
scroll to position [589, 0]
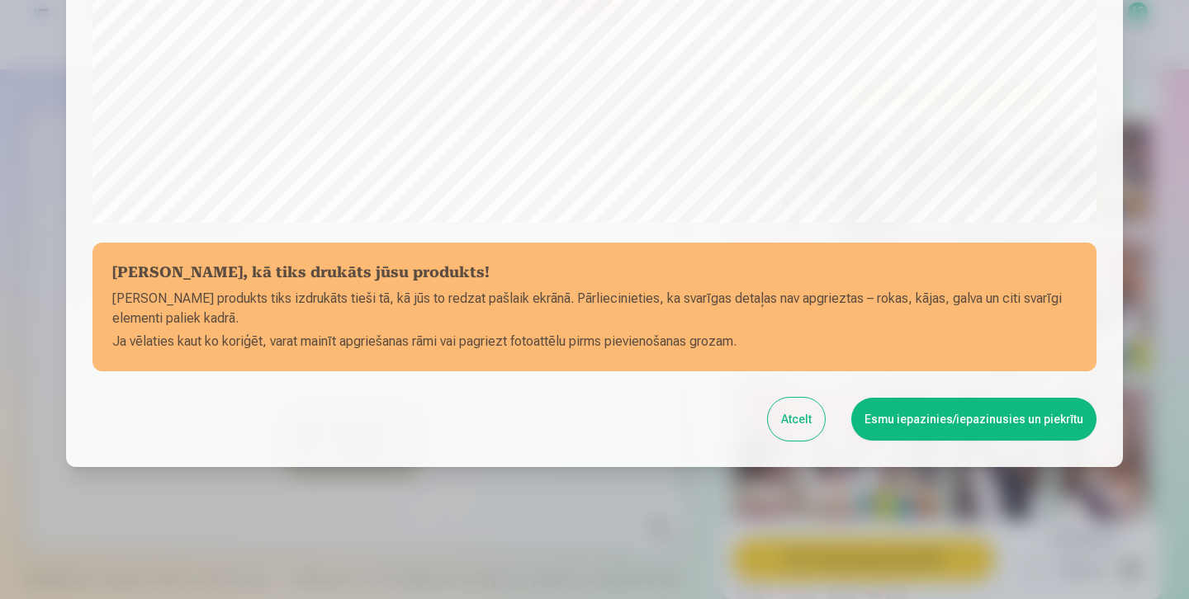
click at [917, 435] on button "Esmu iepazinies/iepazinusies un piekrītu" at bounding box center [973, 419] width 245 height 43
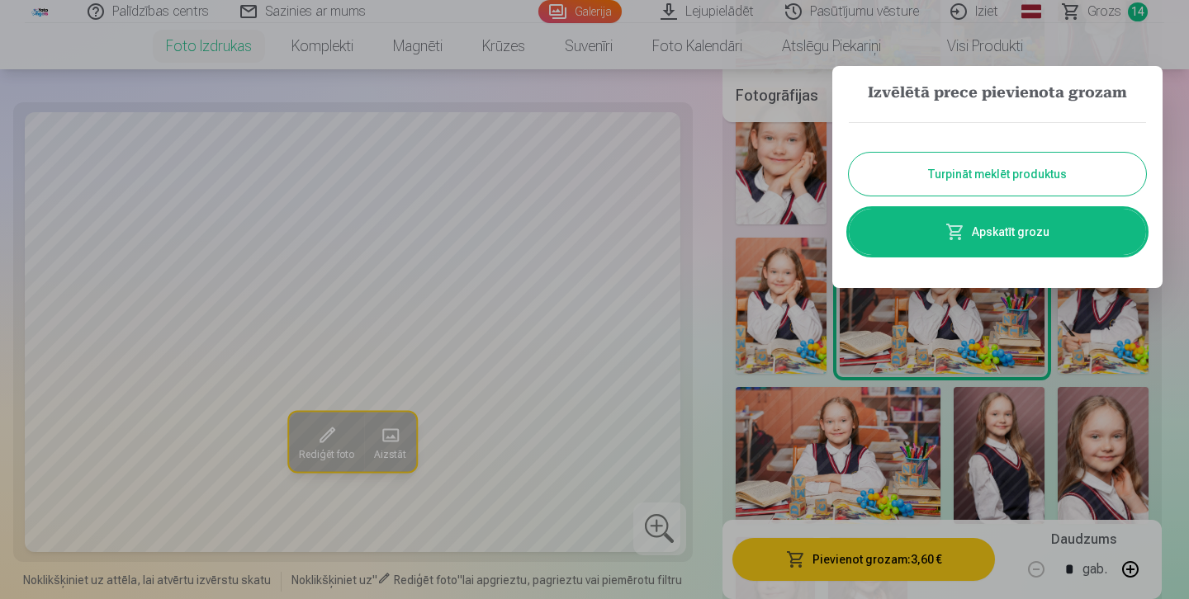
click at [1008, 170] on button "Turpināt meklēt produktus" at bounding box center [997, 174] width 297 height 43
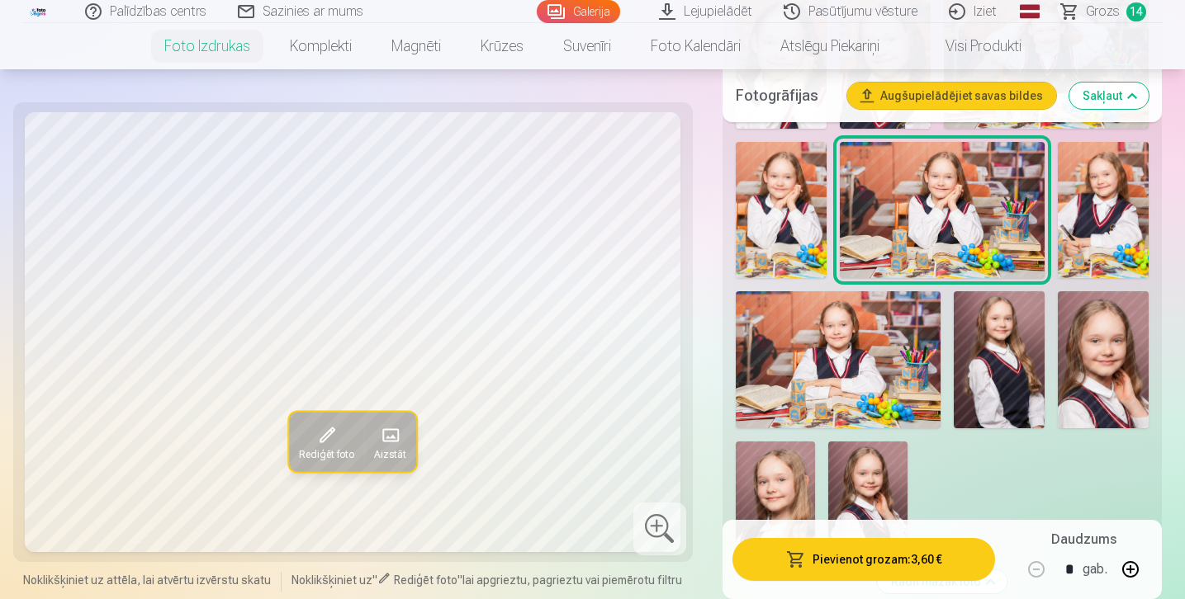
scroll to position [2610, 0]
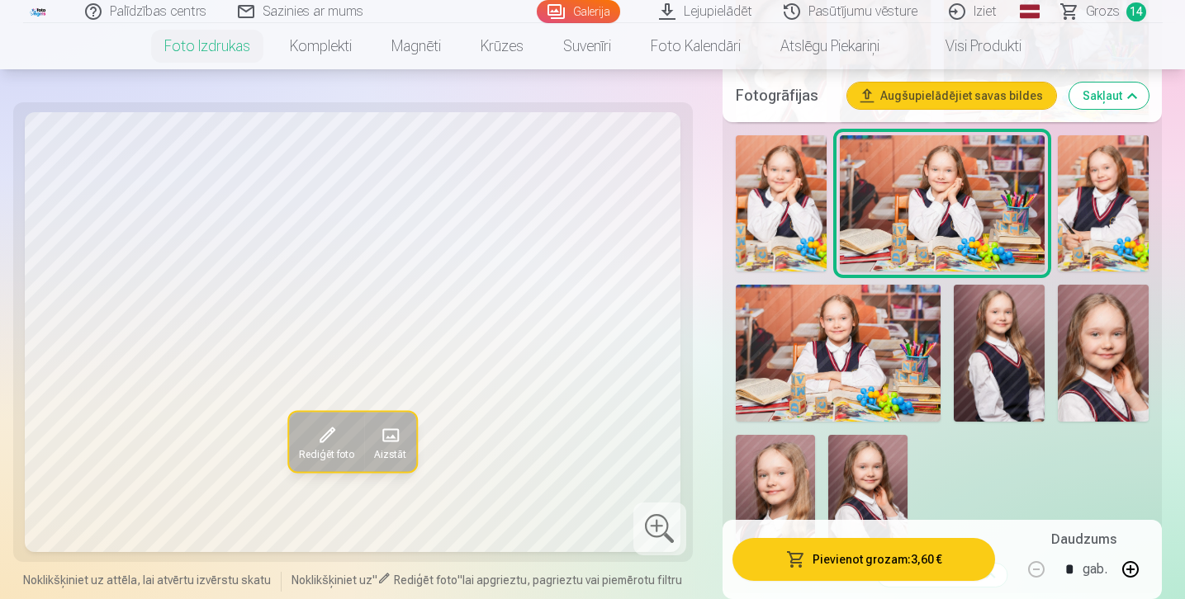
click at [1062, 357] on img at bounding box center [1102, 353] width 91 height 137
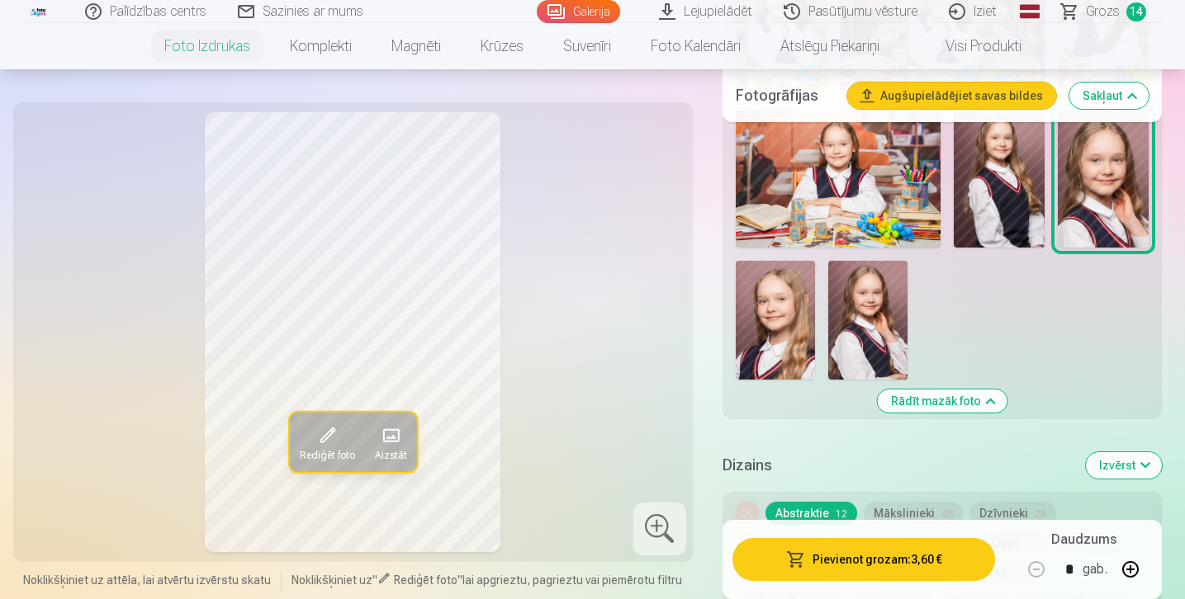
scroll to position [2823, 0]
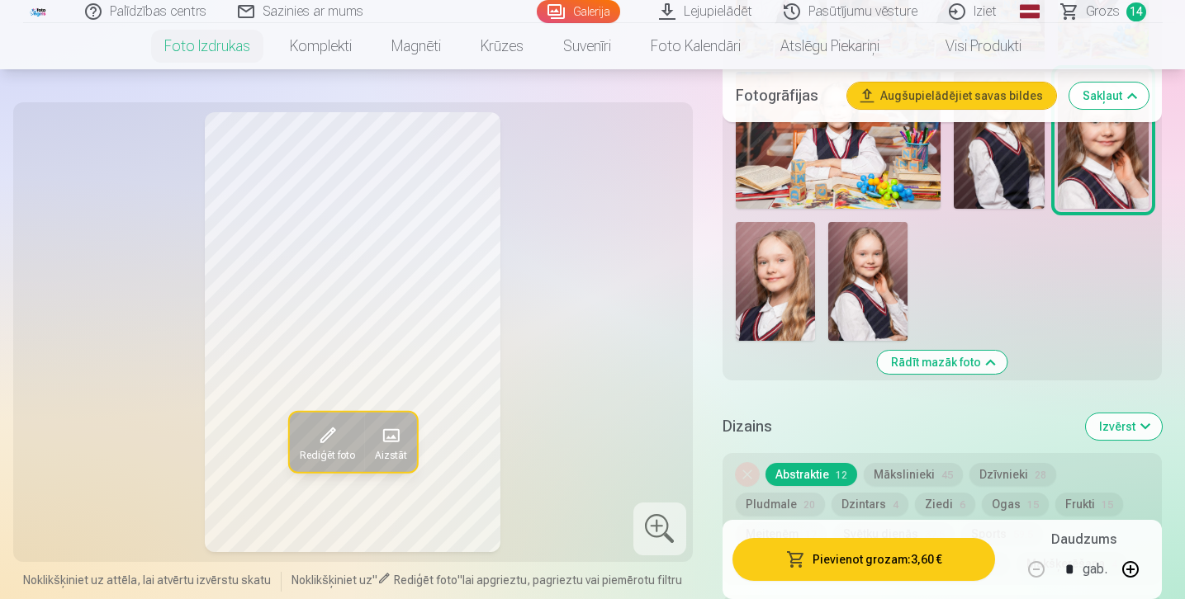
click at [880, 298] on img at bounding box center [867, 281] width 79 height 119
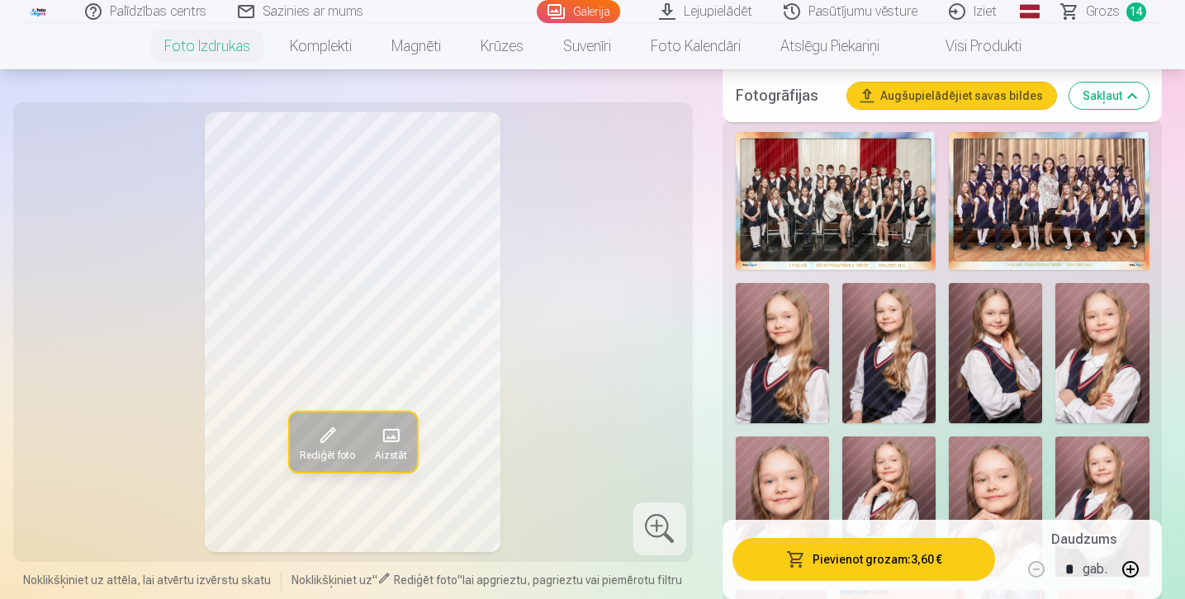
scroll to position [551, 0]
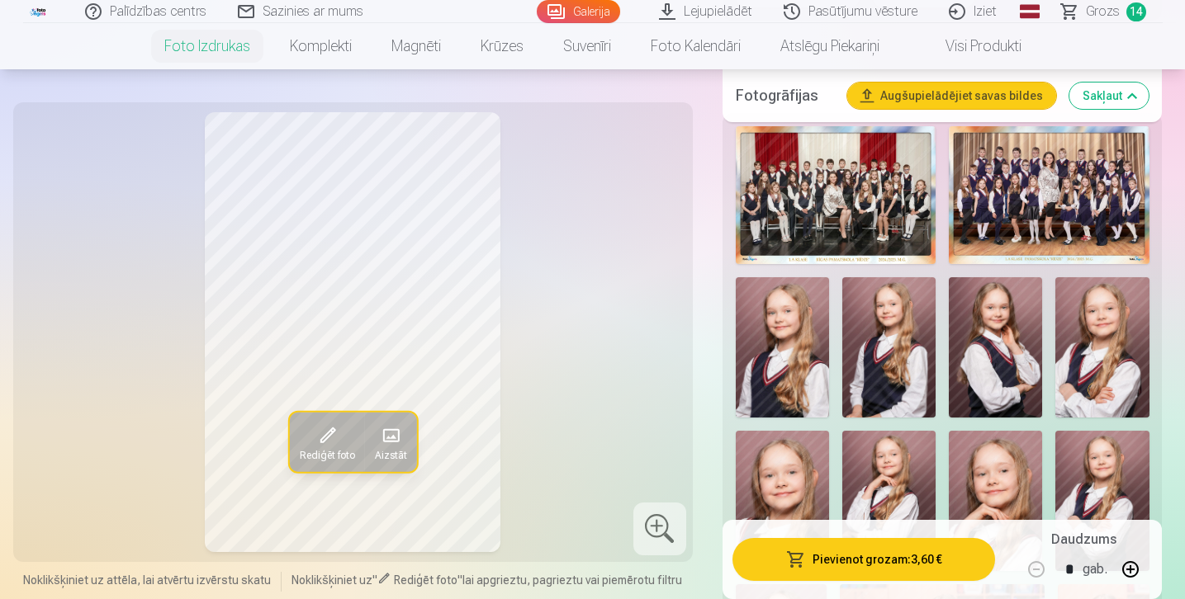
click at [861, 221] on img at bounding box center [836, 195] width 200 height 138
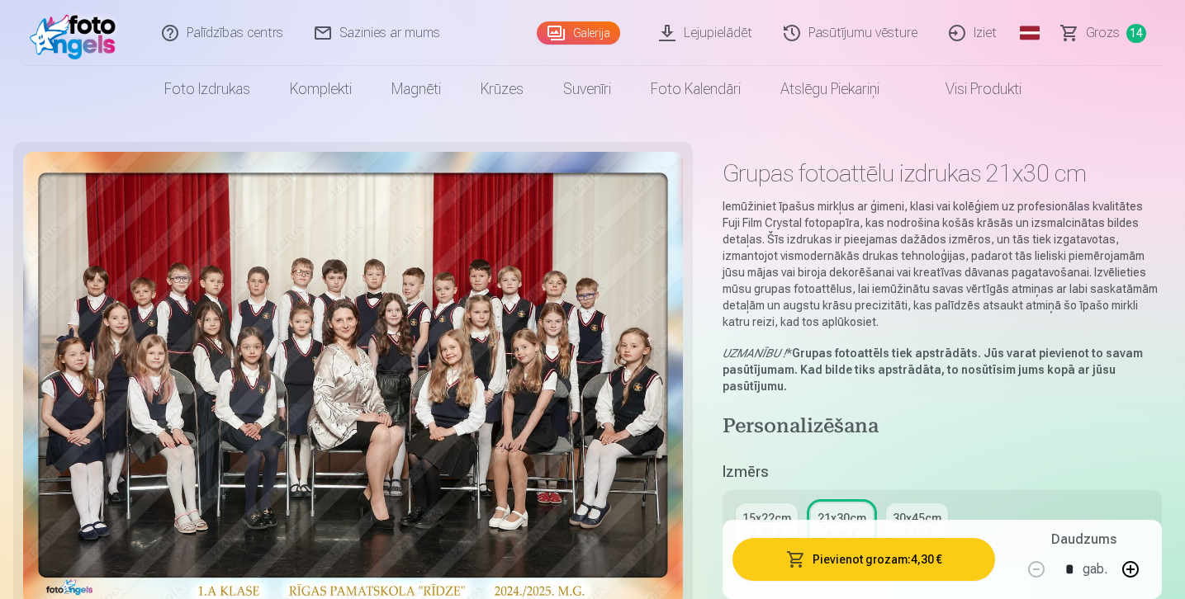
click at [862, 559] on button "Pievienot grozam : 4,30 €" at bounding box center [863, 559] width 263 height 43
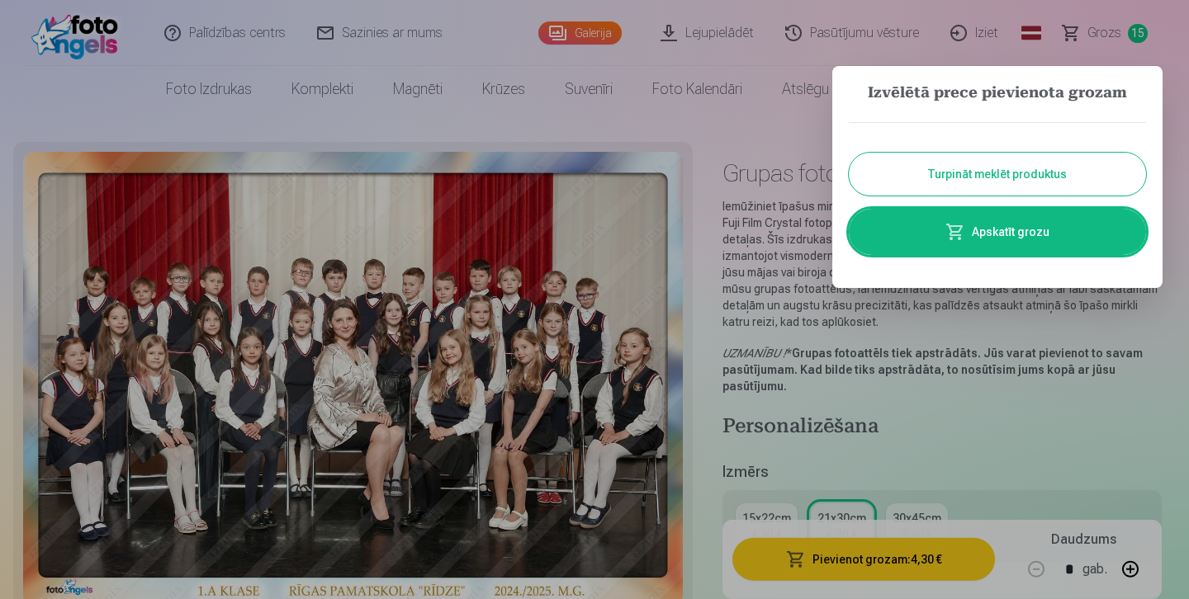
click at [973, 183] on button "Turpināt meklēt produktus" at bounding box center [997, 174] width 297 height 43
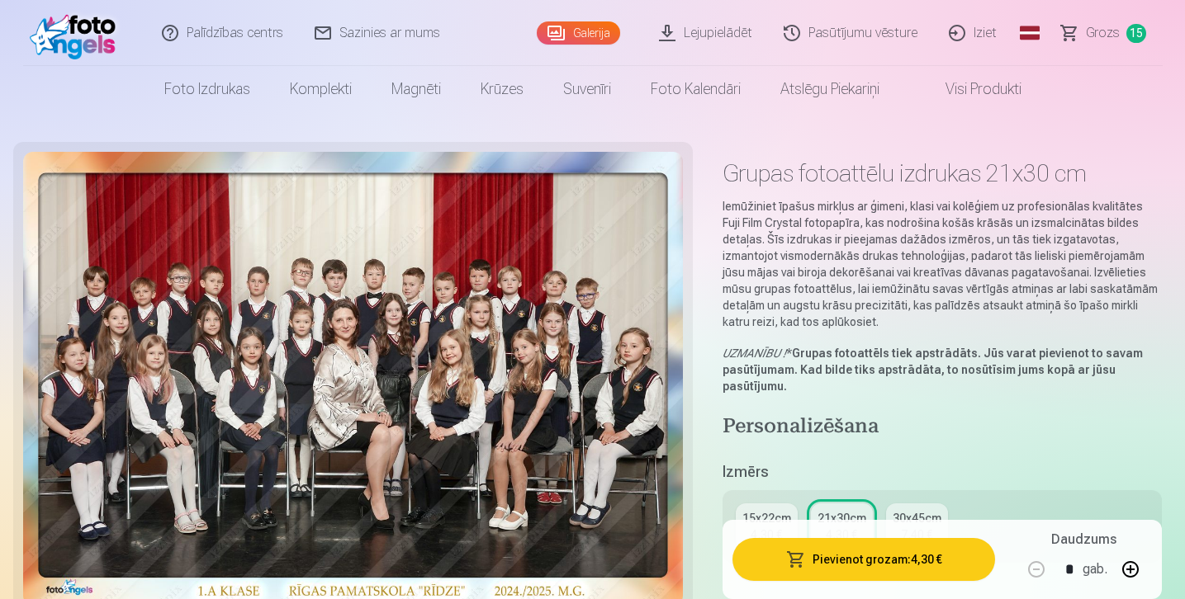
click at [1136, 34] on span "15" at bounding box center [1136, 33] width 20 height 19
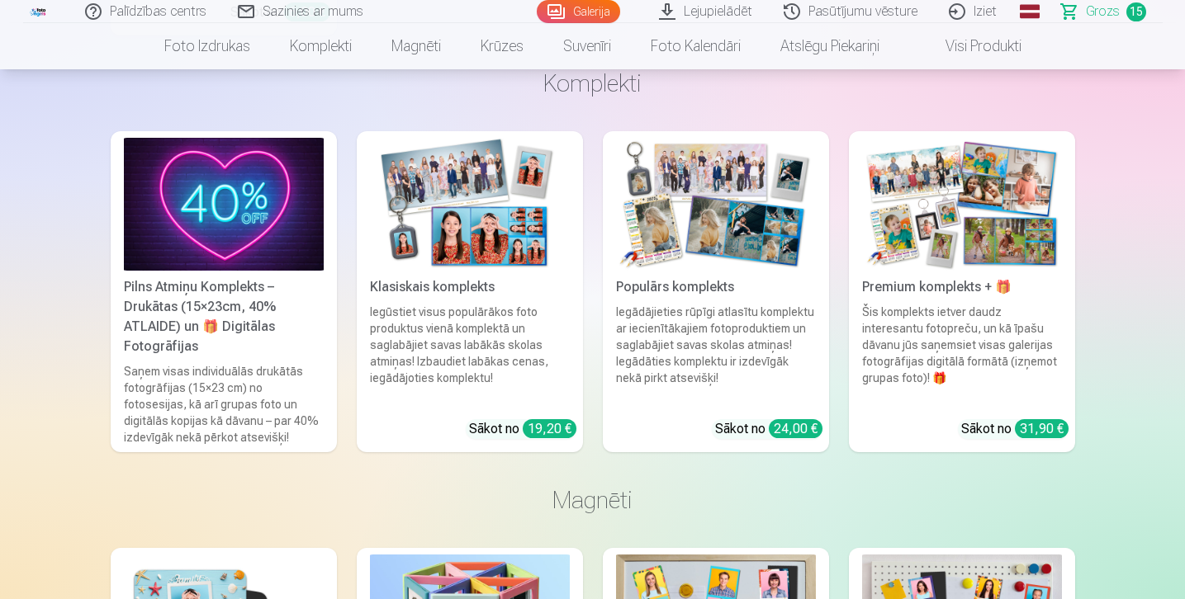
scroll to position [3573, 0]
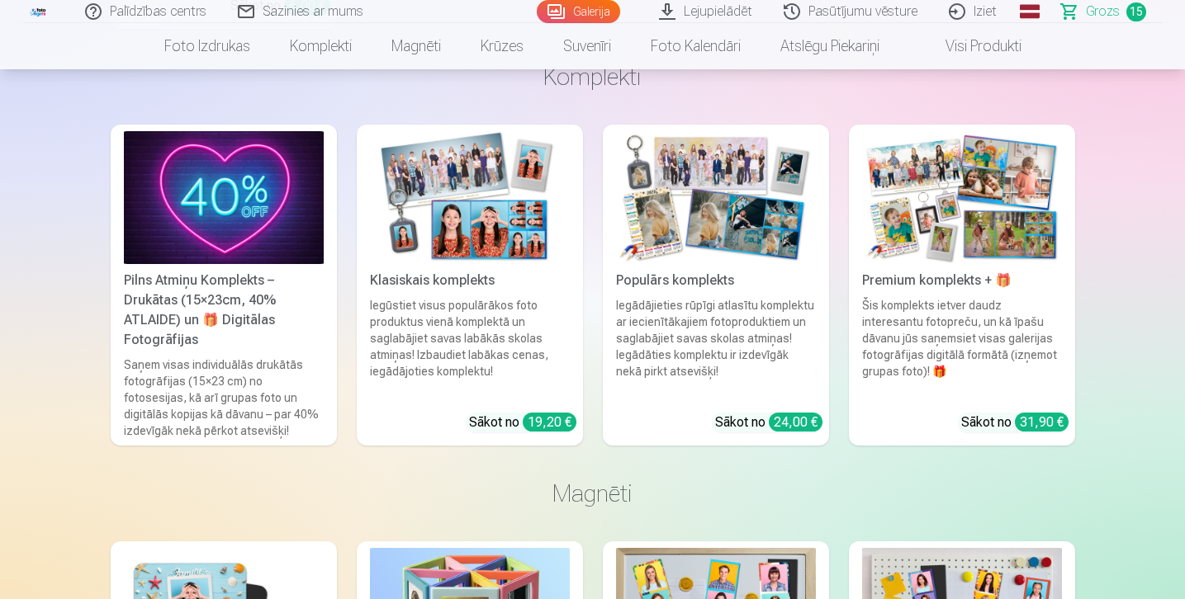
click at [233, 281] on div "Pilns Atmiņu Komplekts – Drukātas (15×23cm, 40% ATLAIDE) un 🎁 Digitālas Fotogrā…" at bounding box center [223, 310] width 213 height 79
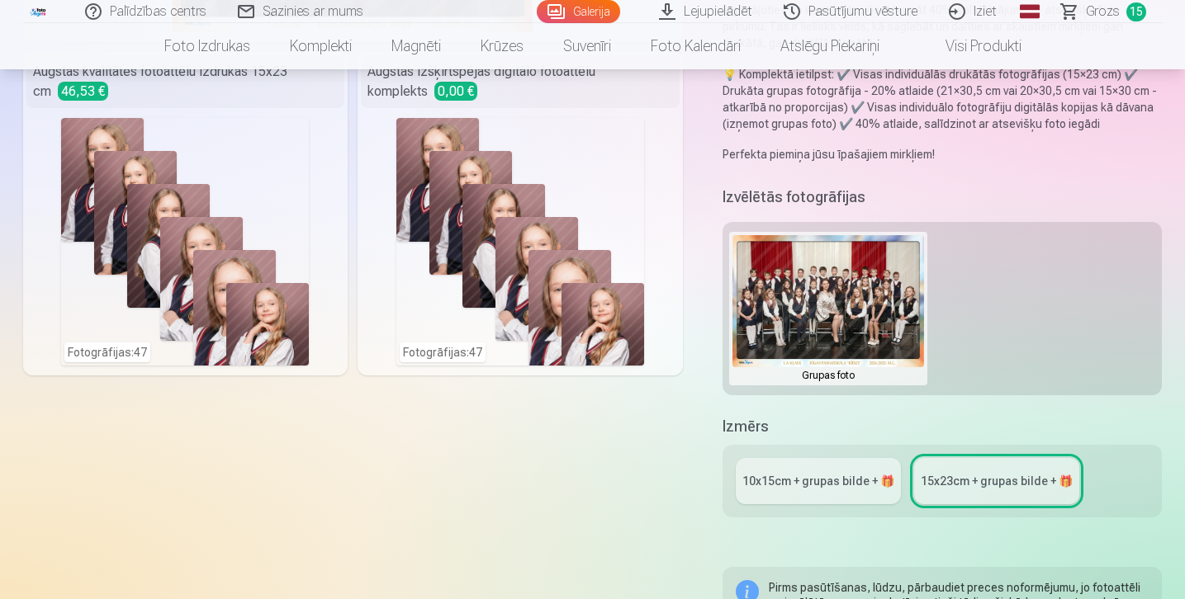
scroll to position [426, 0]
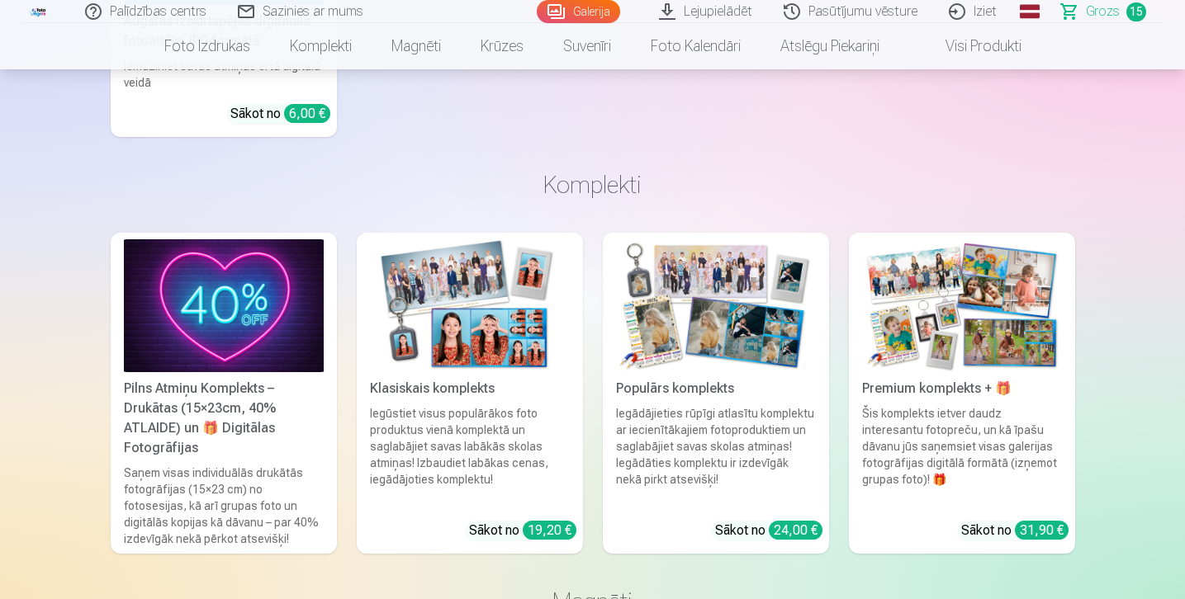
scroll to position [3465, 0]
click at [513, 381] on div "Klasiskais komplekts" at bounding box center [469, 388] width 213 height 20
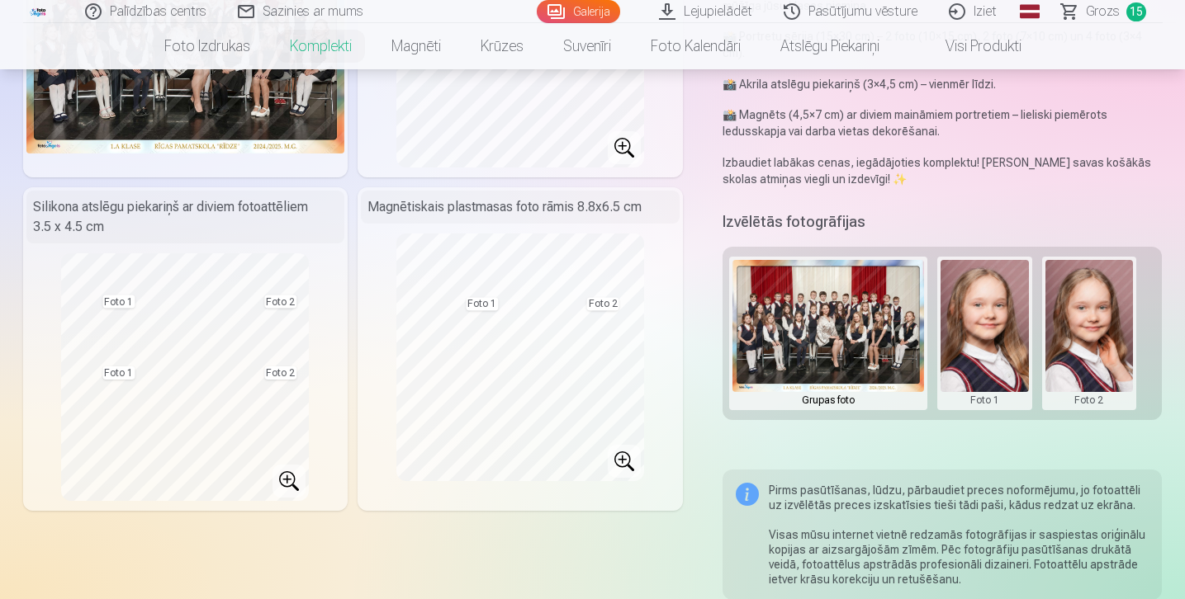
scroll to position [265, 0]
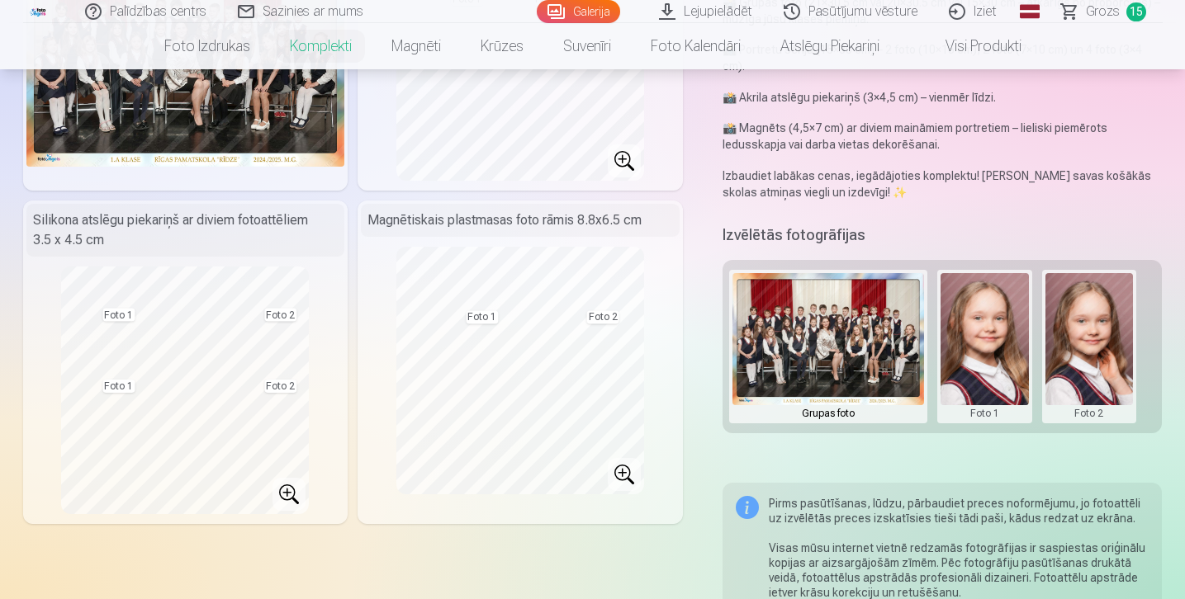
click at [826, 338] on button at bounding box center [828, 346] width 192 height 147
click at [1130, 13] on div at bounding box center [592, 299] width 1185 height 599
click at [1119, 19] on link "Grozs 15" at bounding box center [1104, 11] width 116 height 23
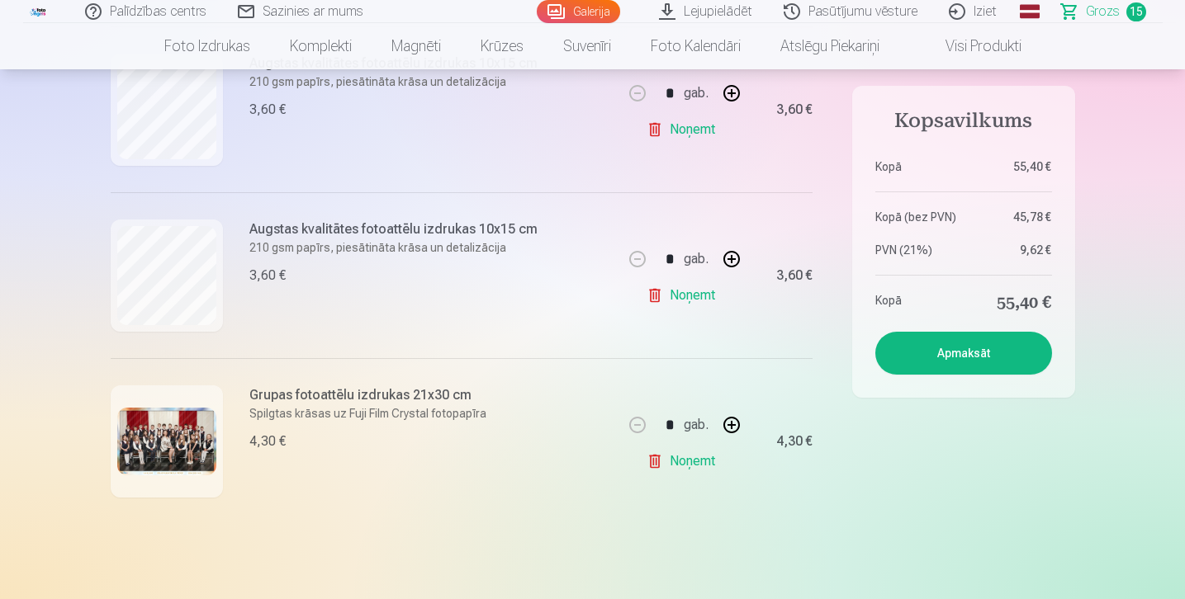
scroll to position [2340, 0]
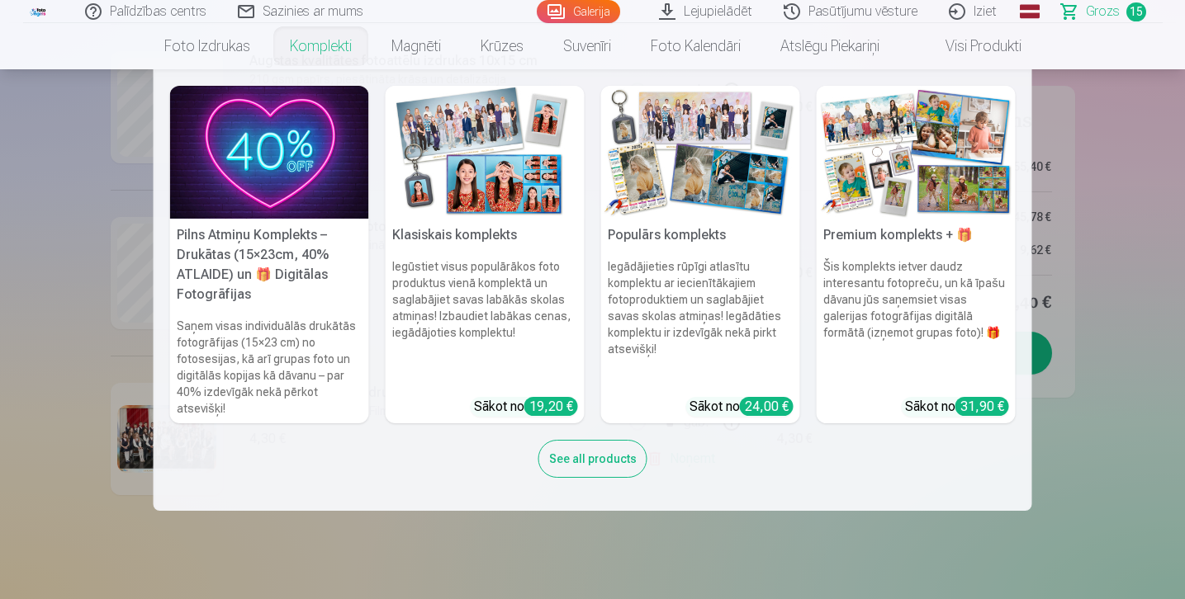
click at [324, 147] on img at bounding box center [269, 152] width 199 height 133
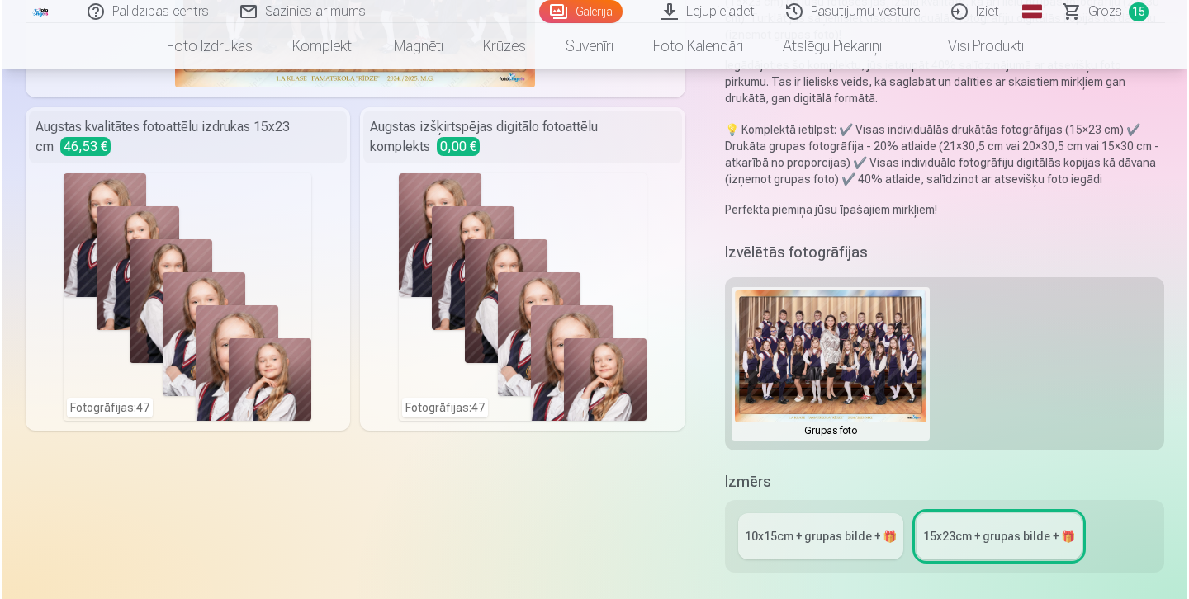
scroll to position [357, 0]
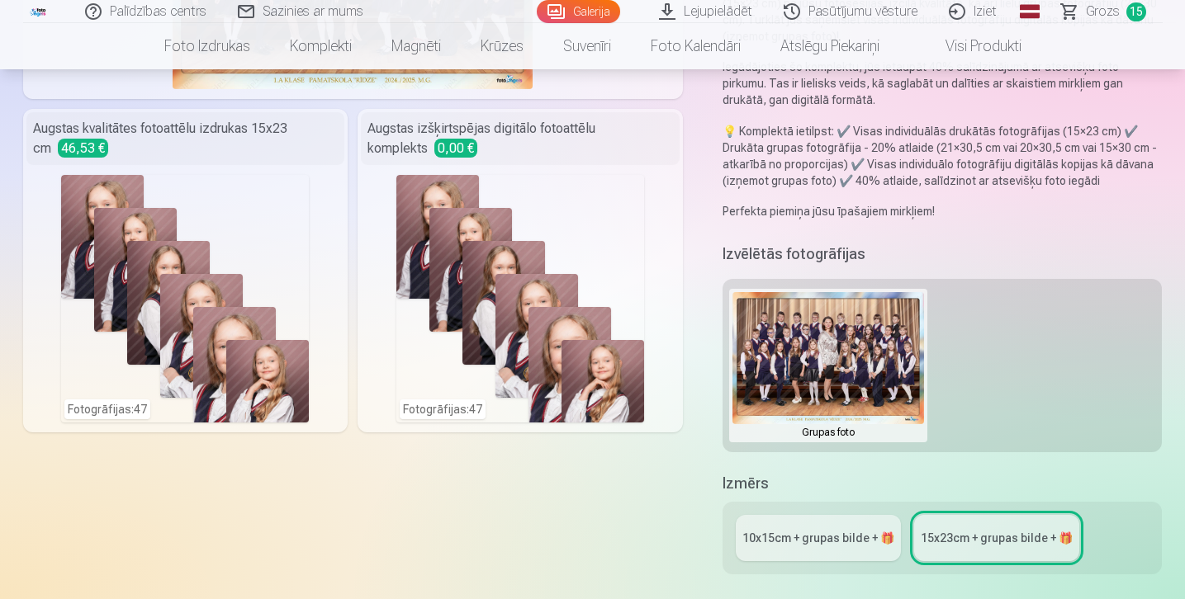
click at [204, 131] on div "Augstas kvalitātes fotoattēlu izdrukas 15x23 cm 46,53 €" at bounding box center [185, 138] width 319 height 53
click at [208, 248] on div "Fotogrāfijas : 47" at bounding box center [185, 299] width 248 height 248
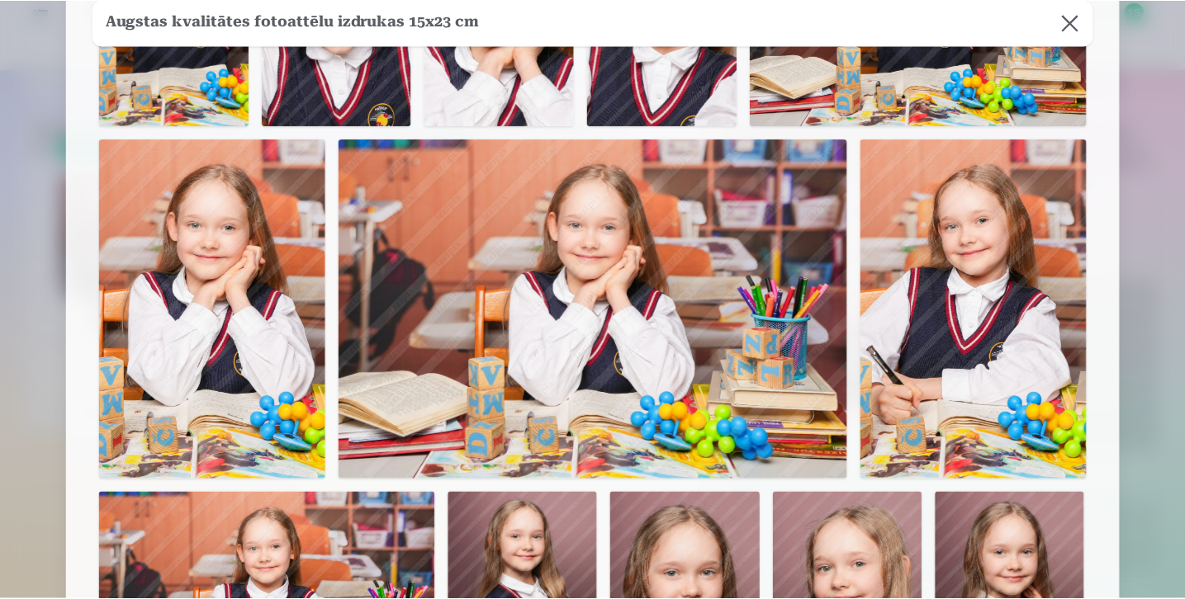
scroll to position [2006, 0]
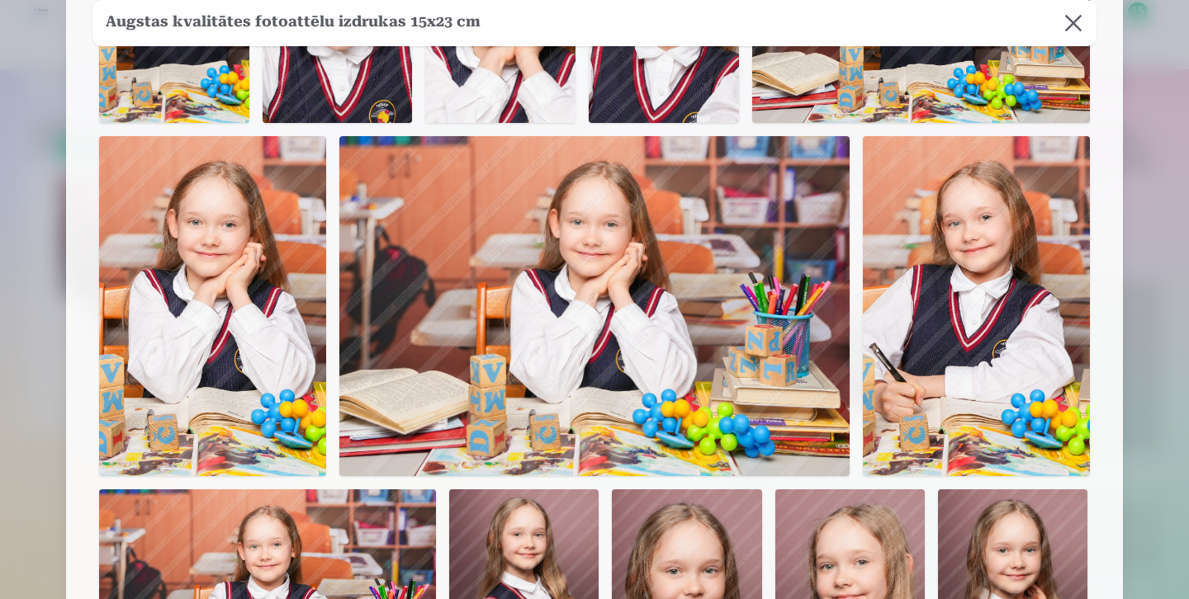
click at [1071, 27] on button at bounding box center [1073, 23] width 46 height 46
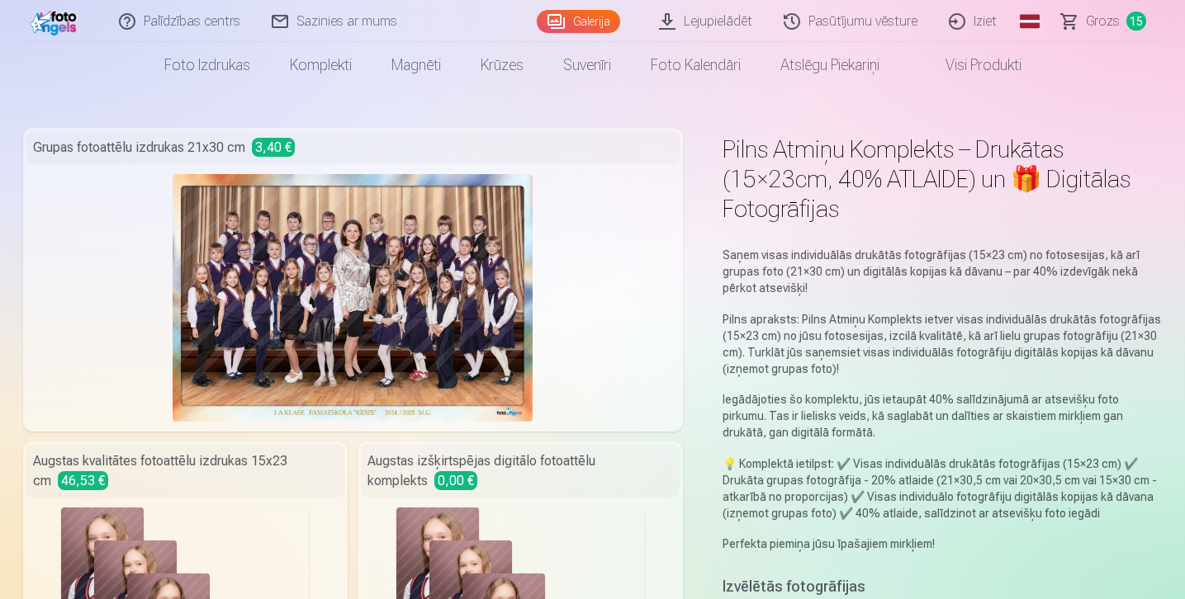
scroll to position [0, 0]
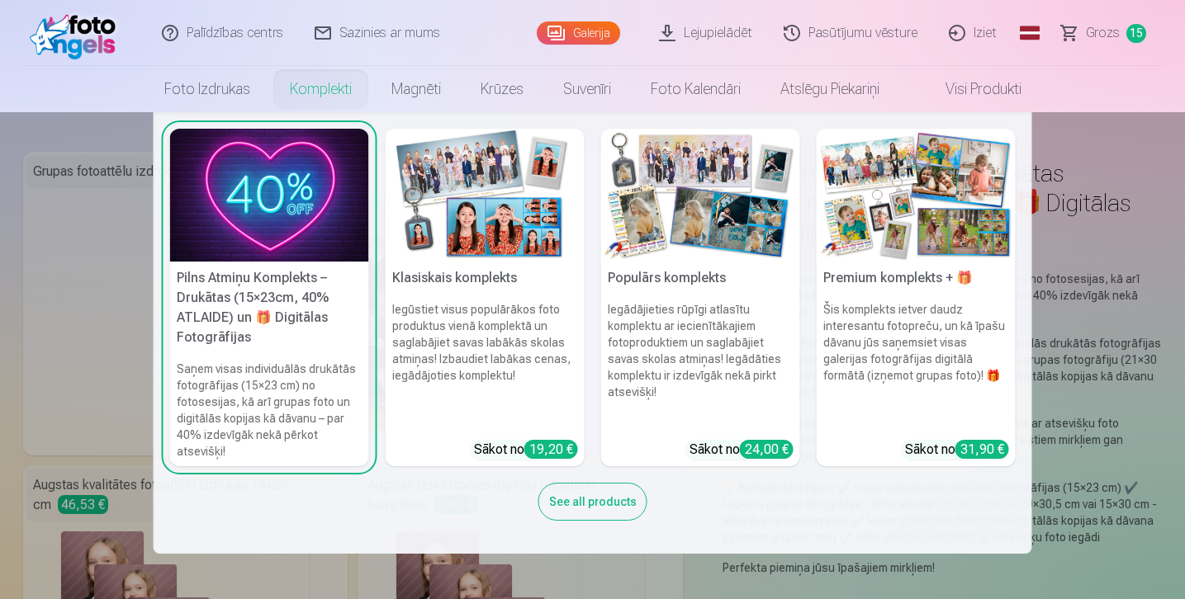
click at [517, 223] on img at bounding box center [485, 195] width 199 height 133
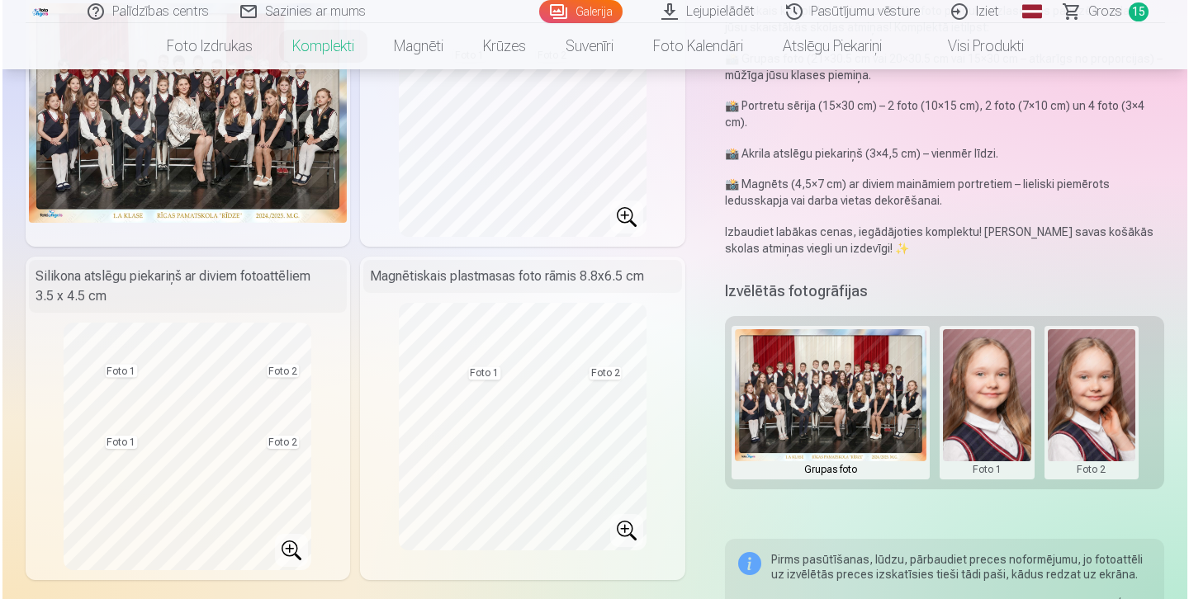
scroll to position [211, 0]
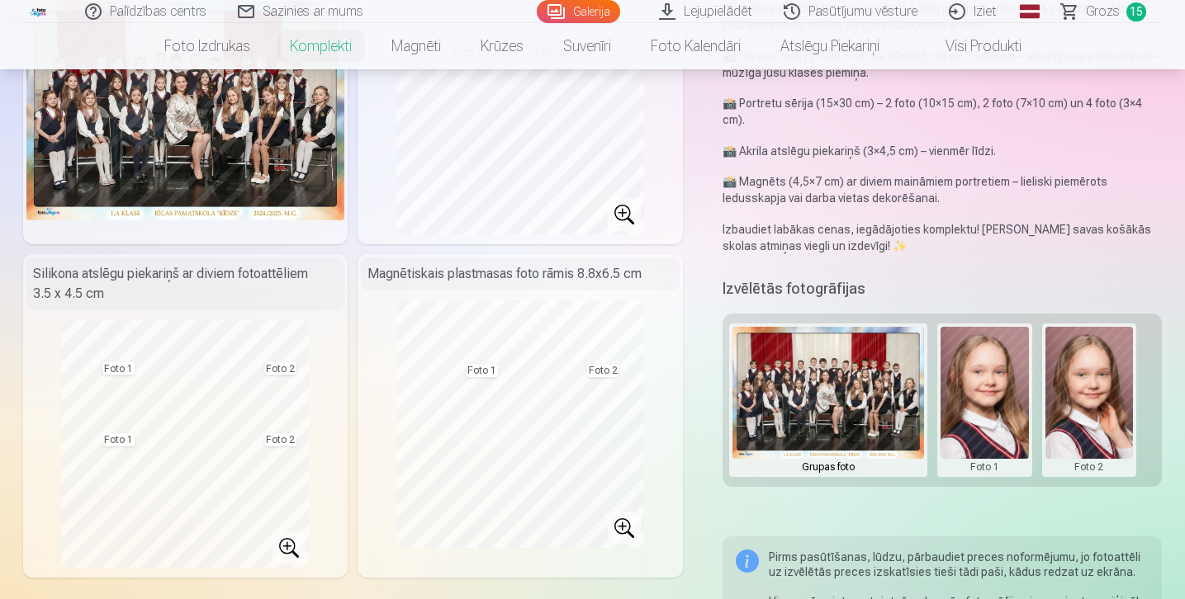
click at [970, 390] on button at bounding box center [984, 400] width 88 height 147
click at [965, 380] on button "Nomainiet foto" at bounding box center [983, 384] width 135 height 46
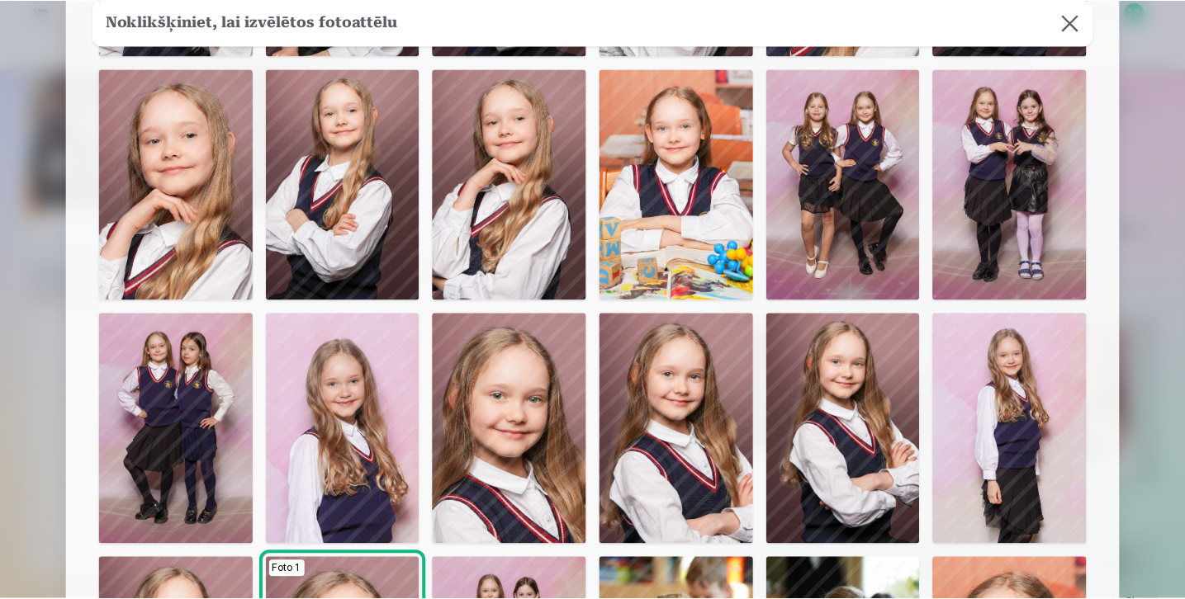
scroll to position [319, 0]
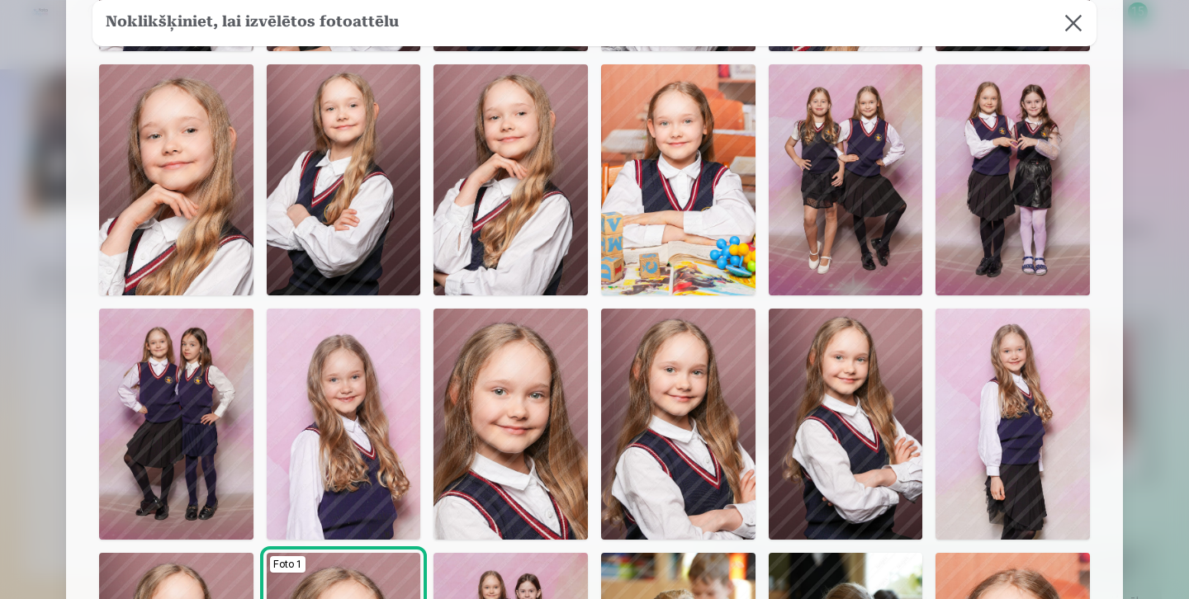
click at [392, 412] on img at bounding box center [344, 424] width 154 height 231
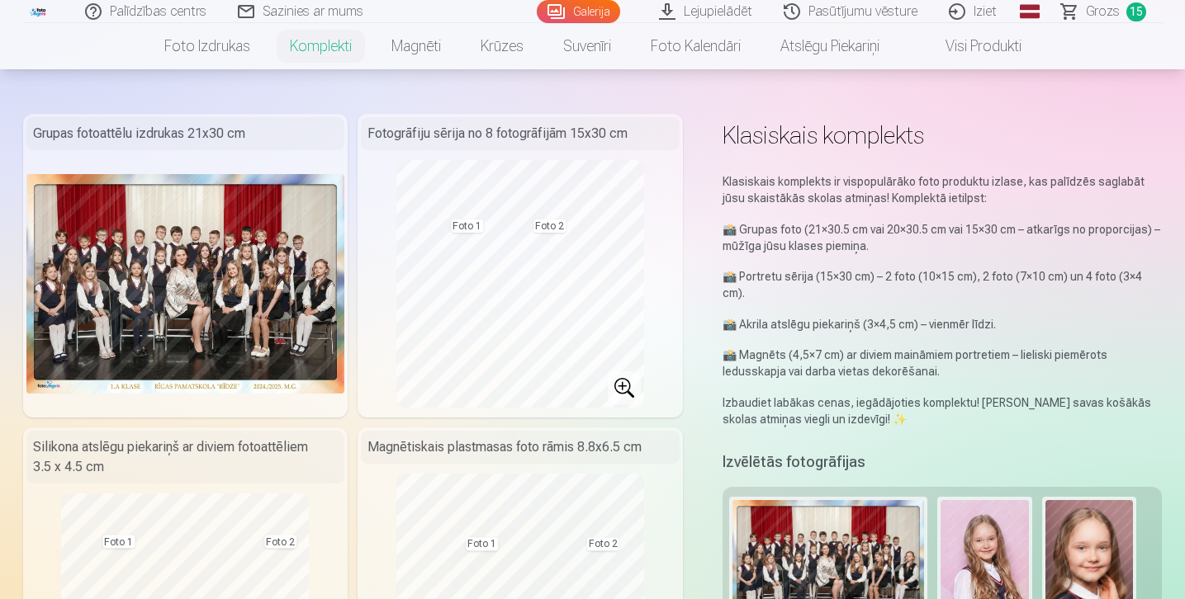
scroll to position [0, 0]
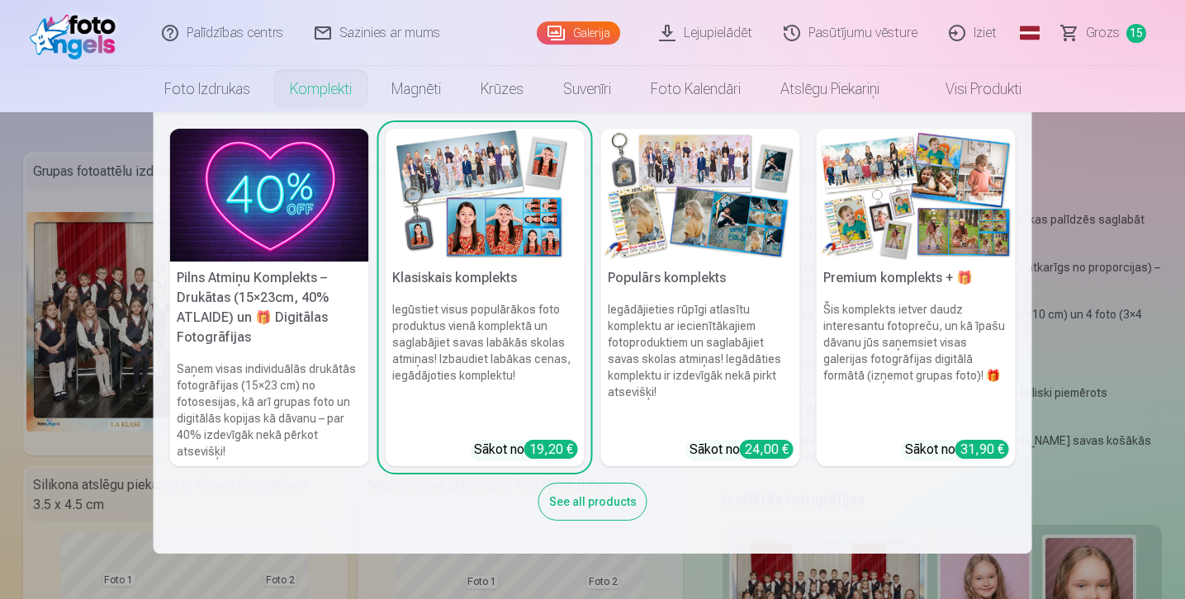
click at [1073, 134] on nav "Pilns Atmiņu Komplekts – Drukātas (15×23cm, 40% ATLAIDE) un 🎁 Digitālas Fotogrā…" at bounding box center [592, 333] width 1185 height 442
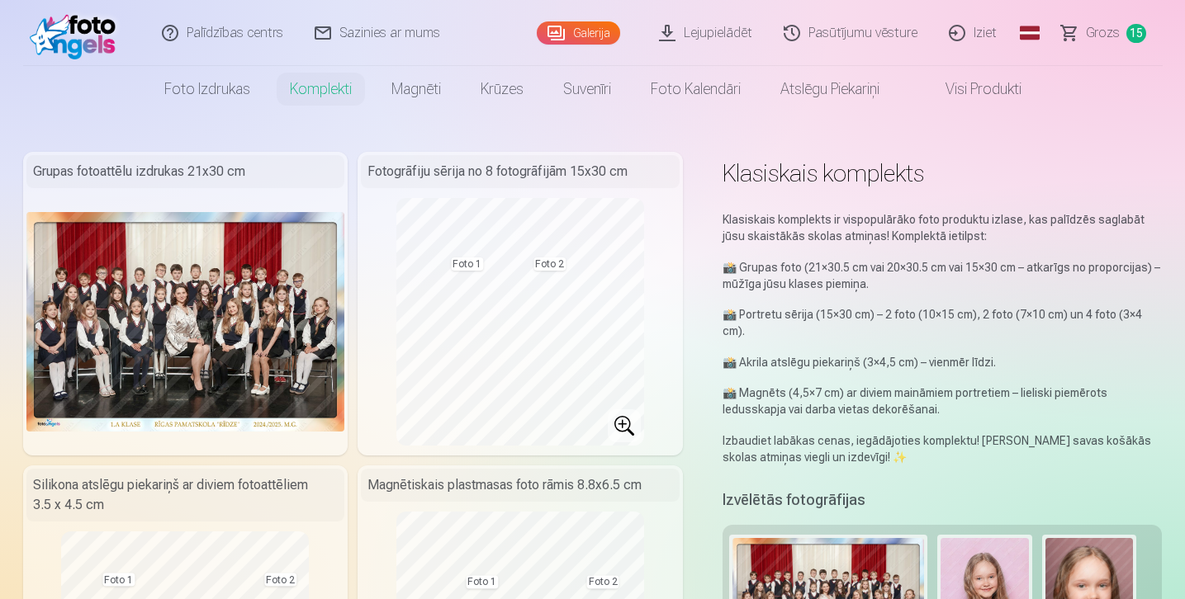
click at [1129, 38] on span "15" at bounding box center [1136, 33] width 20 height 19
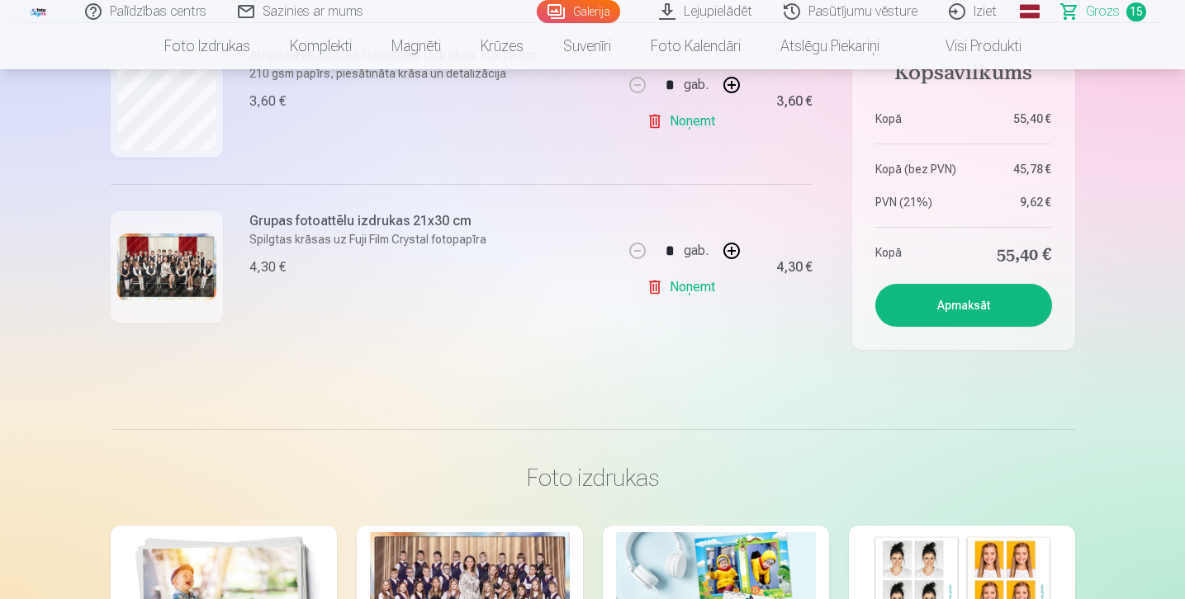
scroll to position [2479, 0]
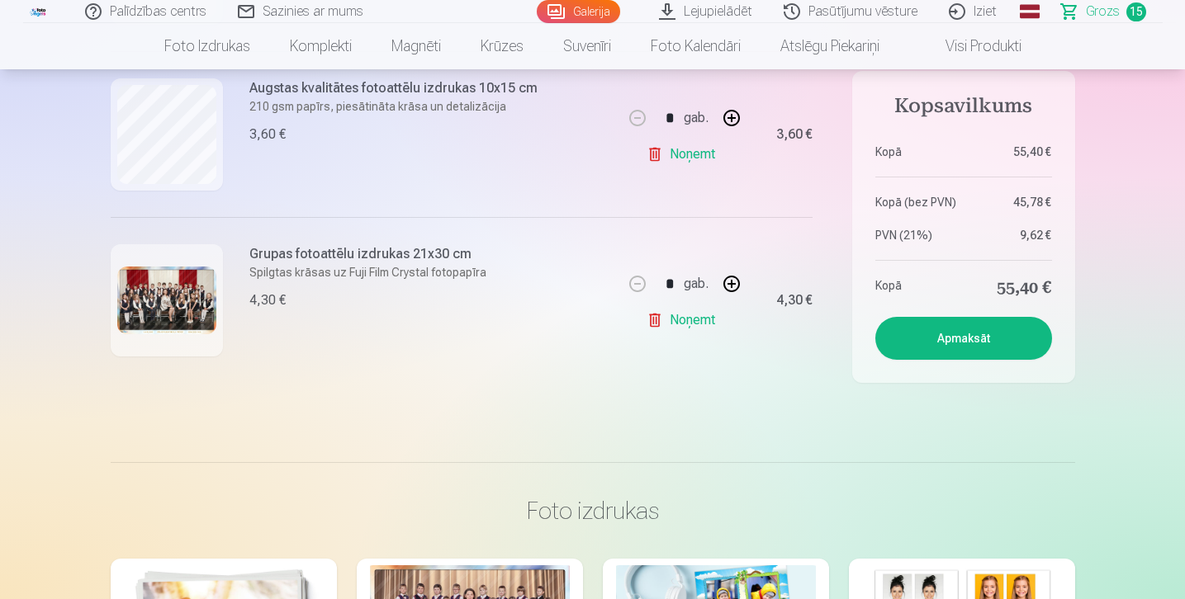
click at [944, 348] on button "Apmaksāt" at bounding box center [963, 338] width 177 height 43
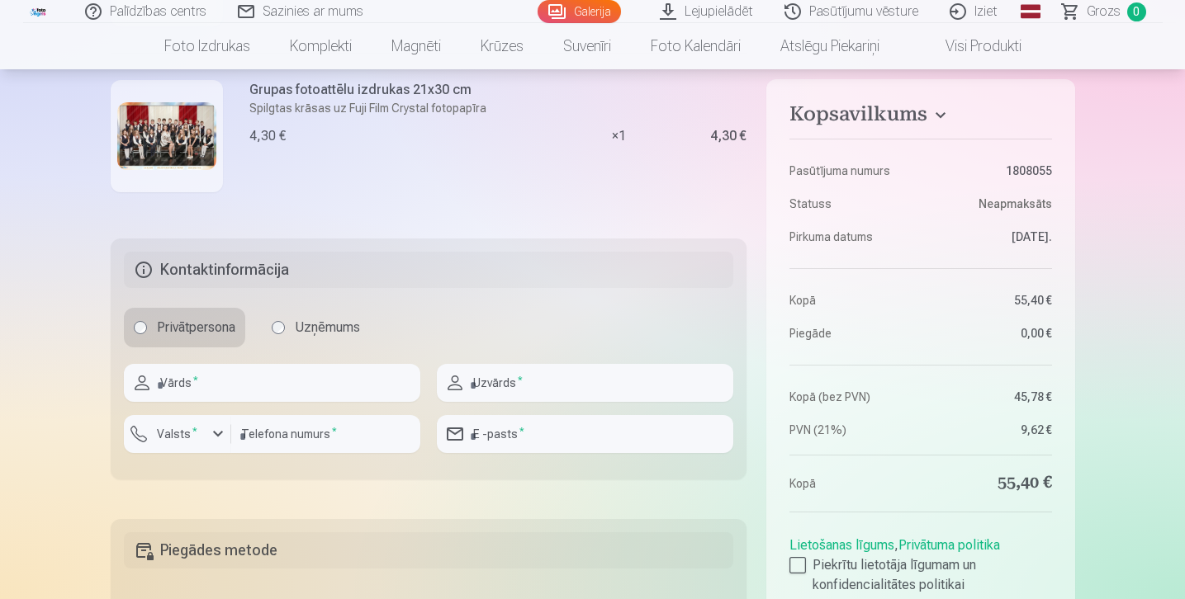
scroll to position [2546, 0]
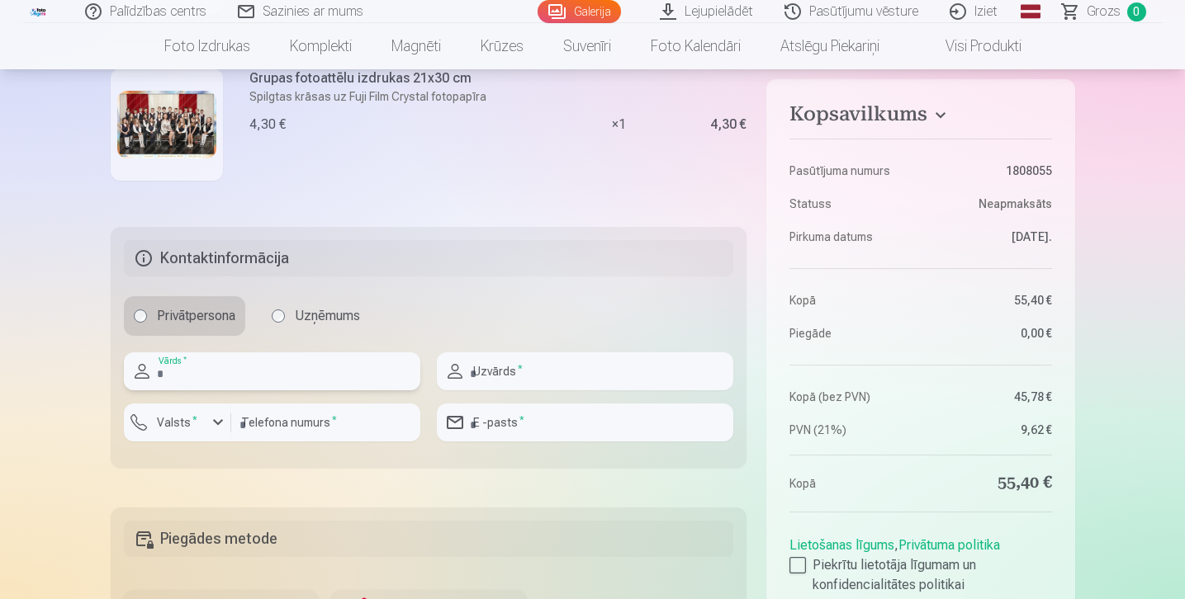
click at [277, 376] on input "text" at bounding box center [272, 371] width 296 height 38
type input "*****"
type input "******"
click at [302, 422] on input "number" at bounding box center [325, 423] width 189 height 38
type input "********"
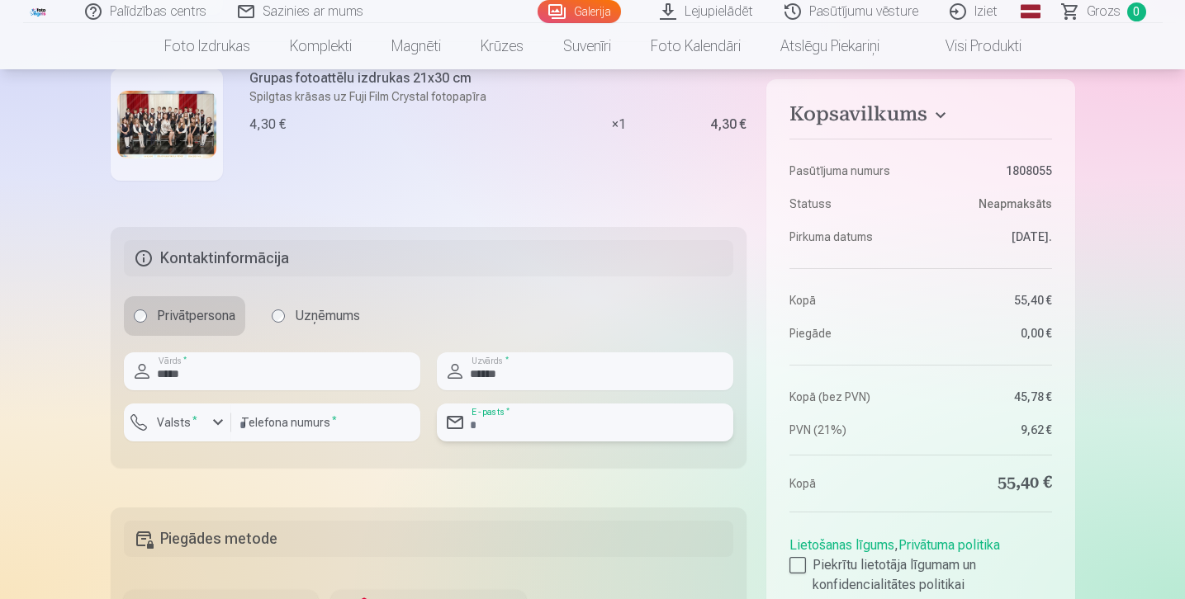
click at [538, 417] on input "email" at bounding box center [585, 423] width 296 height 38
type input "**********"
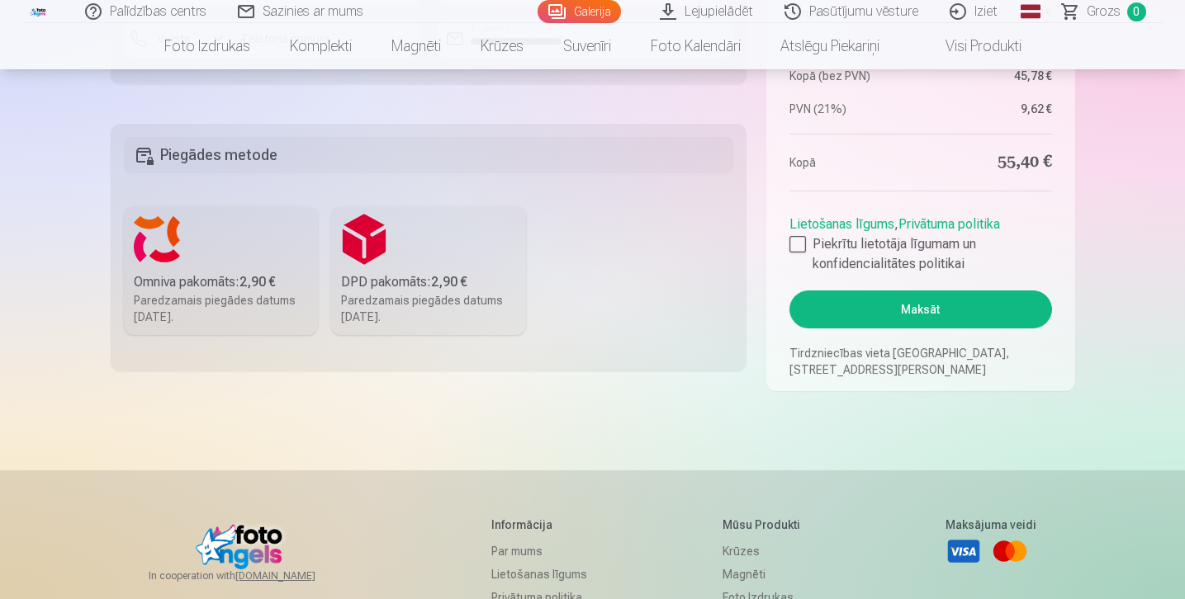
scroll to position [2940, 0]
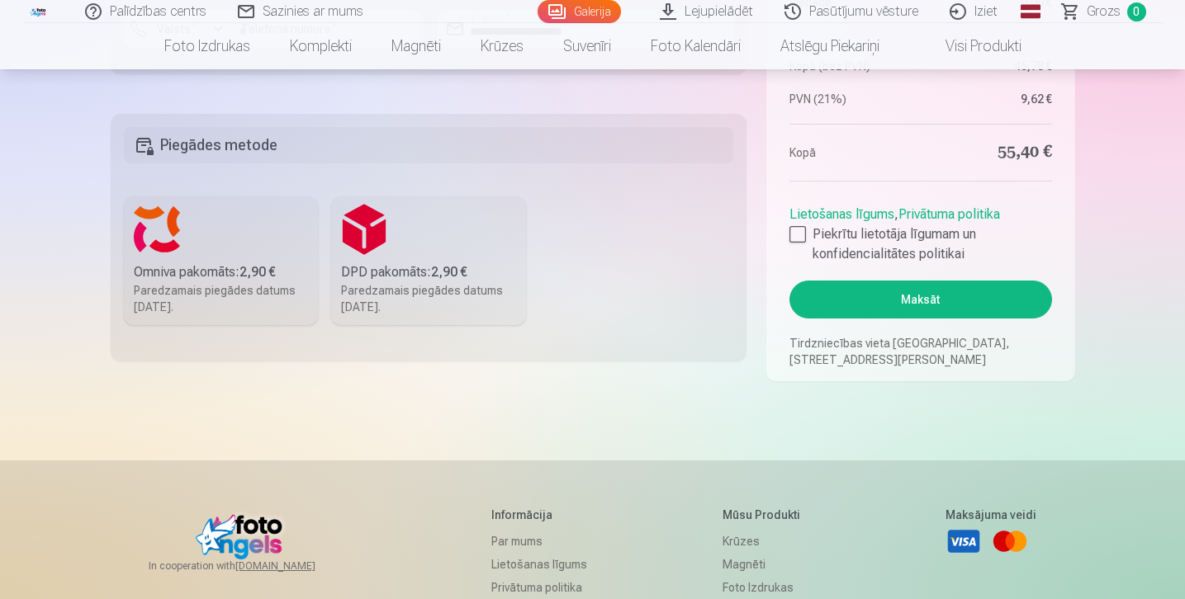
click at [257, 281] on label "Omniva pakomāts : 2,90 € Paredzamais piegādes datums 30.08.2025." at bounding box center [221, 260] width 195 height 129
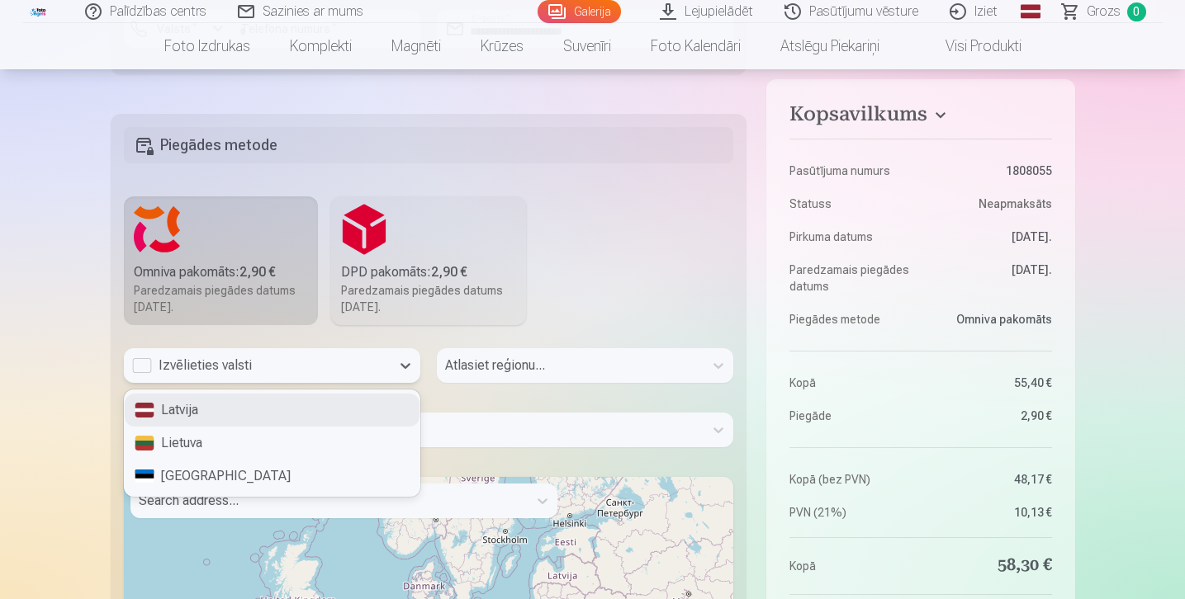
click at [383, 372] on div "Izvēlieties valsti" at bounding box center [257, 365] width 267 height 35
click at [358, 405] on div "Latvija" at bounding box center [272, 410] width 295 height 33
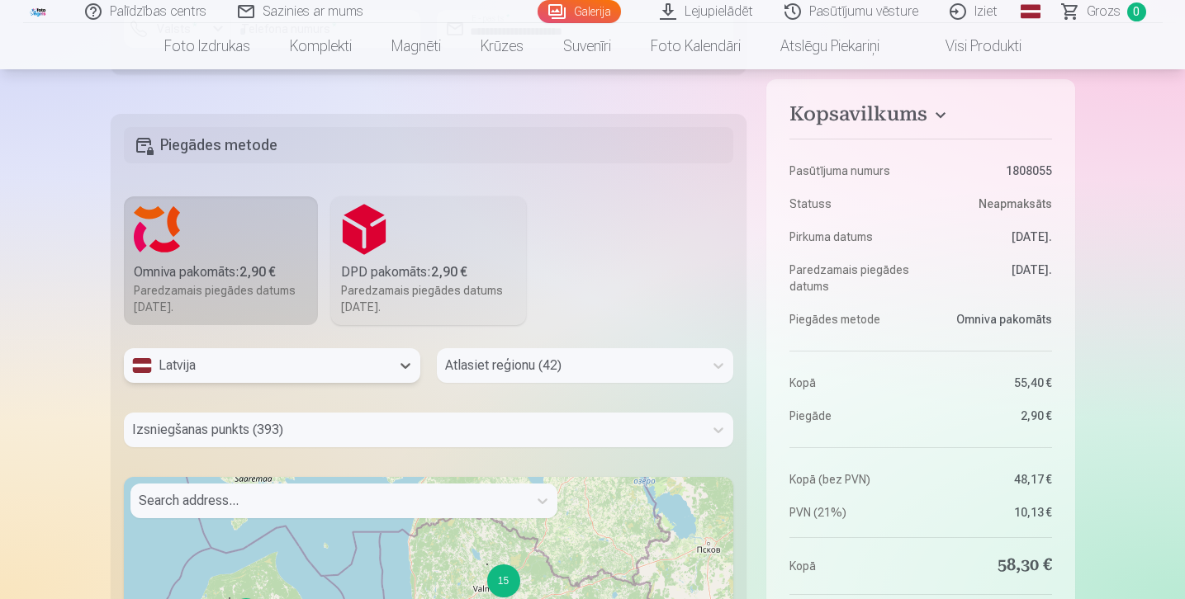
scroll to position [2986, 0]
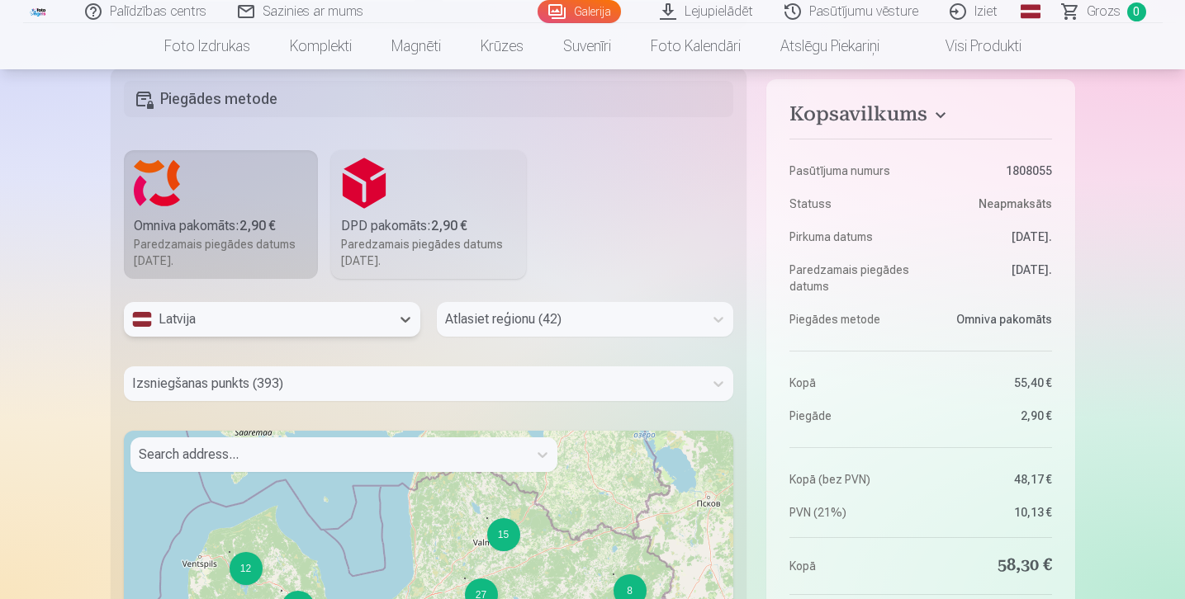
click at [512, 337] on div "Atlasiet reģionu (42)" at bounding box center [585, 319] width 296 height 35
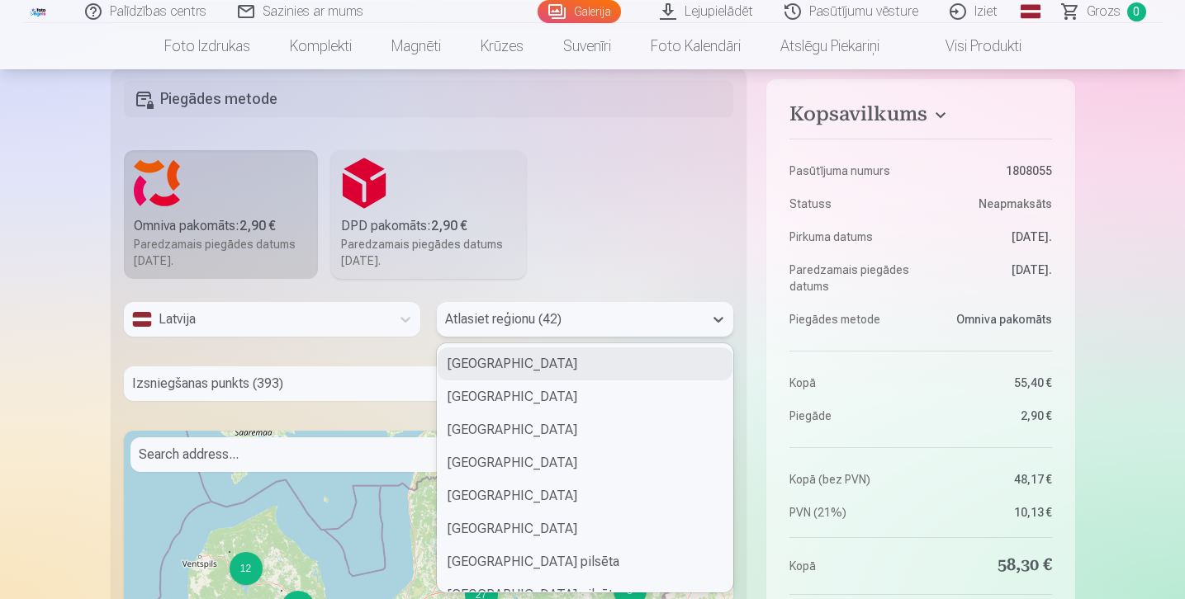
type input "*"
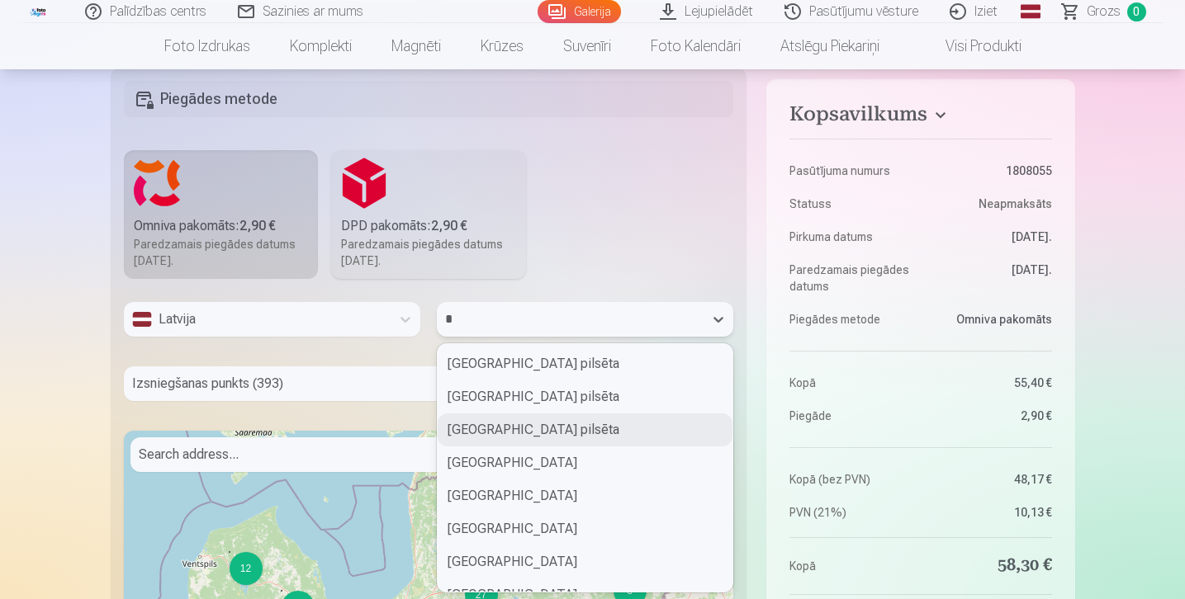
click at [533, 426] on div "Rīgas pilsēta" at bounding box center [585, 430] width 295 height 33
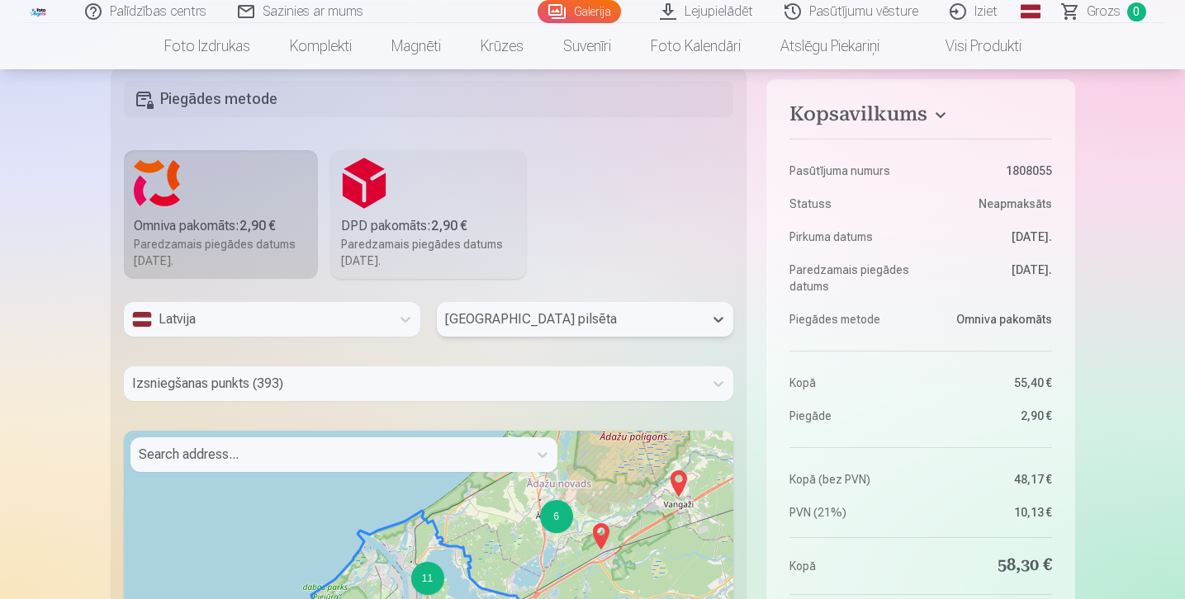
click at [404, 383] on div "Izsniegšanas punkts (393)" at bounding box center [429, 384] width 610 height 35
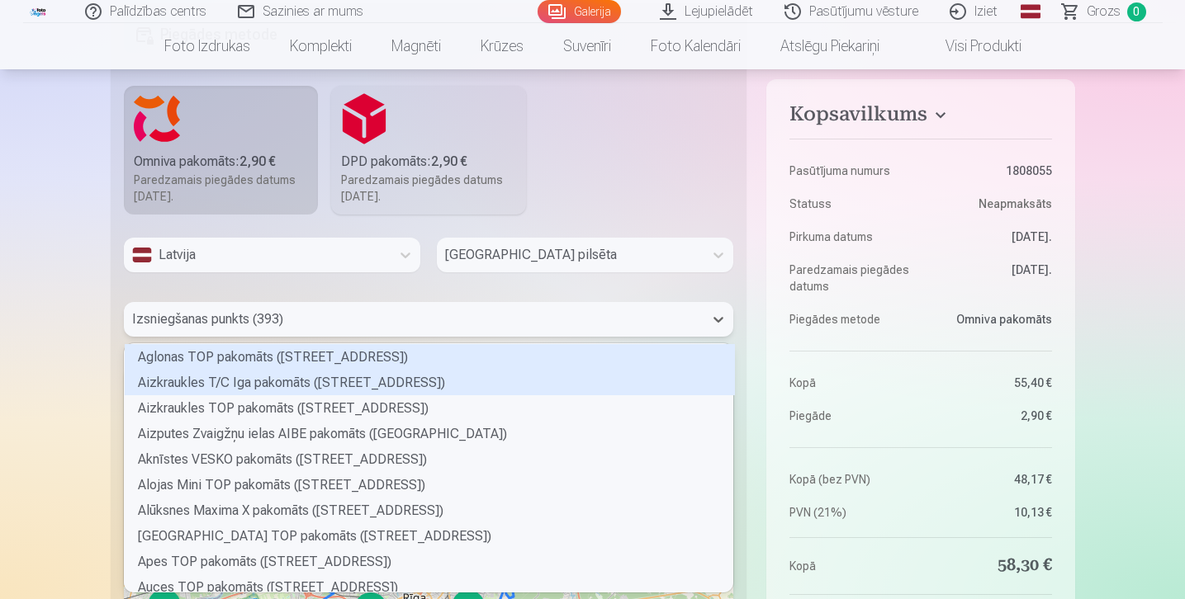
scroll to position [244, 604]
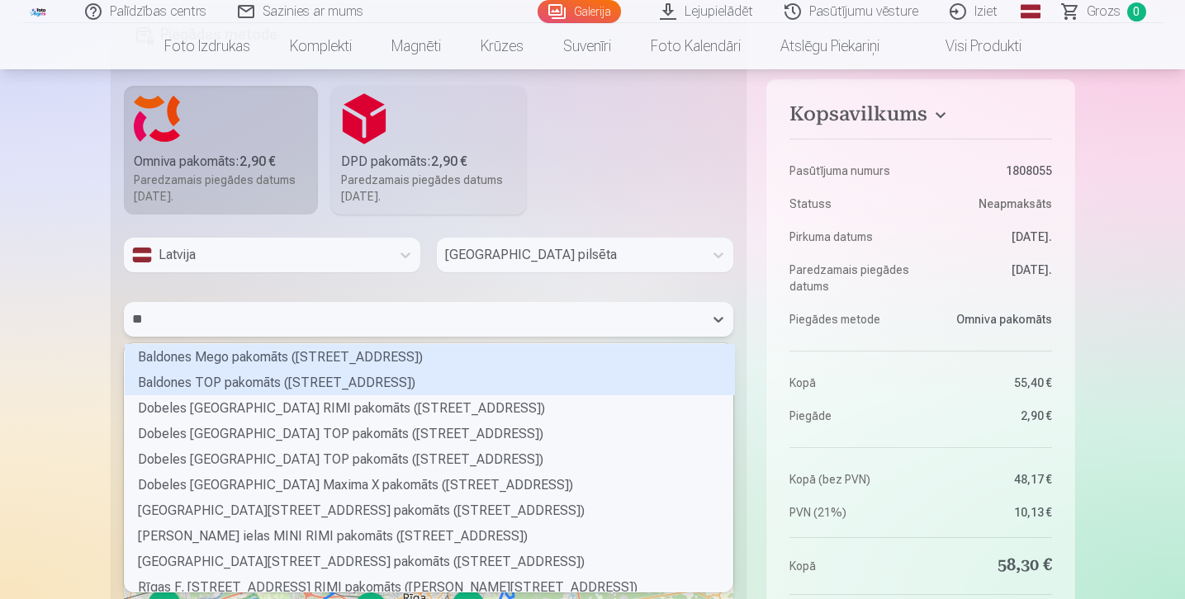
type input "***"
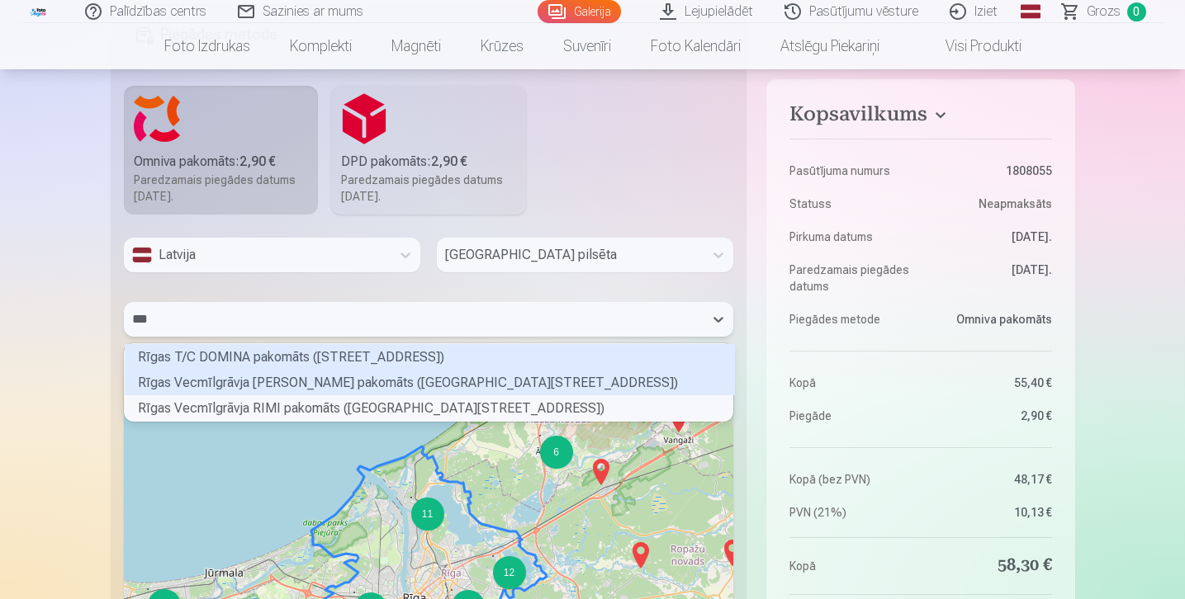
scroll to position [73, 604]
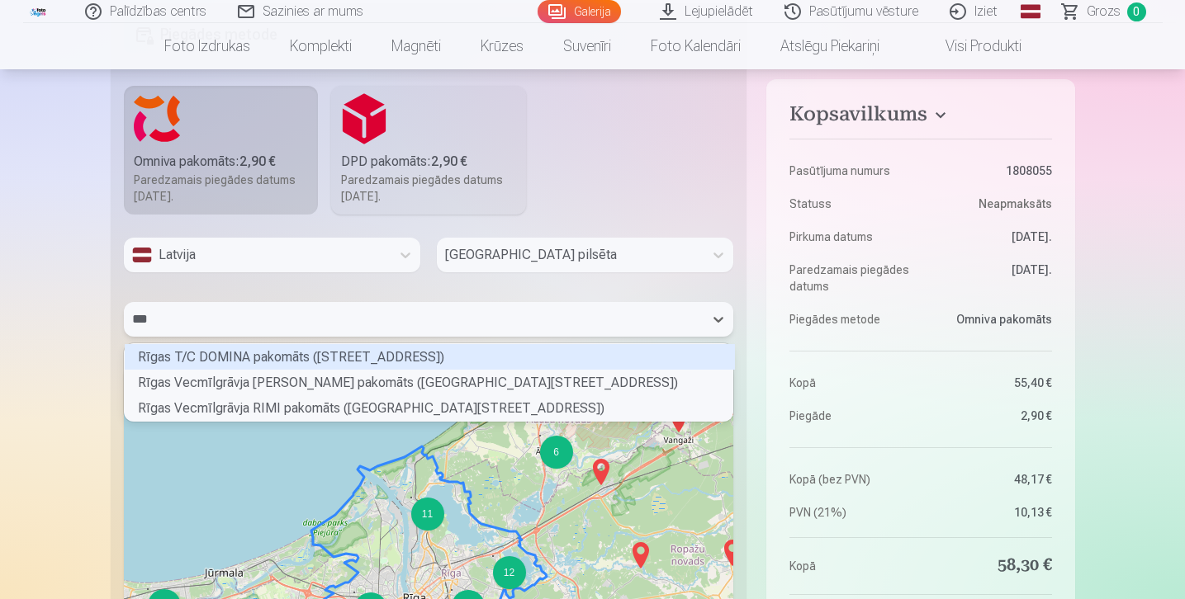
click at [333, 358] on div "Rīgas T/C DOMINA pakomāts (Ieriķu iela 3)" at bounding box center [430, 357] width 610 height 26
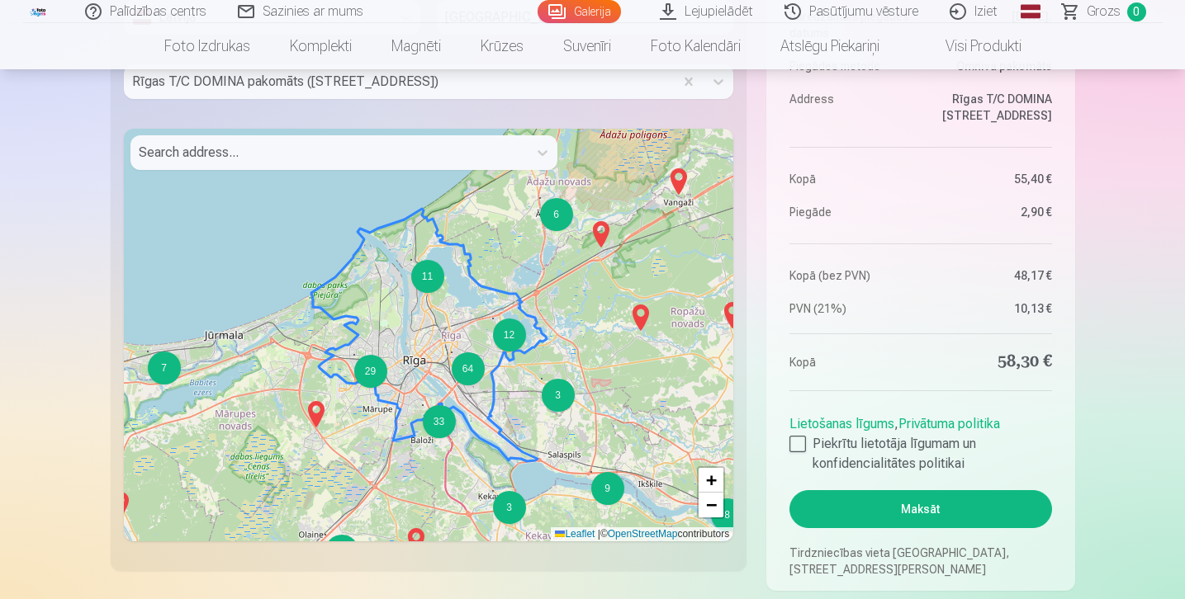
scroll to position [3300, 0]
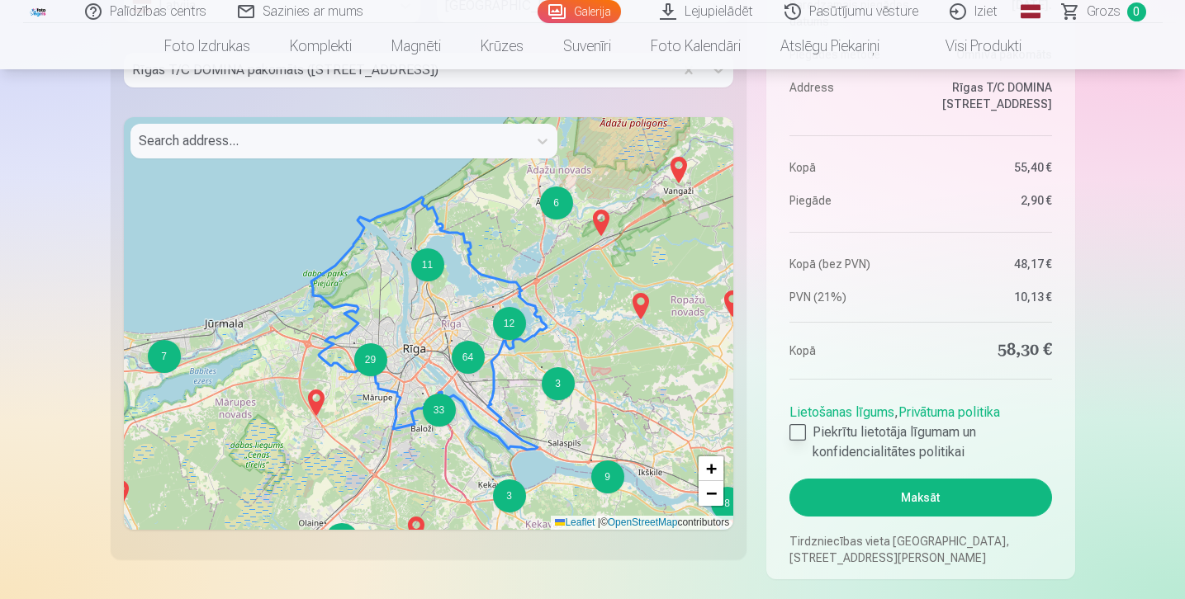
click at [799, 438] on div at bounding box center [797, 432] width 17 height 17
click at [878, 491] on button "Maksāt" at bounding box center [920, 498] width 262 height 38
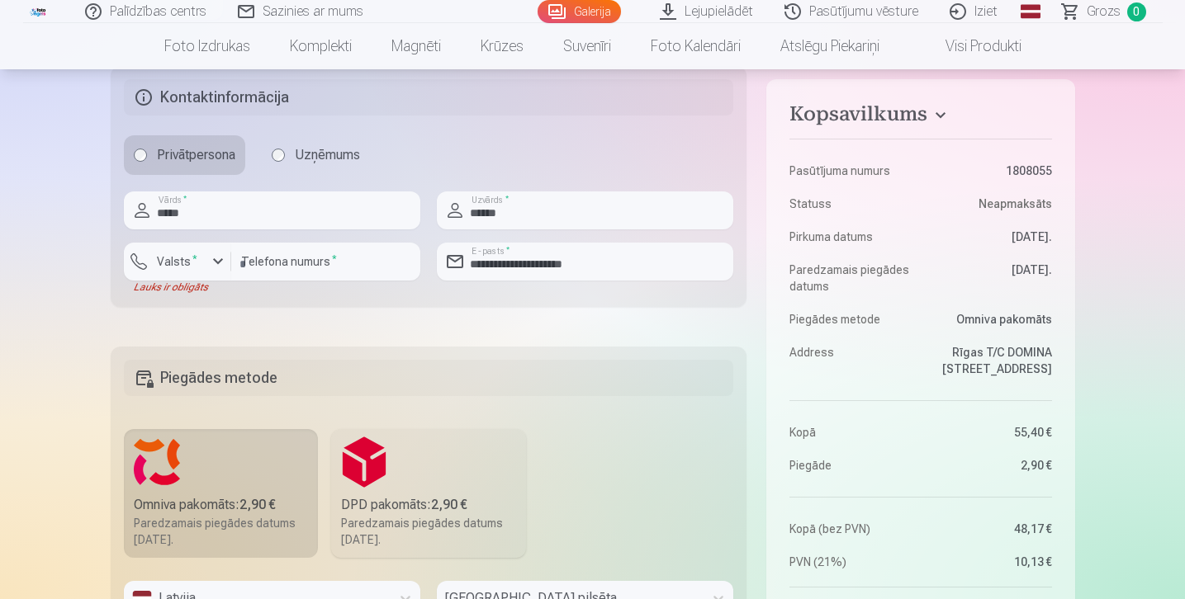
scroll to position [2701, 0]
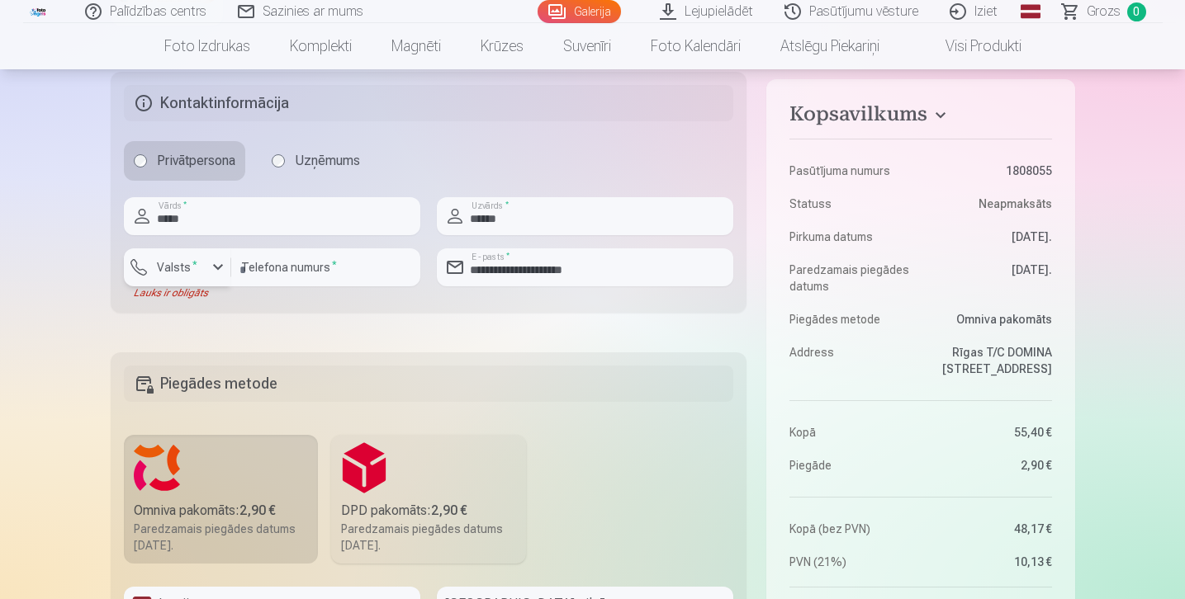
click at [214, 259] on div "button" at bounding box center [218, 268] width 20 height 20
click at [222, 302] on li "+371 Latvija" at bounding box center [192, 306] width 117 height 33
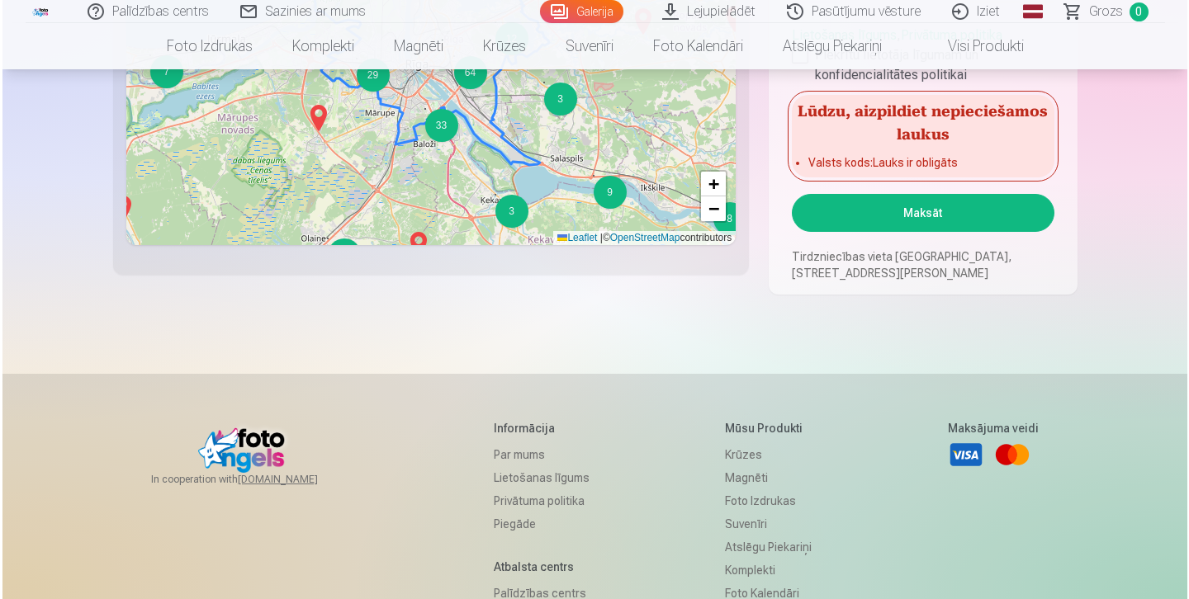
scroll to position [3560, 0]
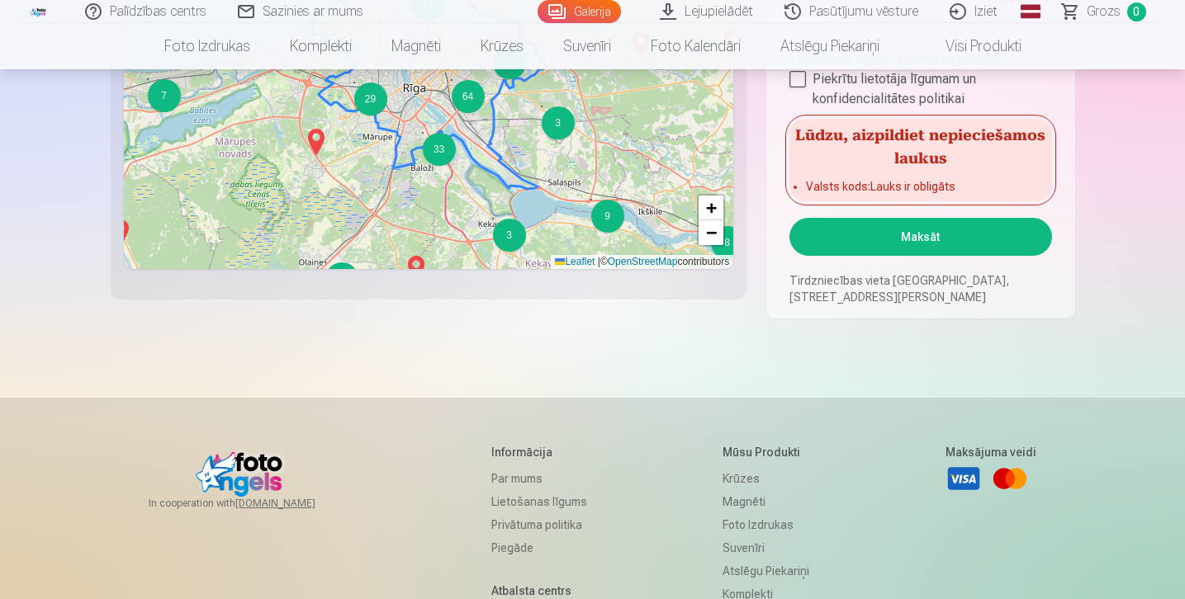
click at [943, 238] on button "Maksāt" at bounding box center [920, 237] width 262 height 38
